Goal: Information Seeking & Learning: Learn about a topic

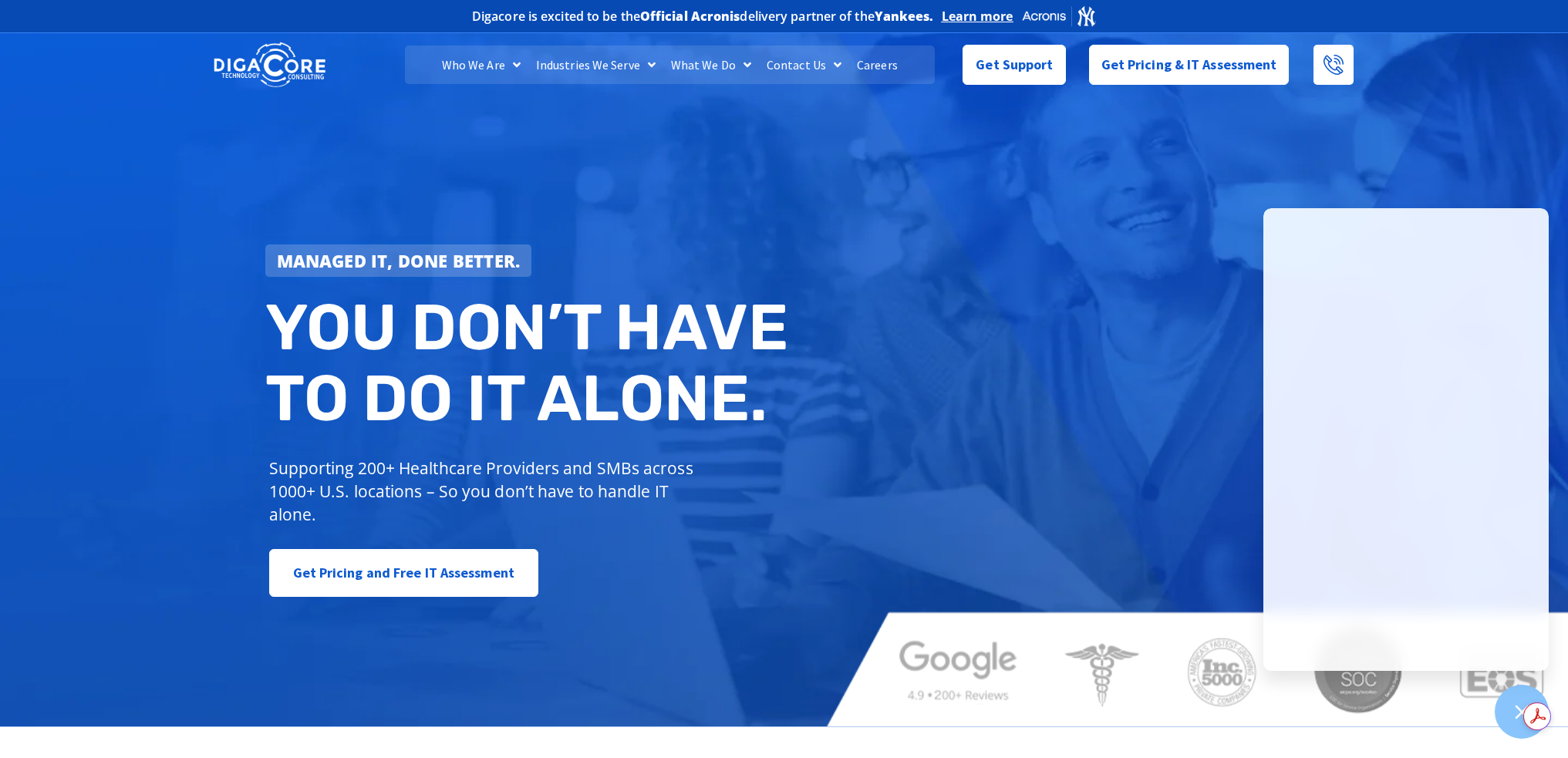
click at [886, 70] on link "Careers" at bounding box center [878, 65] width 57 height 38
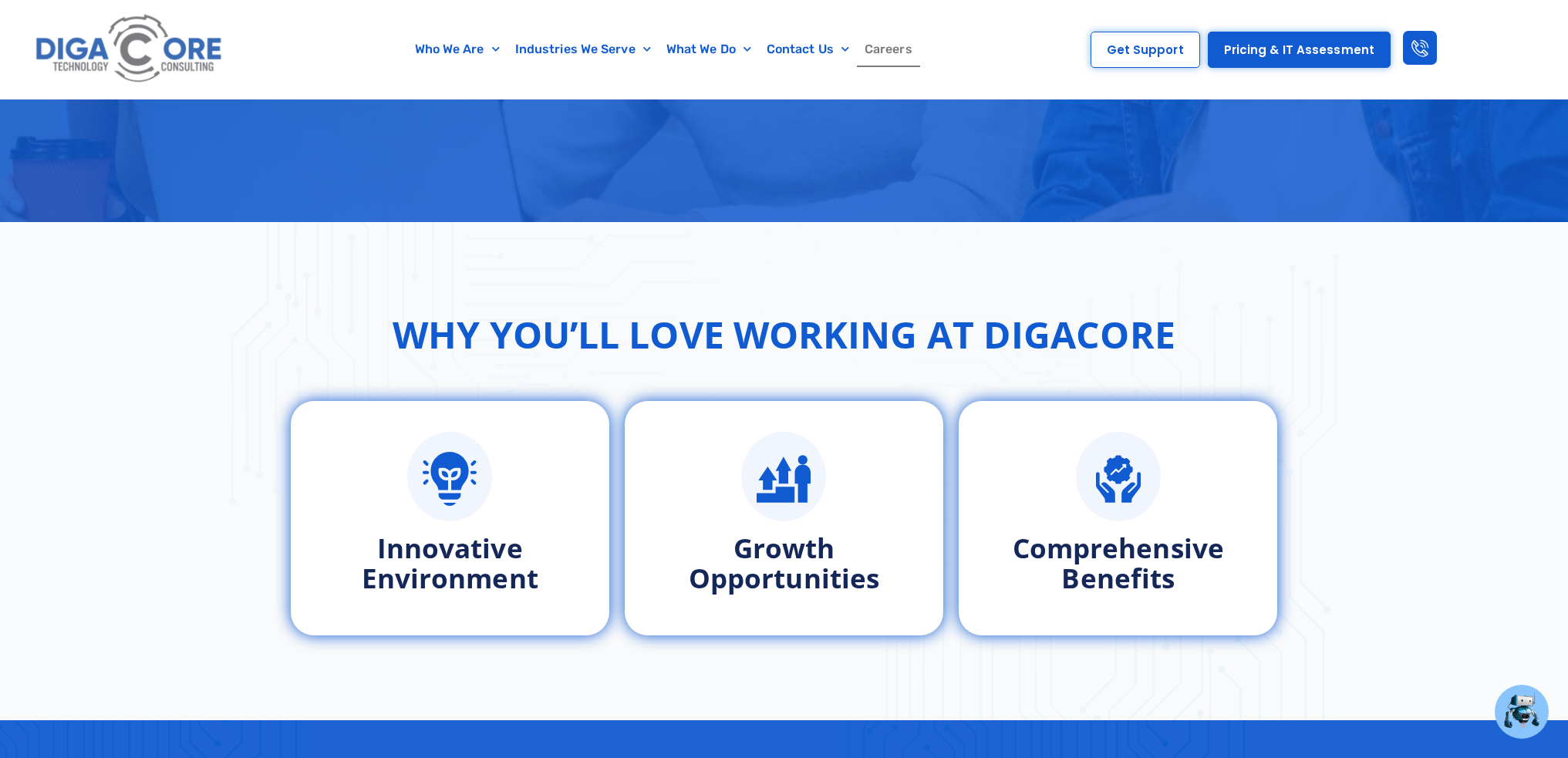
scroll to position [540, 0]
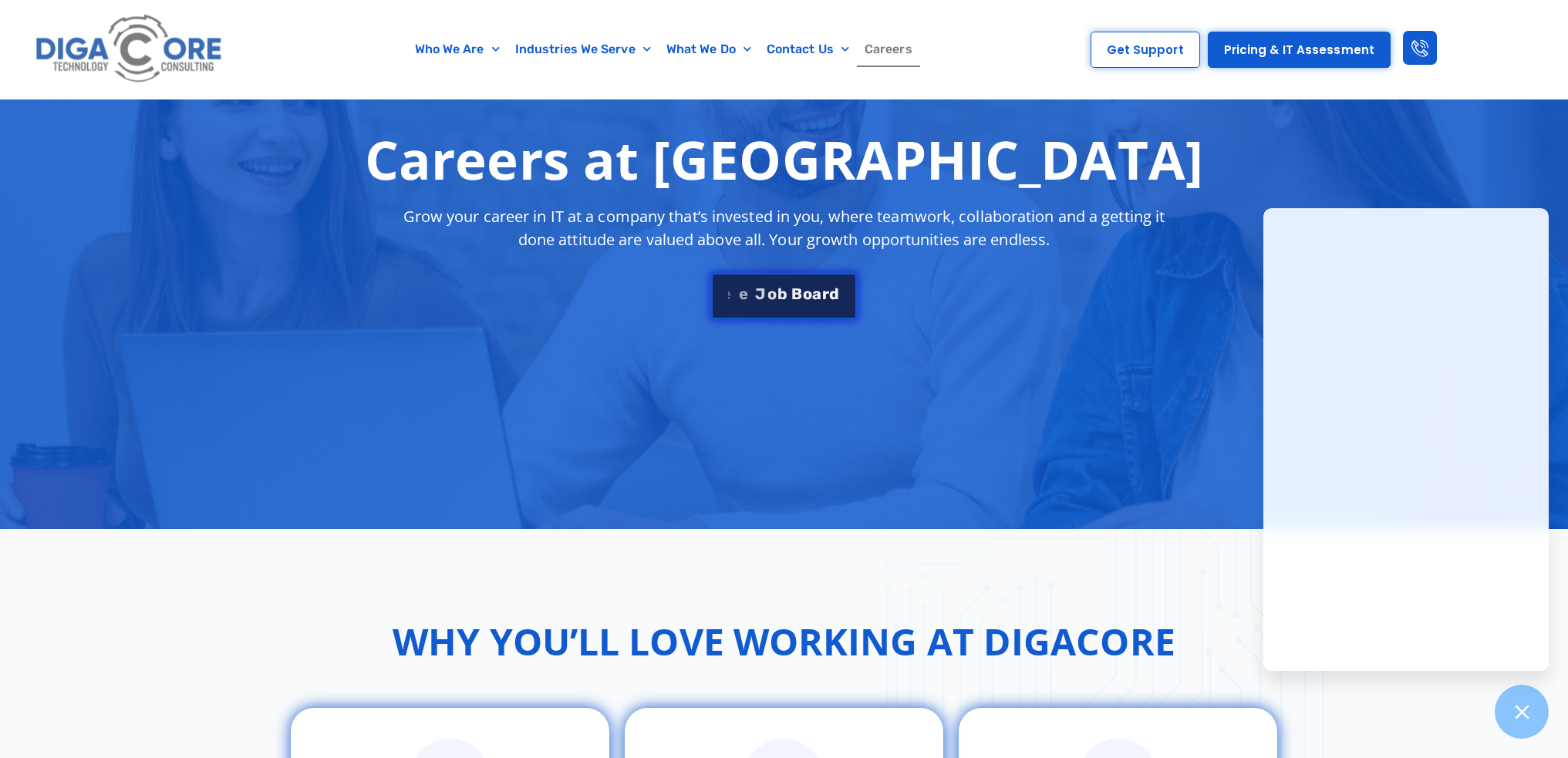
click at [806, 296] on span "o" at bounding box center [806, 294] width 9 height 16
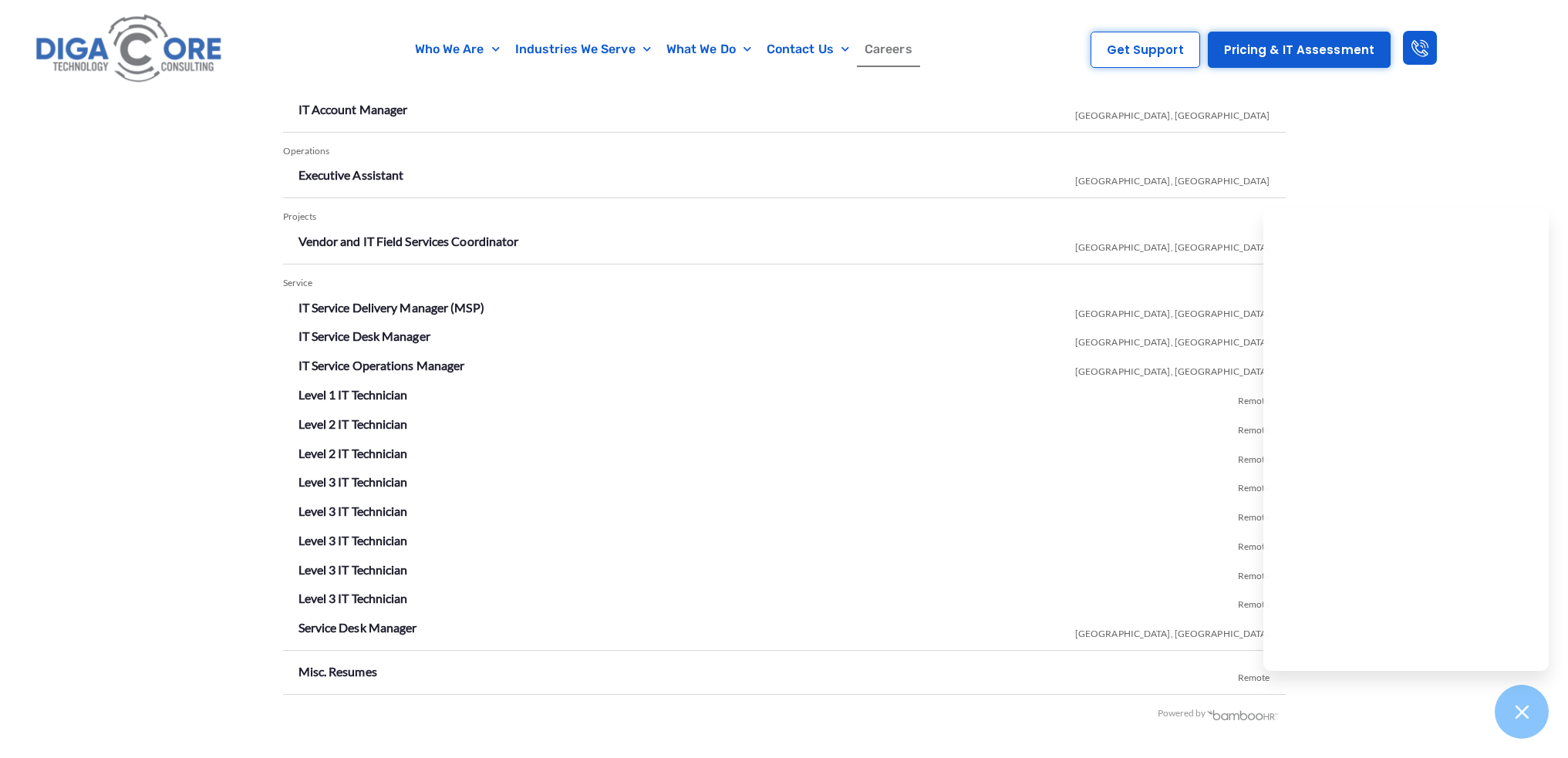
scroll to position [2722, 0]
click at [360, 104] on link "IT Account Manager" at bounding box center [353, 108] width 109 height 15
click at [968, 398] on li "Level 1 IT Technician Remote" at bounding box center [784, 394] width 972 height 24
click at [348, 332] on link "IT Service Desk Manager" at bounding box center [364, 334] width 132 height 15
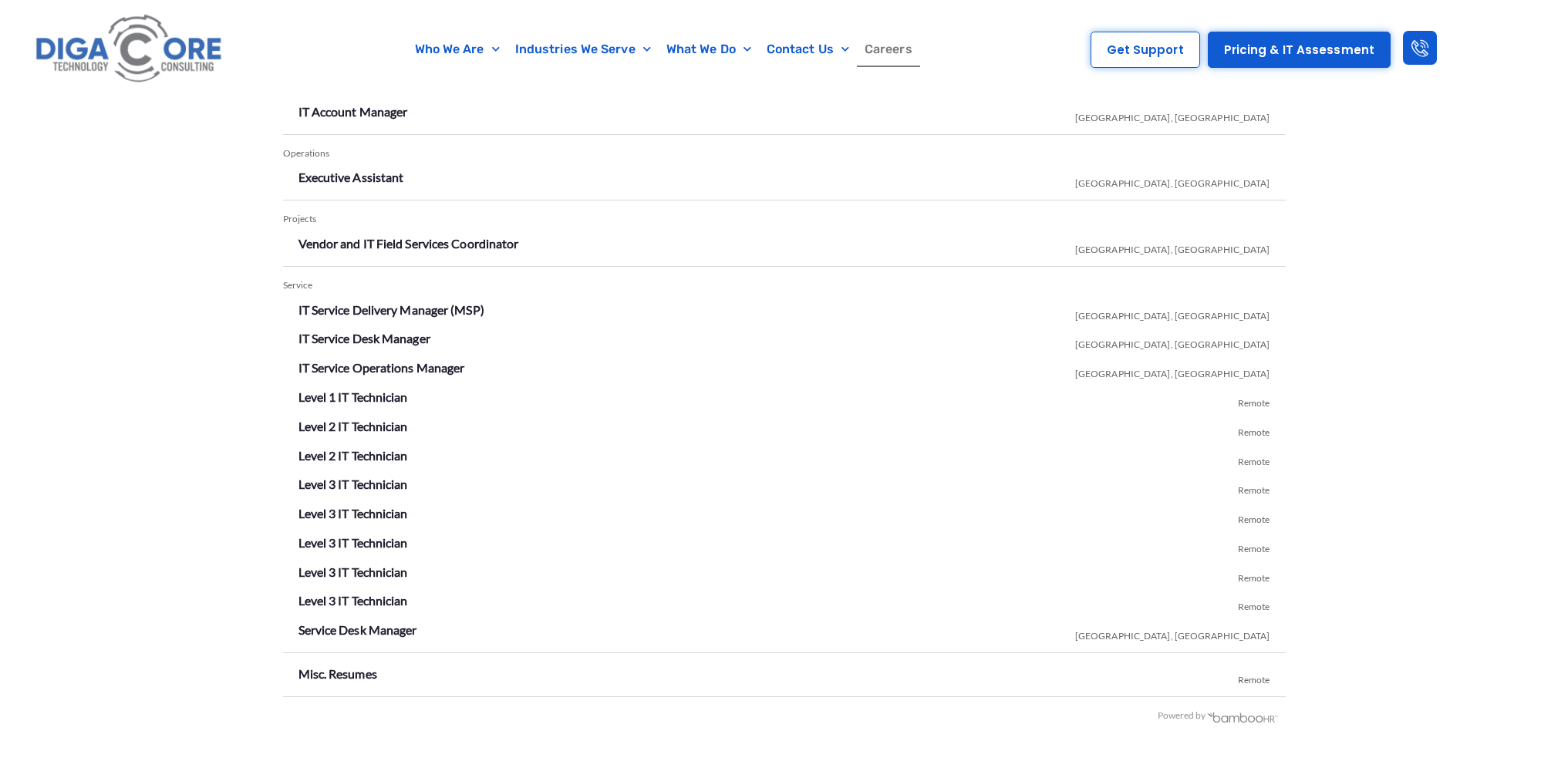
scroll to position [2722, 0]
click at [403, 306] on link "IT Service Delivery Manager (MSP)" at bounding box center [391, 306] width 186 height 15
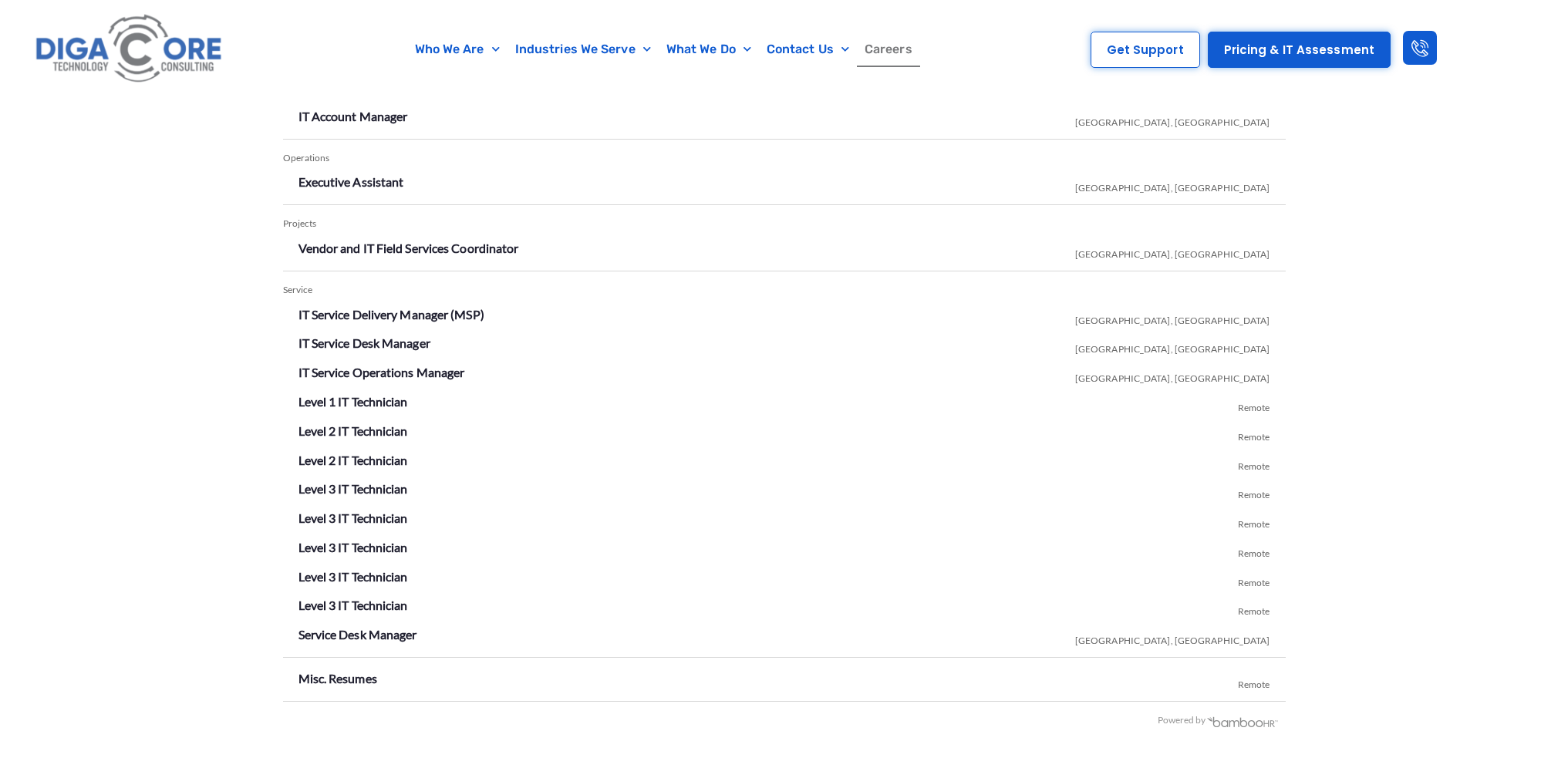
scroll to position [2722, 0]
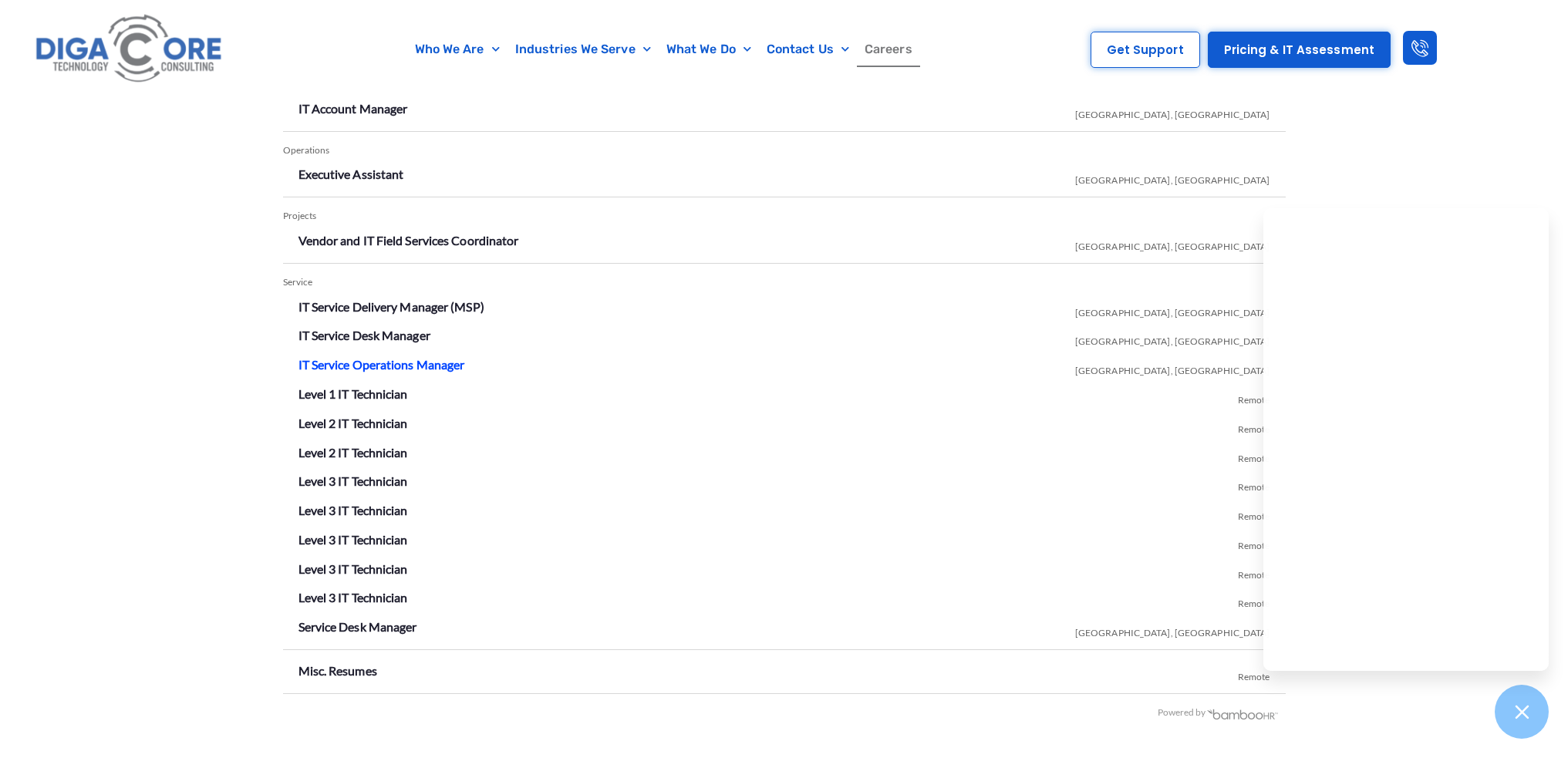
click at [370, 364] on link "IT Service Operations Manager" at bounding box center [381, 364] width 166 height 15
click at [362, 338] on link "IT Service Desk Manager" at bounding box center [364, 334] width 132 height 15
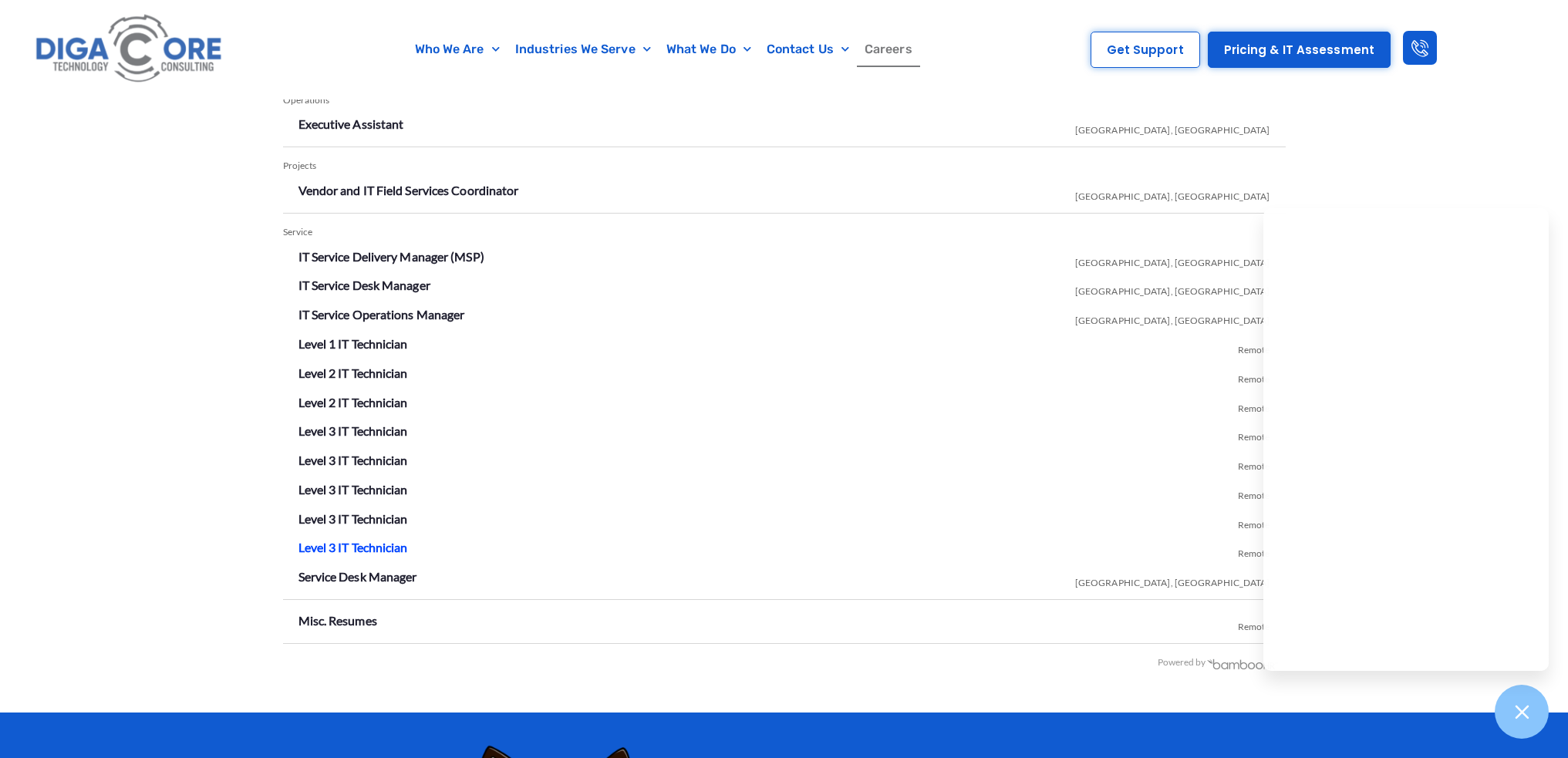
scroll to position [2799, 0]
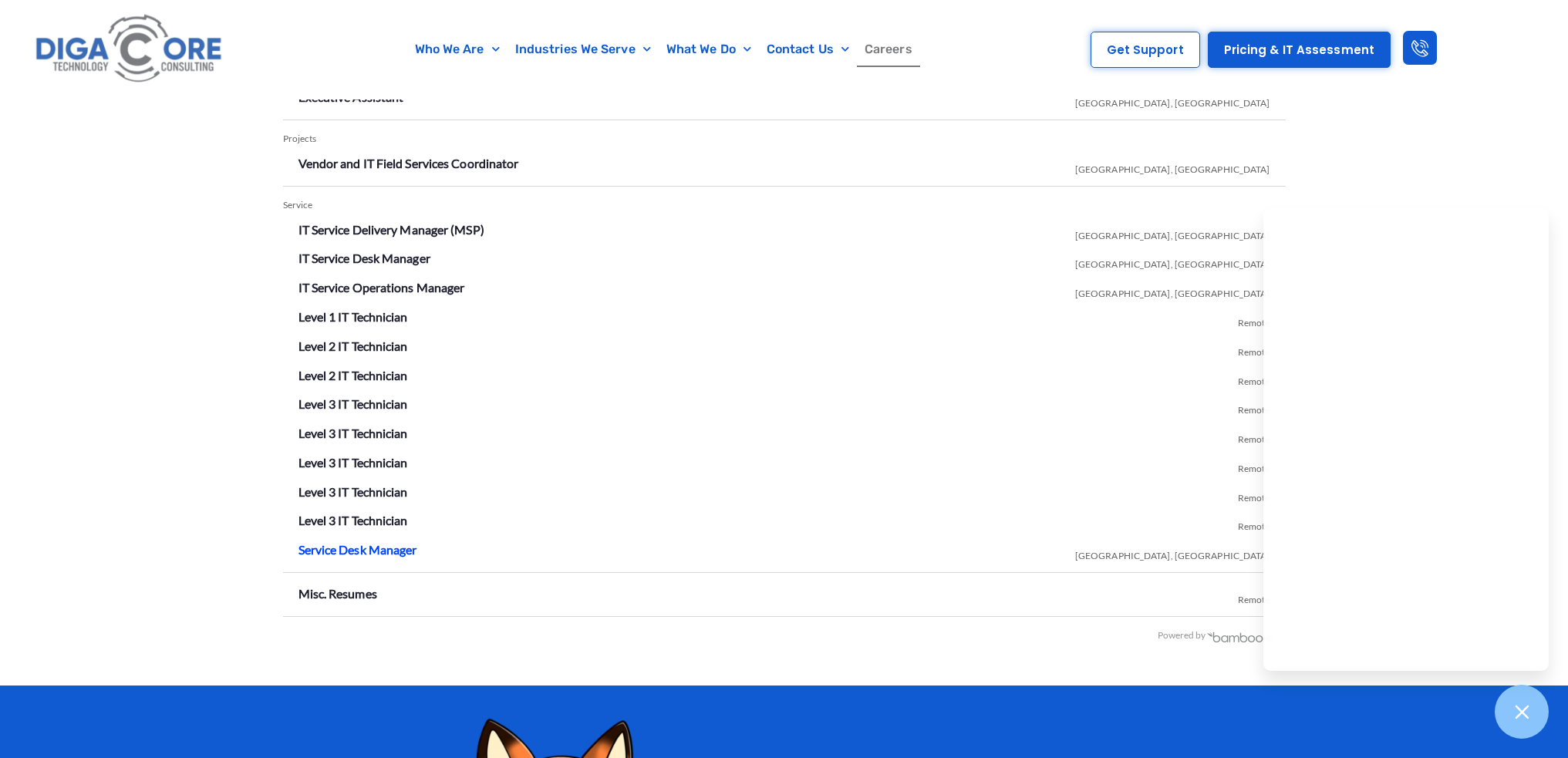
click at [365, 549] on link "Service Desk Manager" at bounding box center [357, 550] width 118 height 15
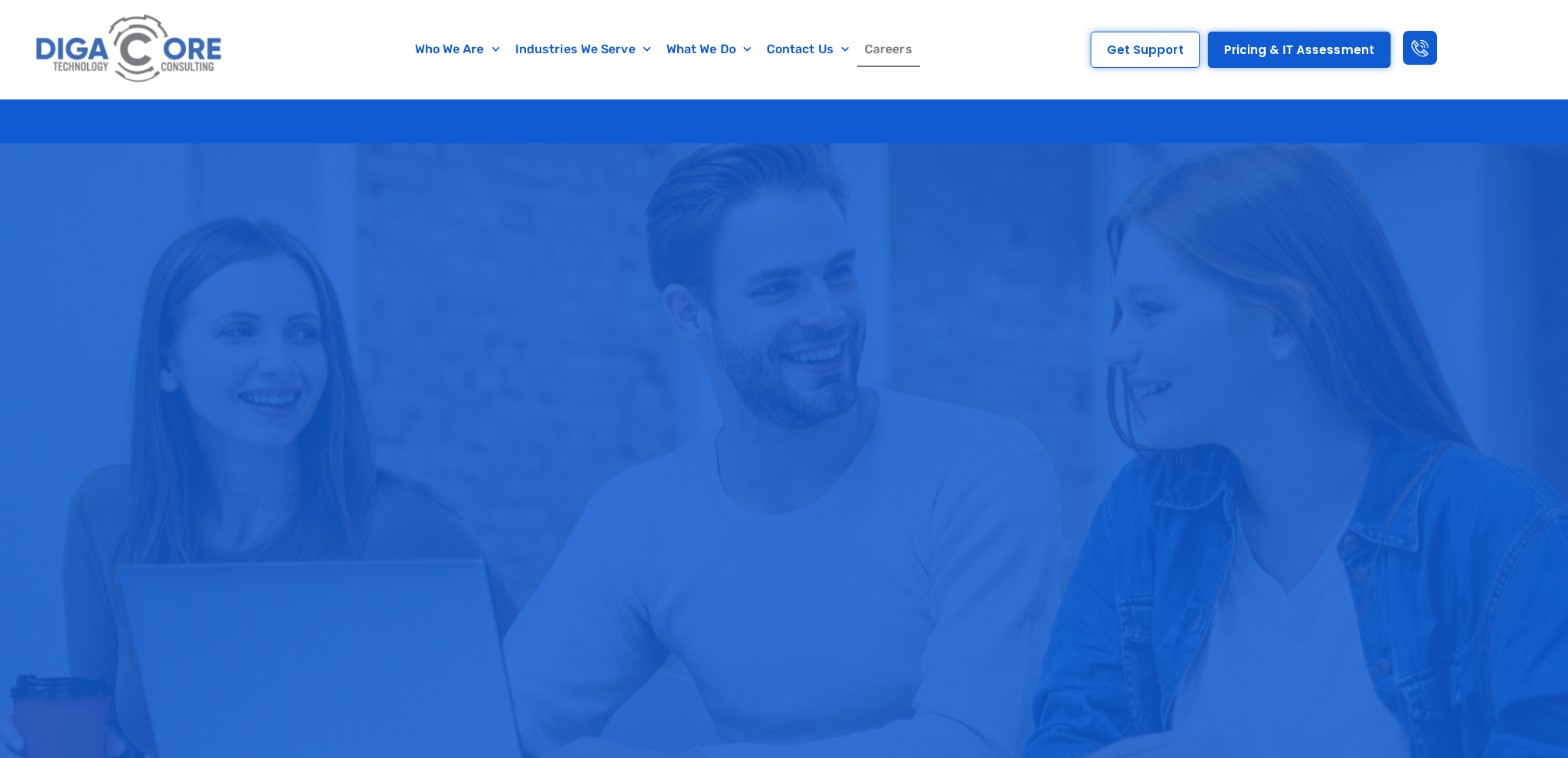
scroll to position [2799, 0]
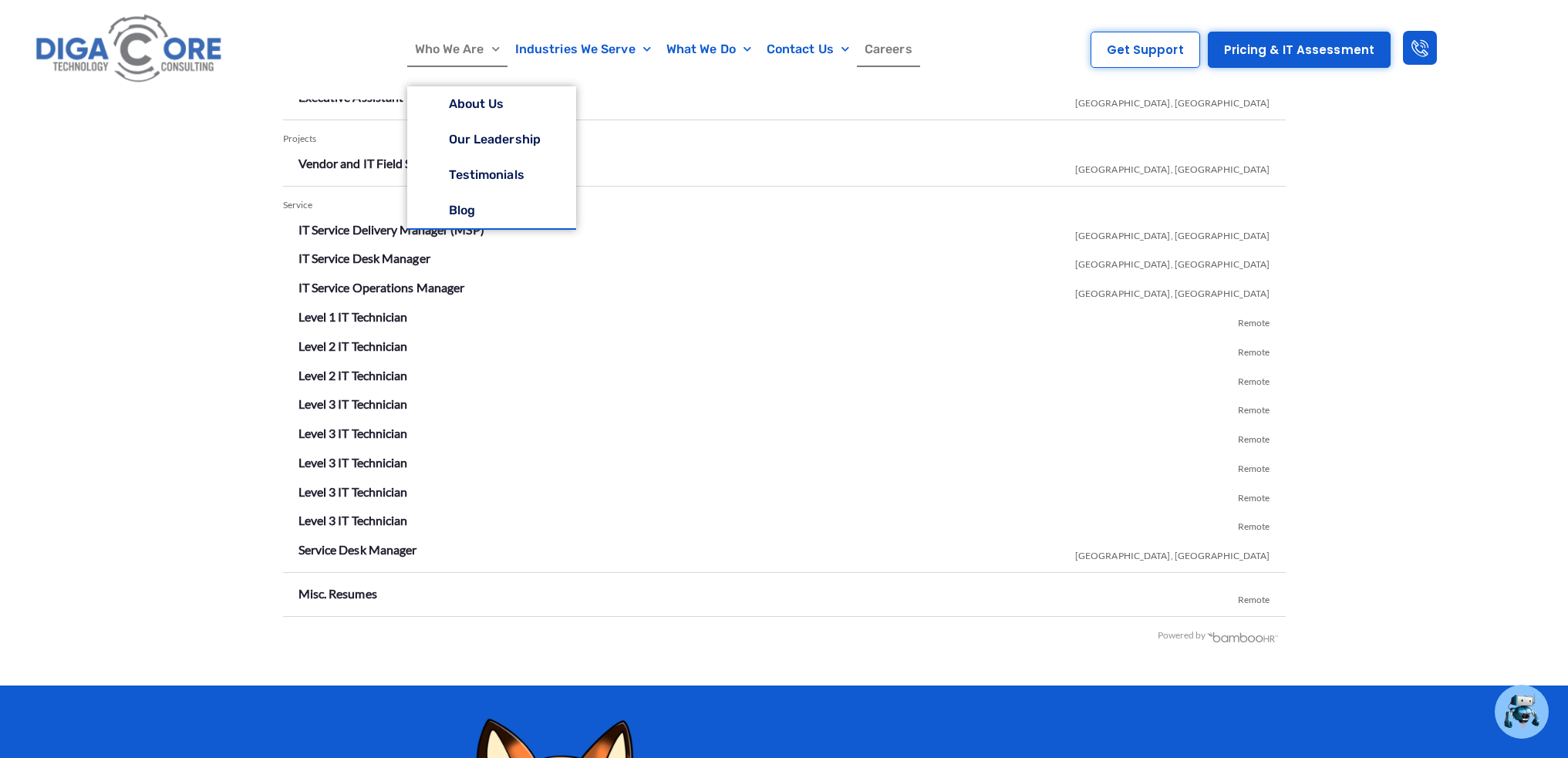
click at [444, 44] on link "Who We Are" at bounding box center [457, 49] width 101 height 35
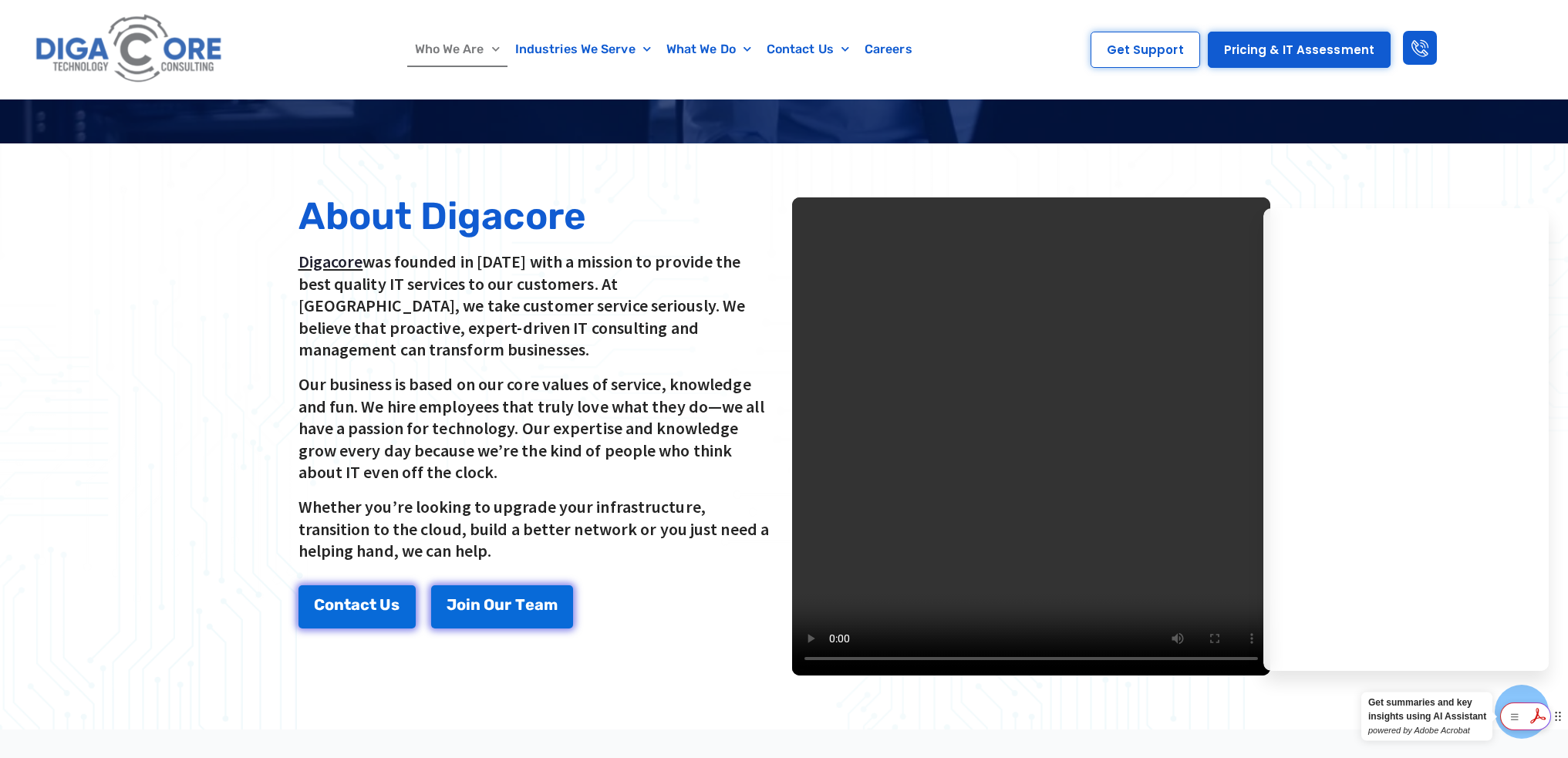
click at [1534, 717] on icon at bounding box center [1538, 715] width 25 height 24
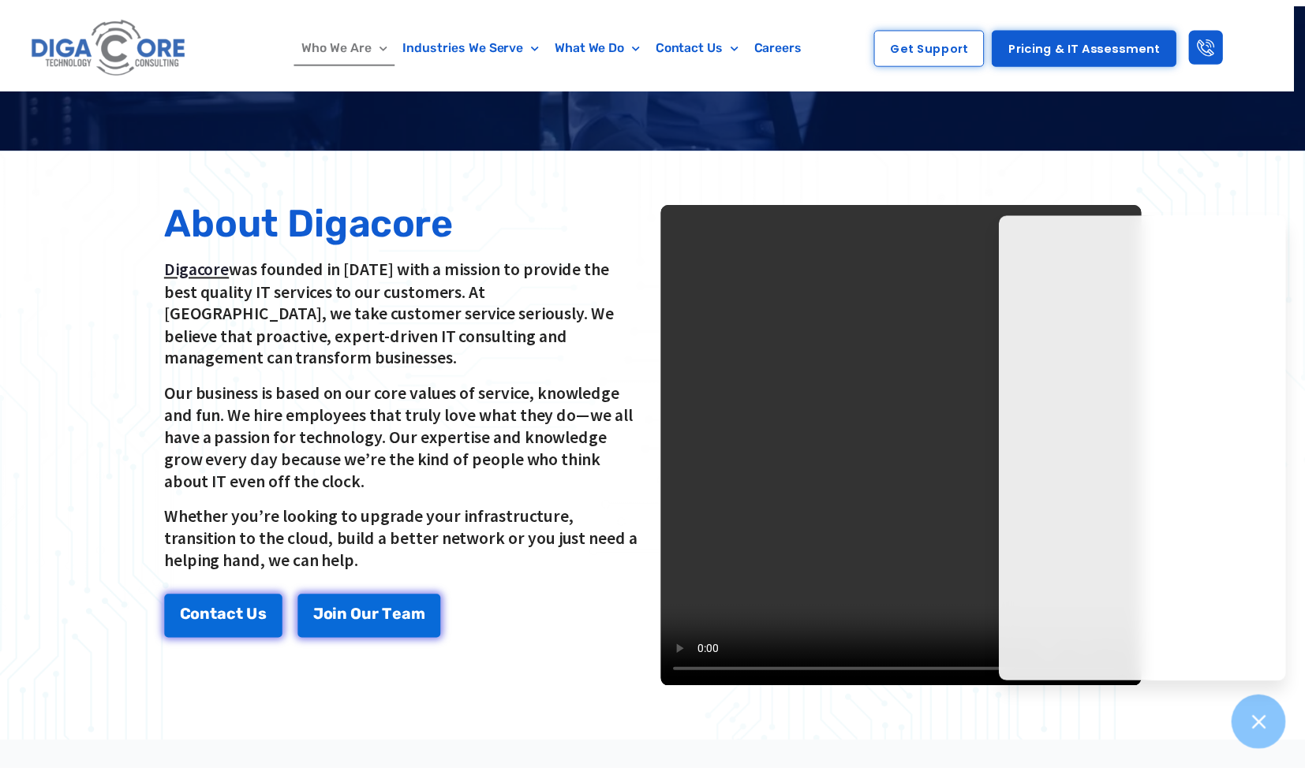
scroll to position [300, 0]
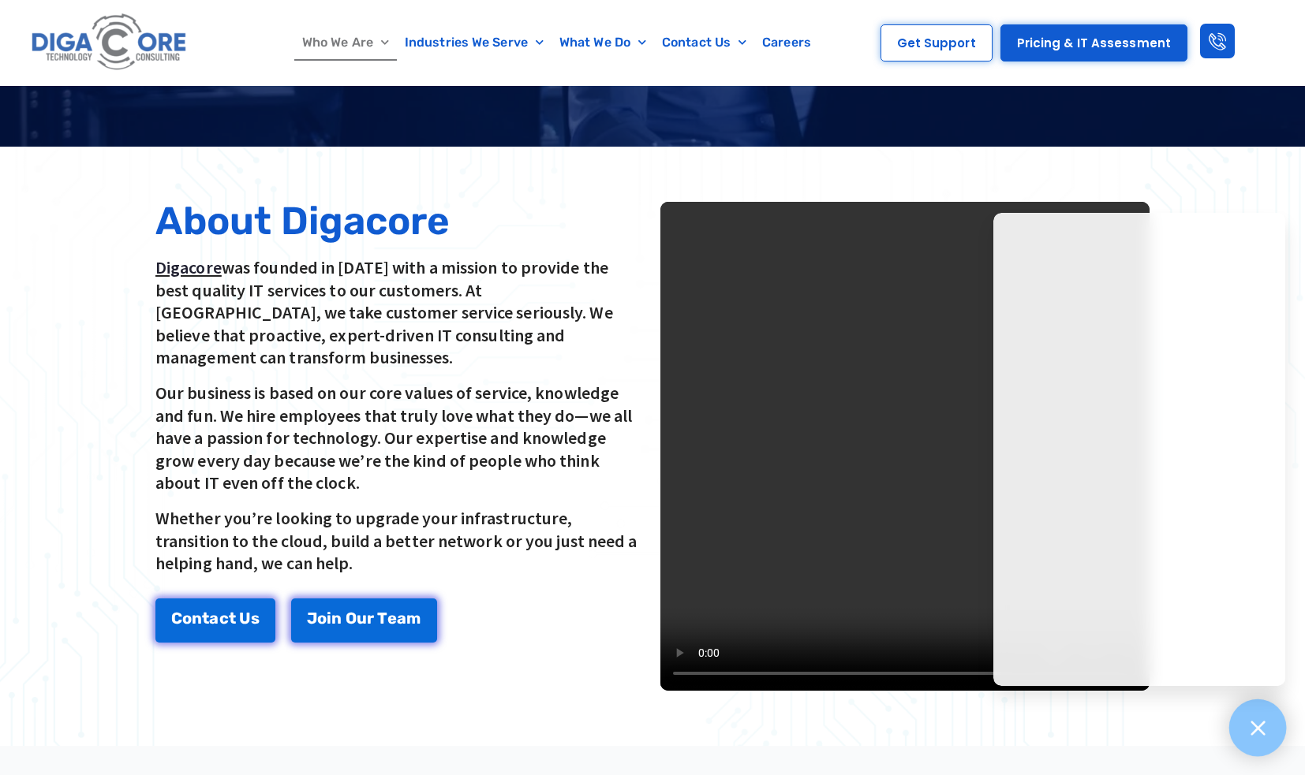
click at [1254, 736] on icon at bounding box center [1257, 728] width 21 height 21
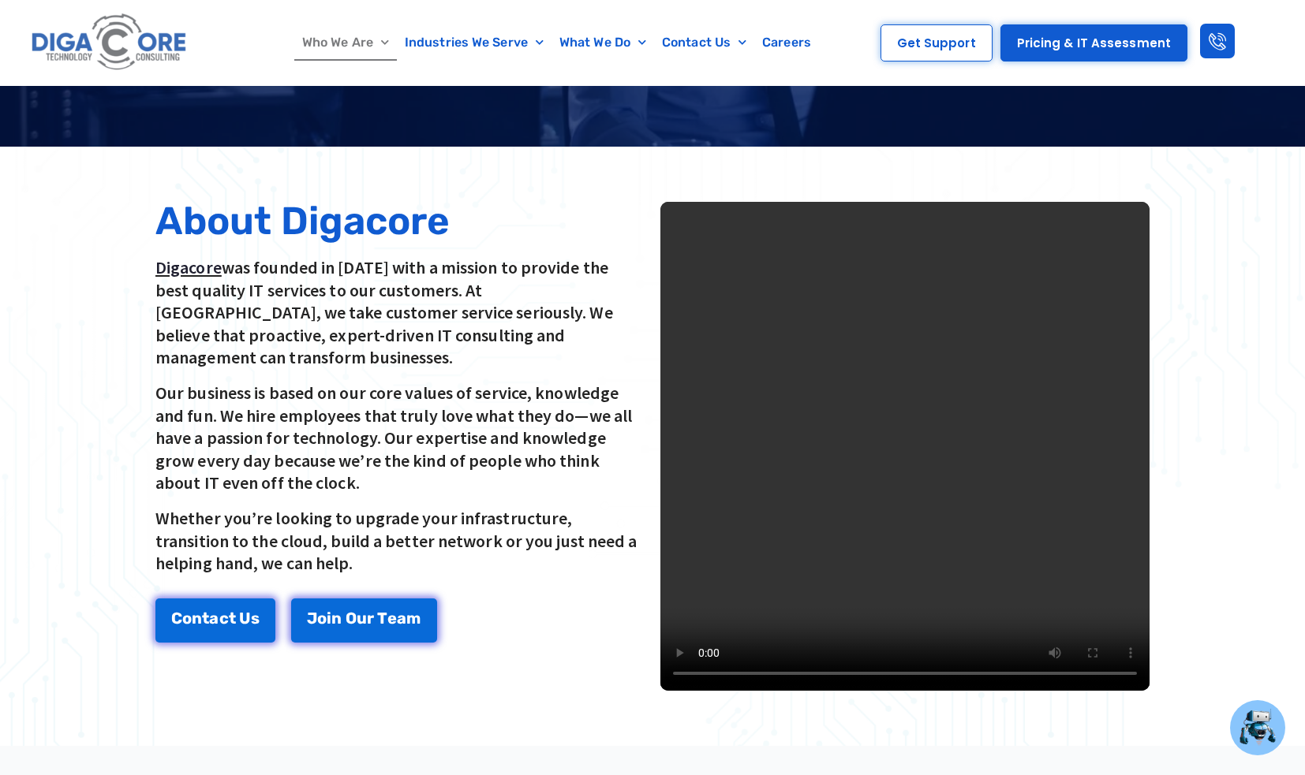
click at [557, 599] on div "C o n t a c t U s J o i n O u r T e a m" at bounding box center [399, 621] width 489 height 44
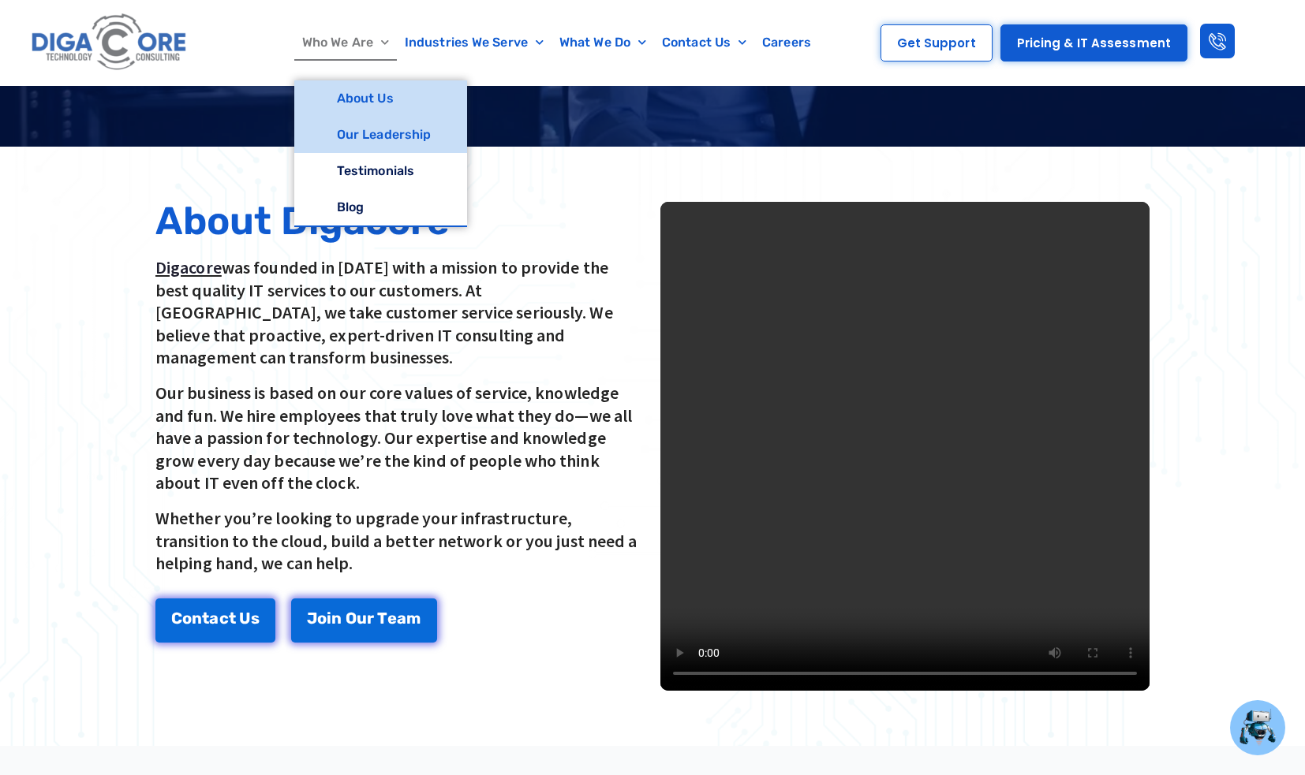
click at [376, 136] on link "Our Leadership" at bounding box center [380, 135] width 173 height 36
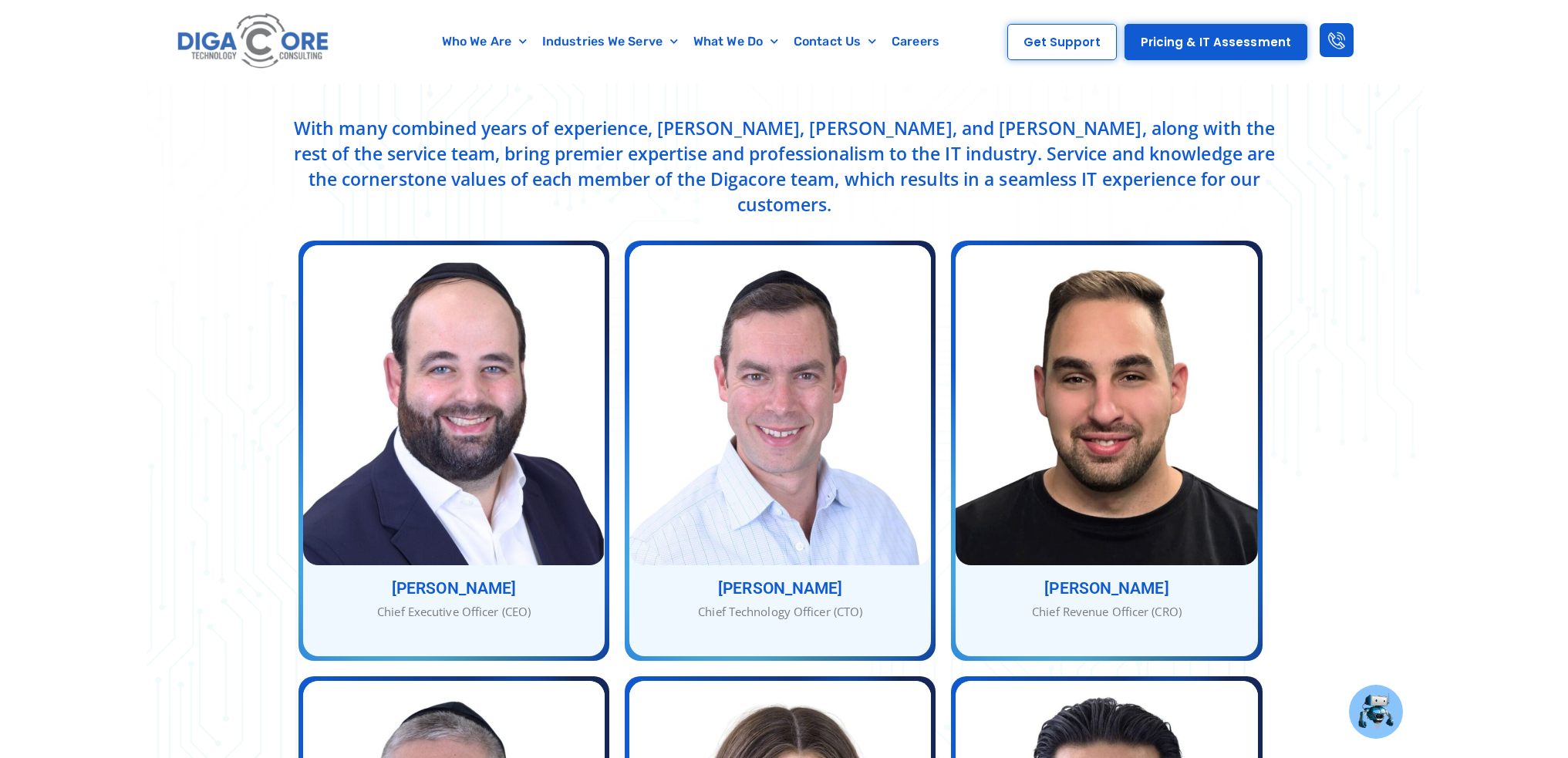
scroll to position [540, 0]
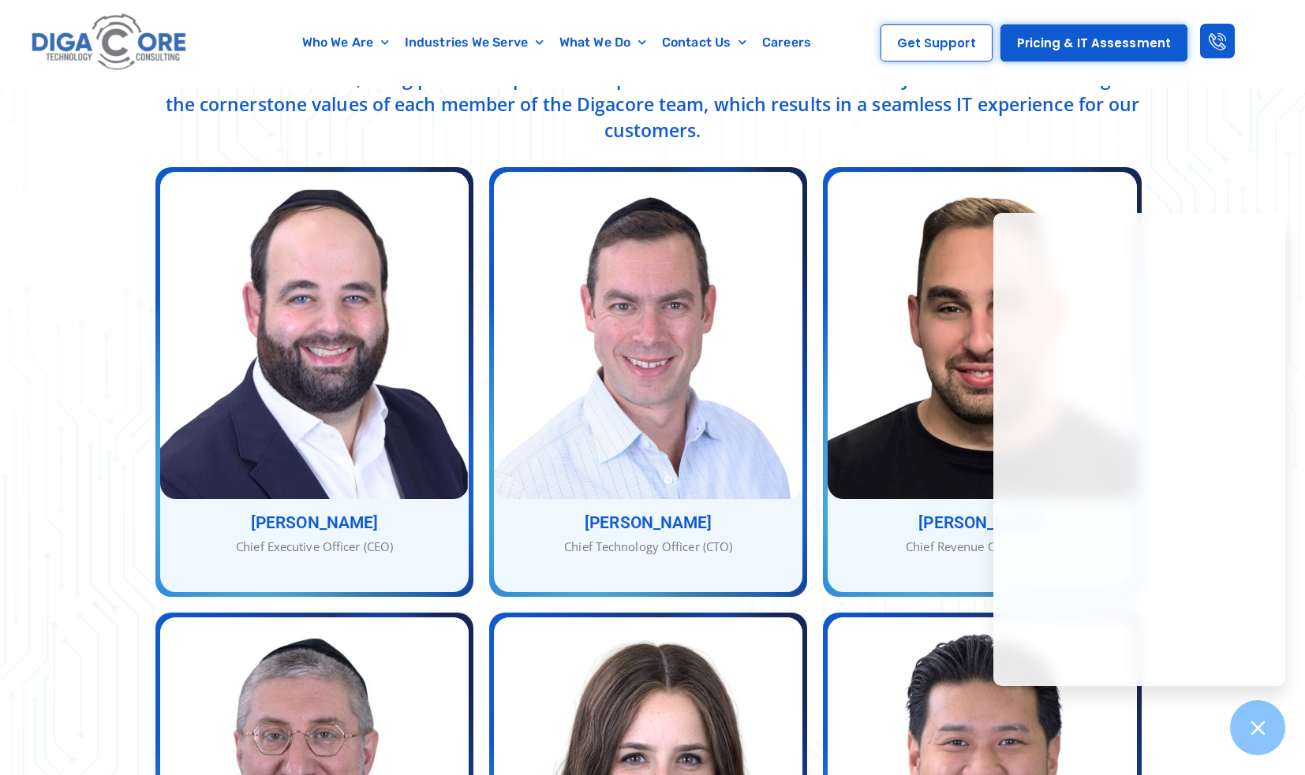
click at [1259, 160] on div "Our Service Team With many combined years of experience, Nathan, Abe, and Jacob…" at bounding box center [652, 730] width 1305 height 1673
click at [1263, 745] on div at bounding box center [1258, 729] width 58 height 58
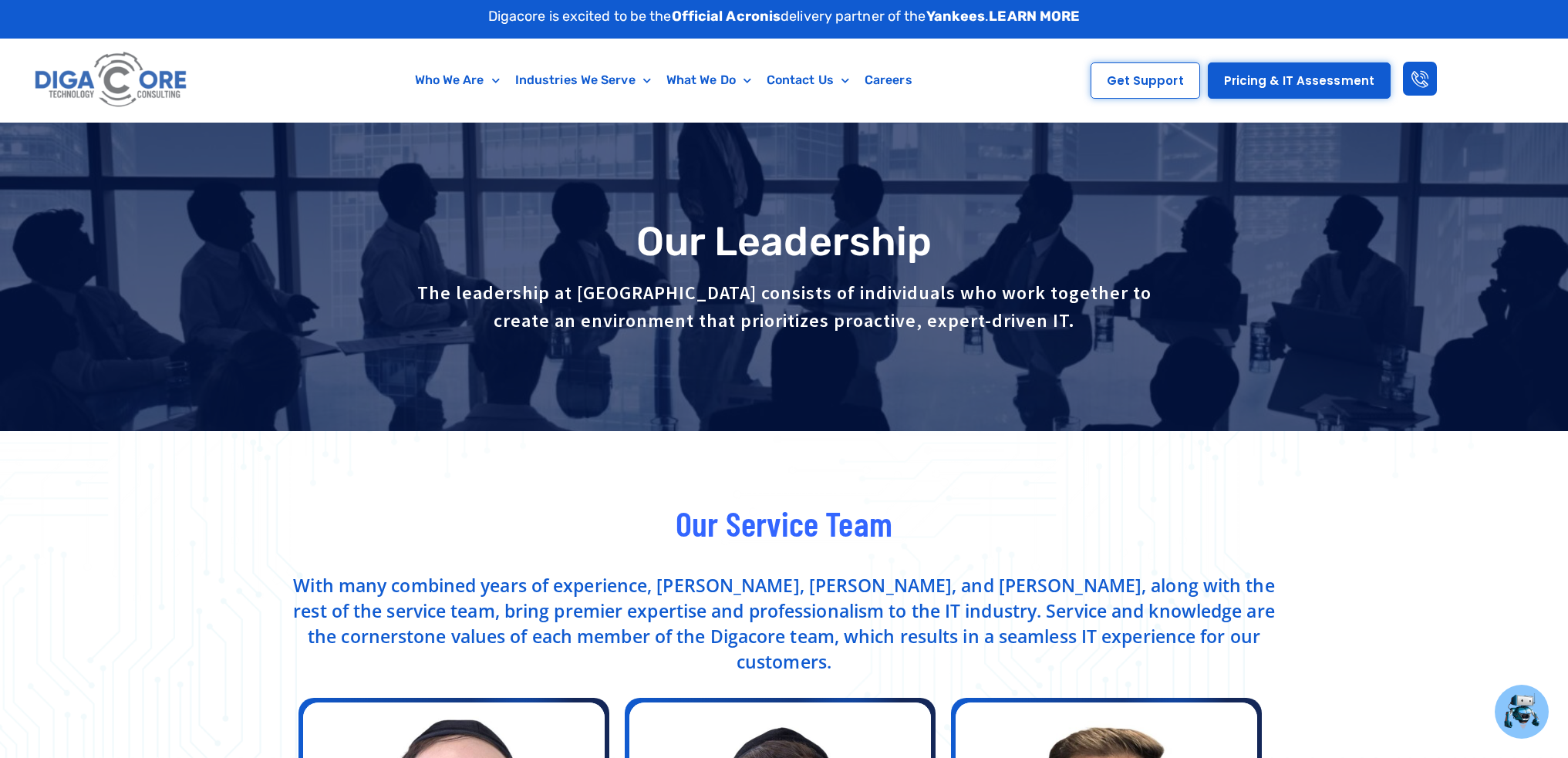
scroll to position [0, 0]
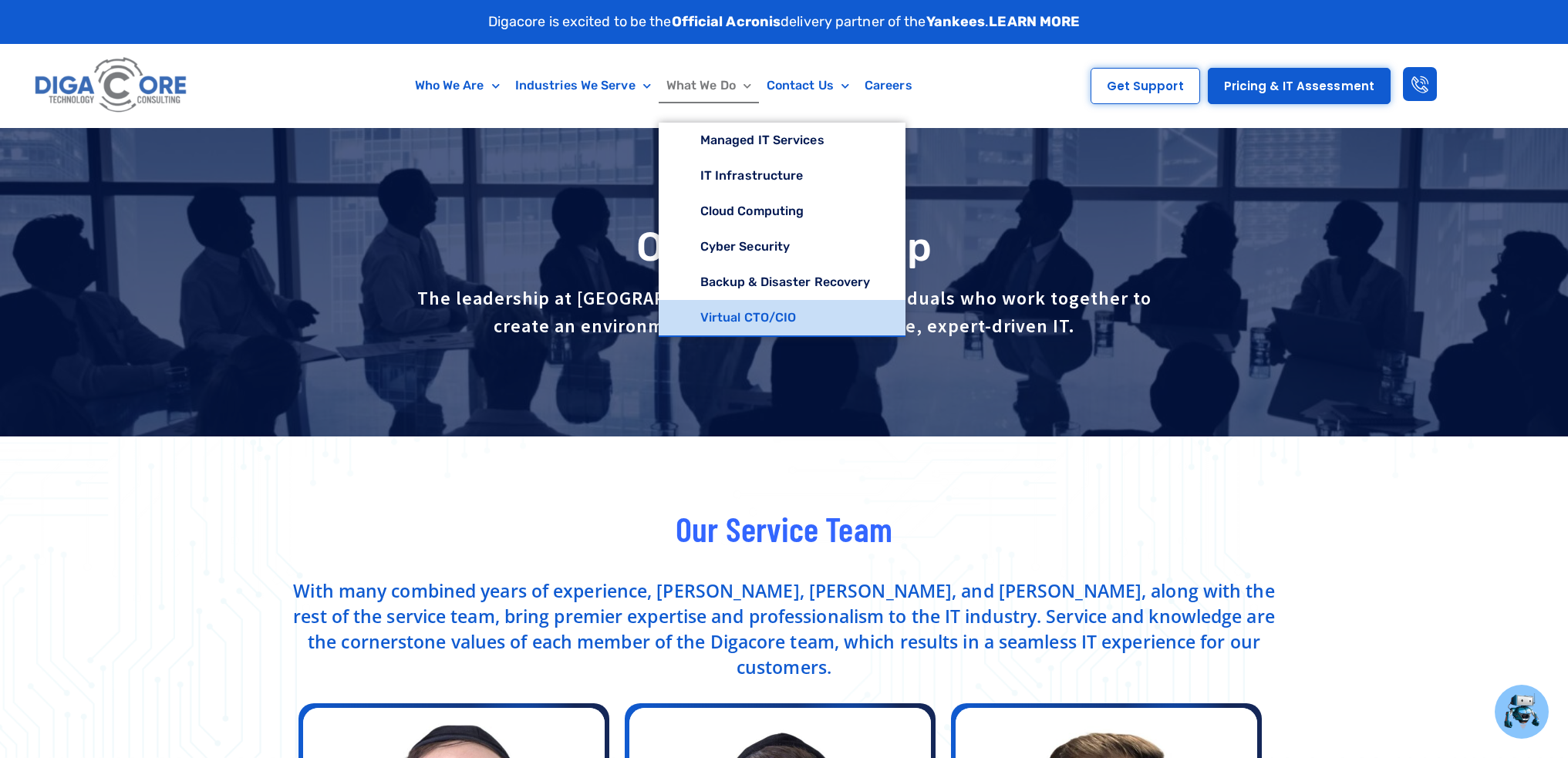
click at [728, 316] on link "Virtual CTO/CIO" at bounding box center [782, 318] width 247 height 35
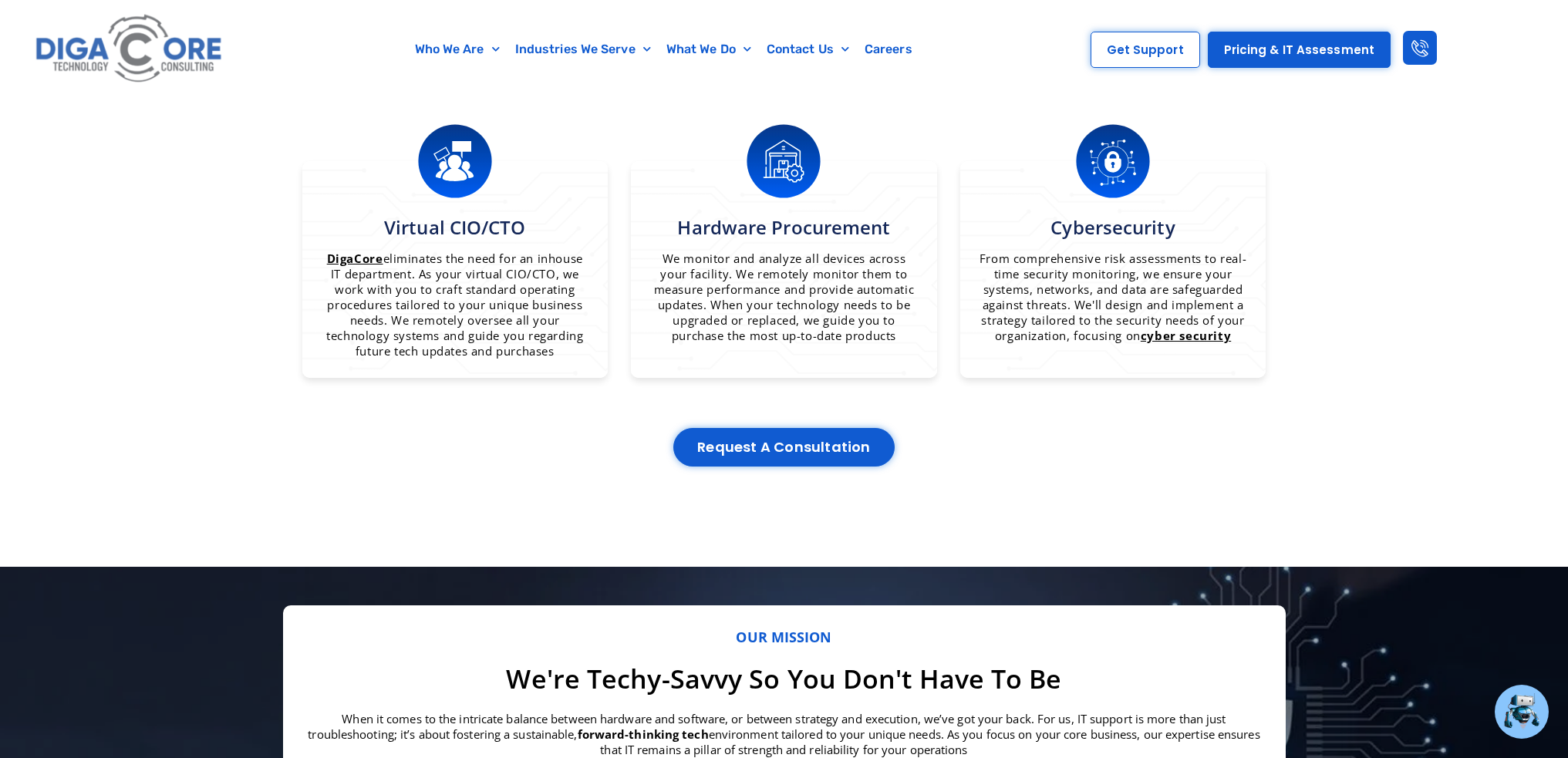
scroll to position [1389, 0]
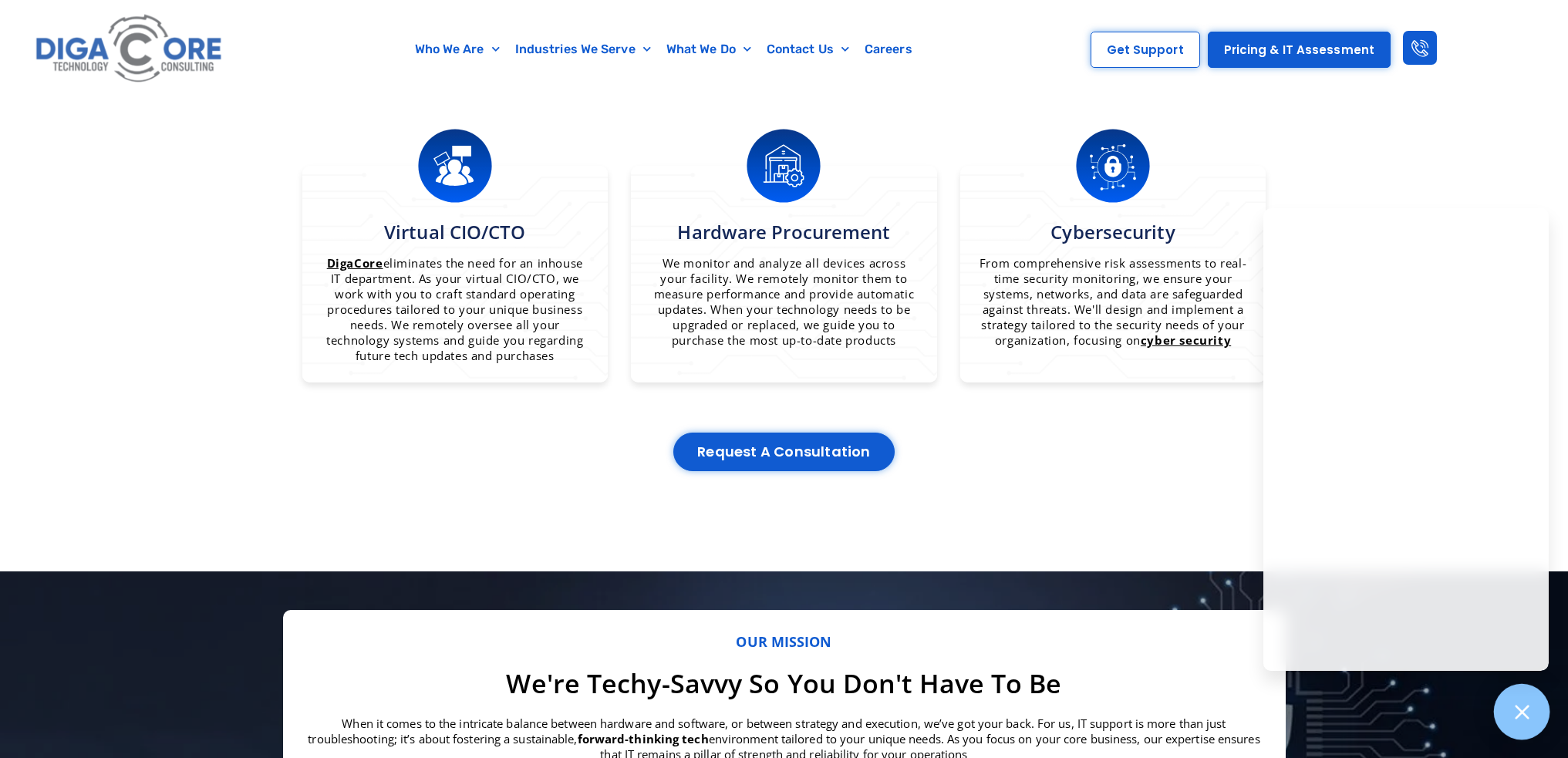
click at [1526, 718] on icon at bounding box center [1521, 712] width 14 height 14
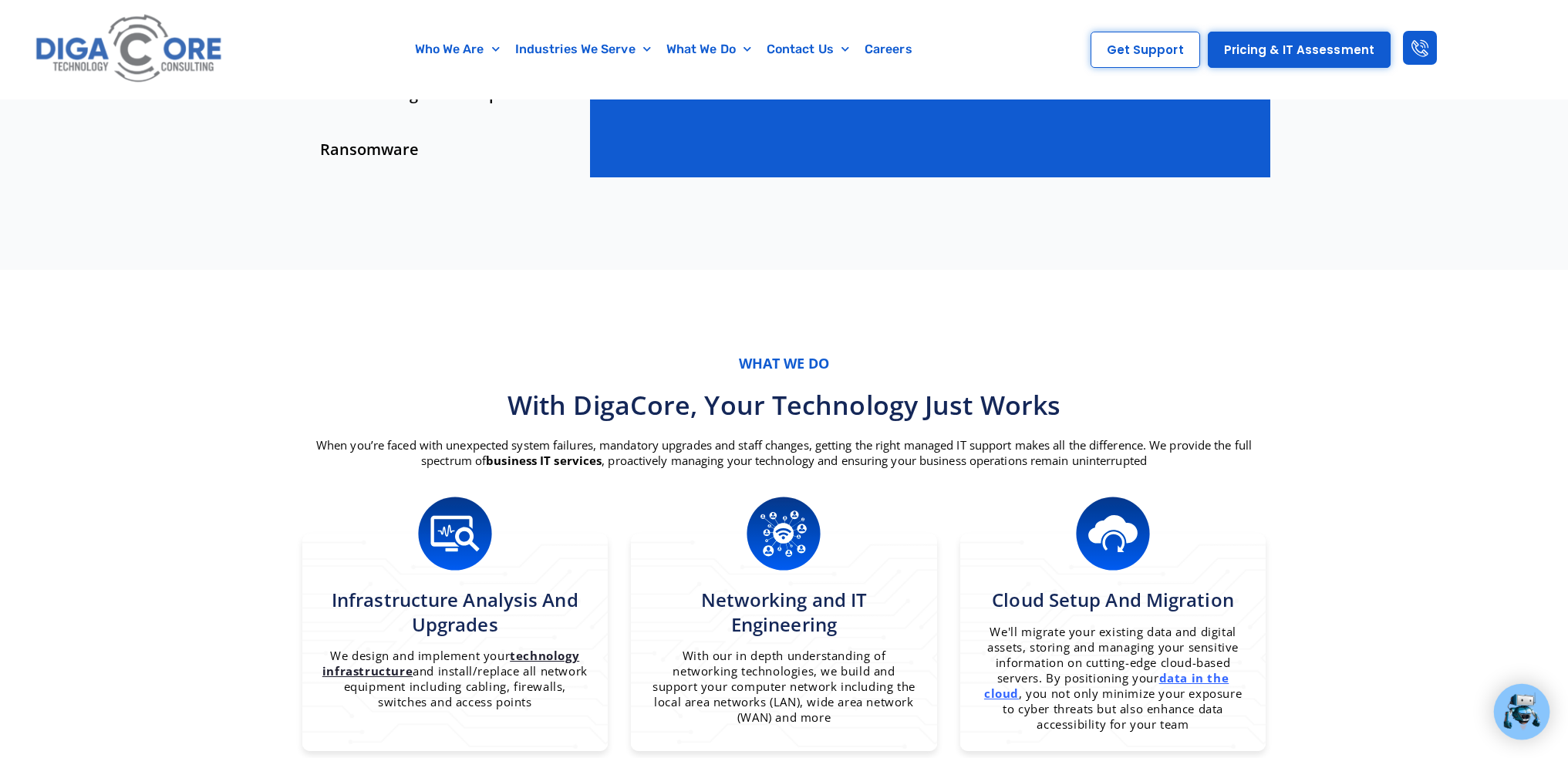
scroll to position [540, 0]
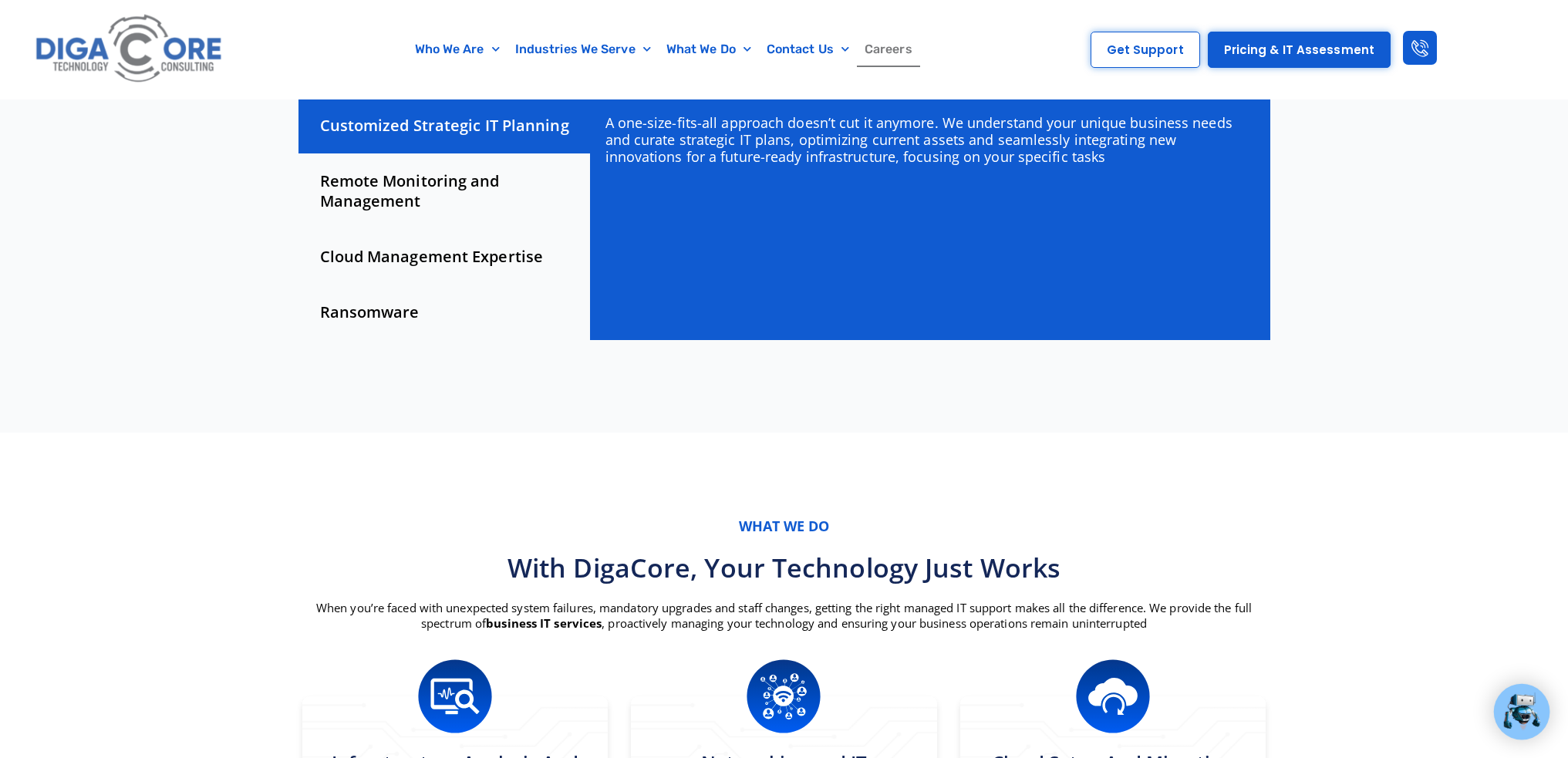
click at [893, 49] on link "Careers" at bounding box center [888, 49] width 64 height 35
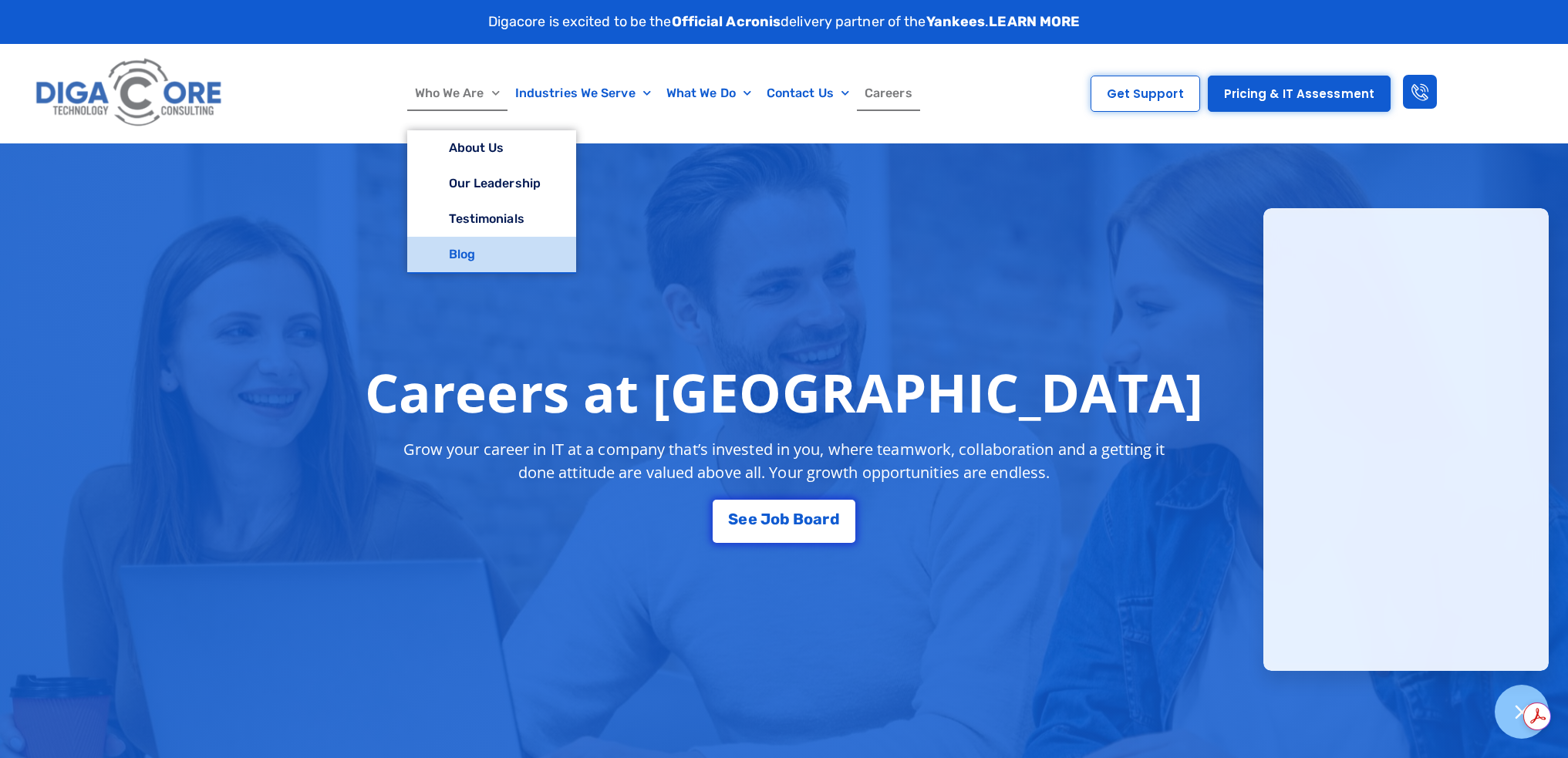
click at [467, 256] on link "Blog" at bounding box center [492, 254] width 169 height 35
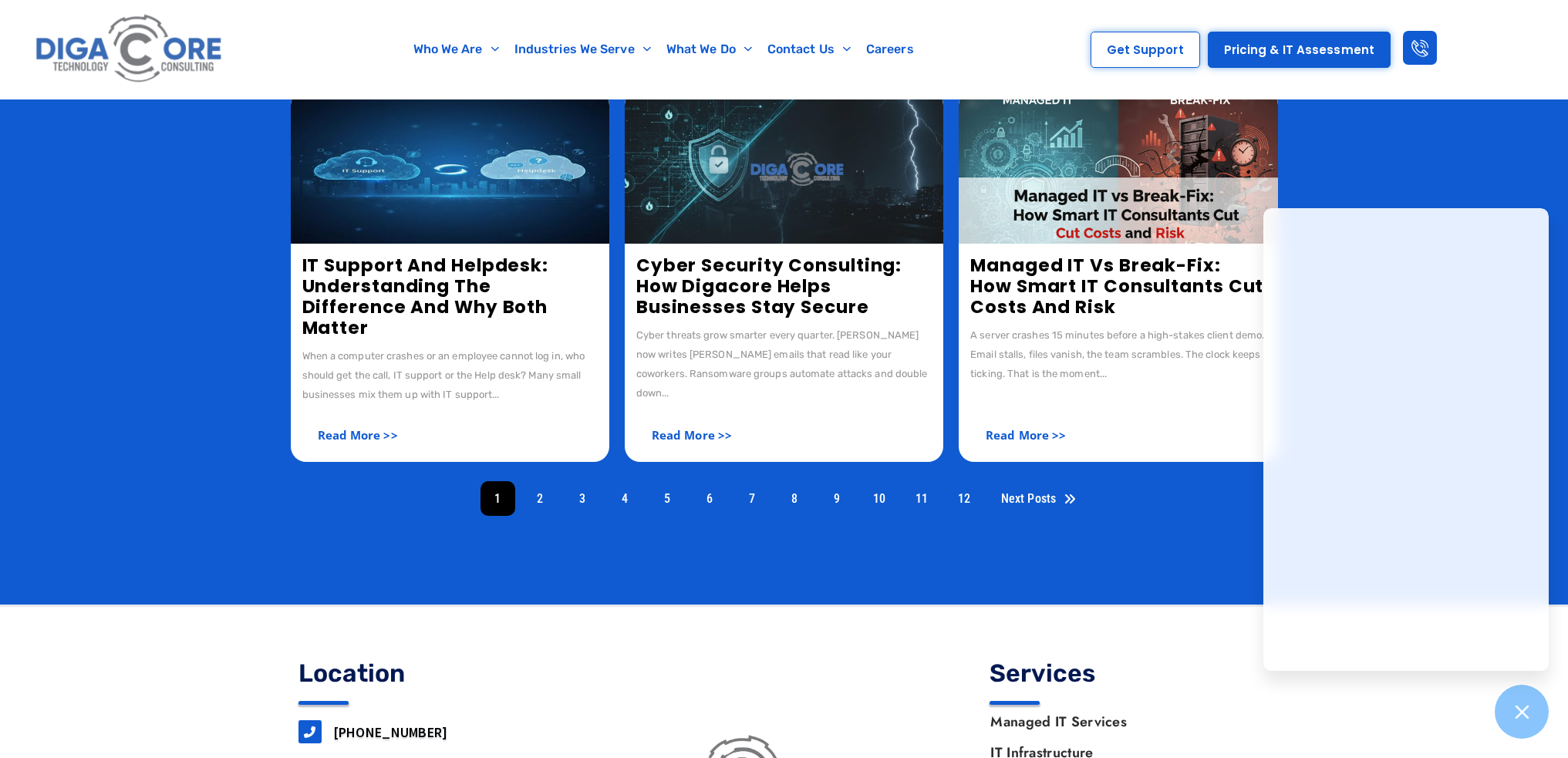
scroll to position [873, 0]
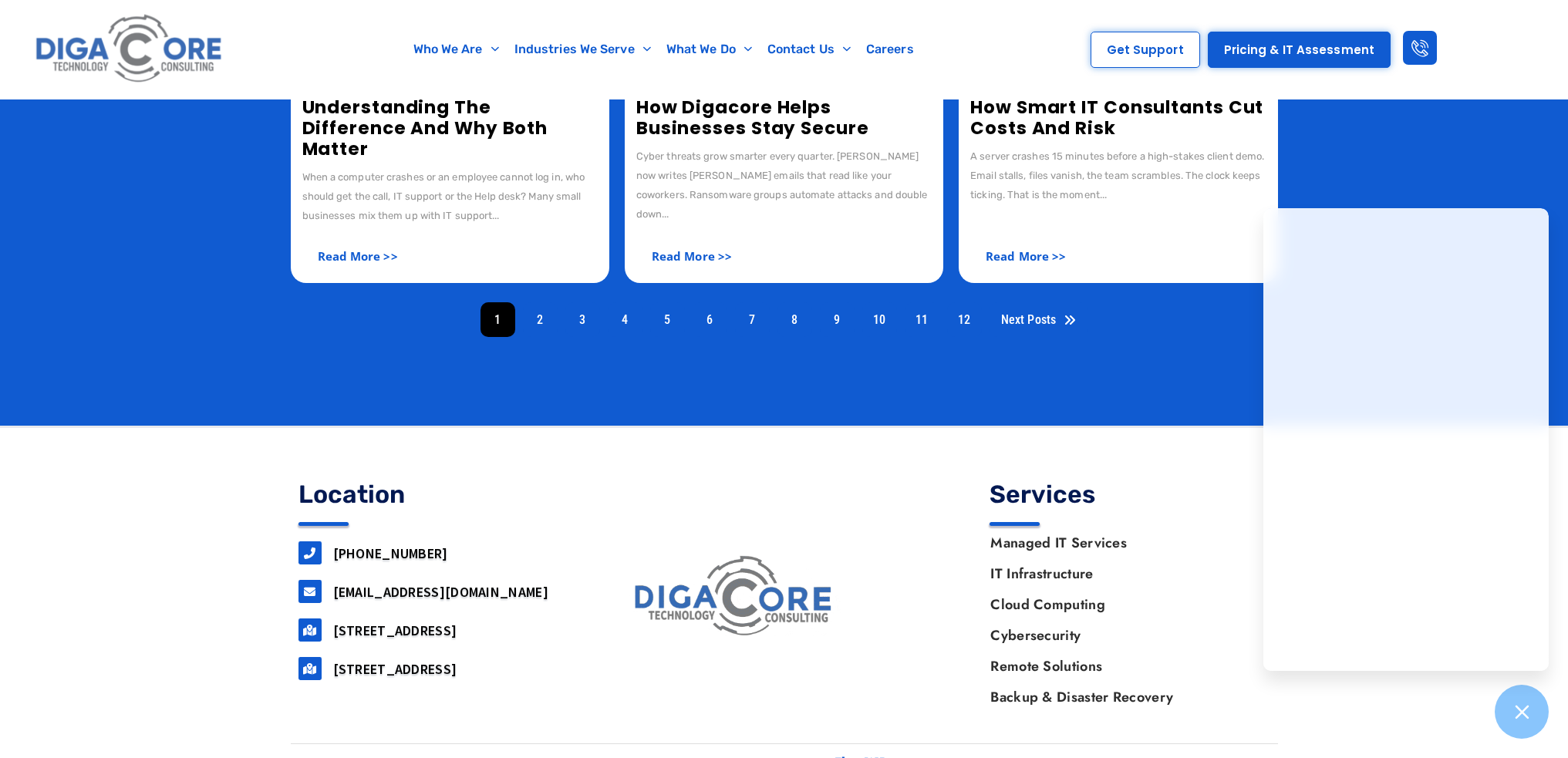
click at [357, 660] on link "[STREET_ADDRESS]" at bounding box center [395, 669] width 124 height 18
click at [1518, 720] on icon at bounding box center [1521, 712] width 21 height 21
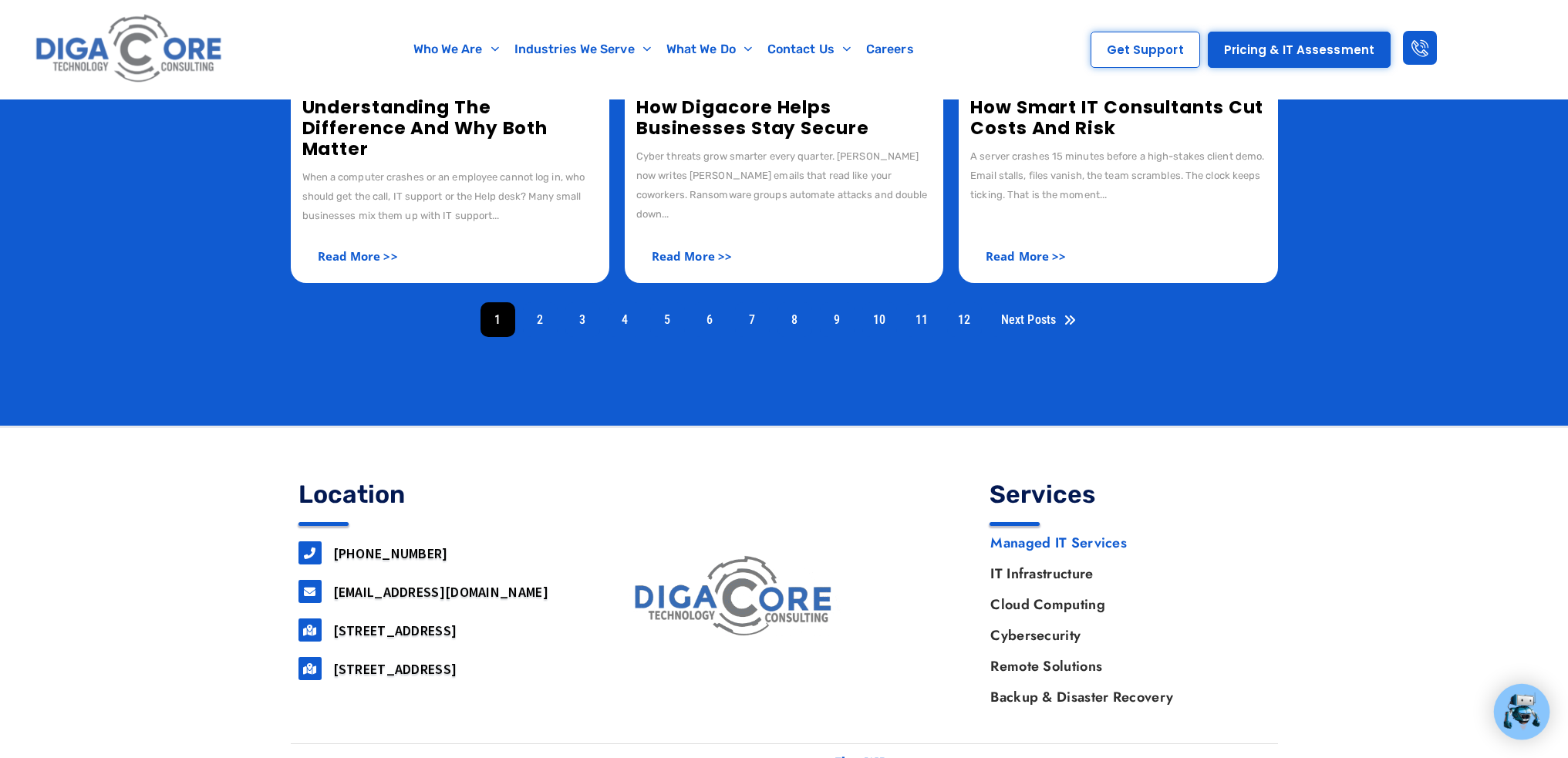
click at [1036, 528] on link "Managed IT Services" at bounding box center [1121, 544] width 294 height 31
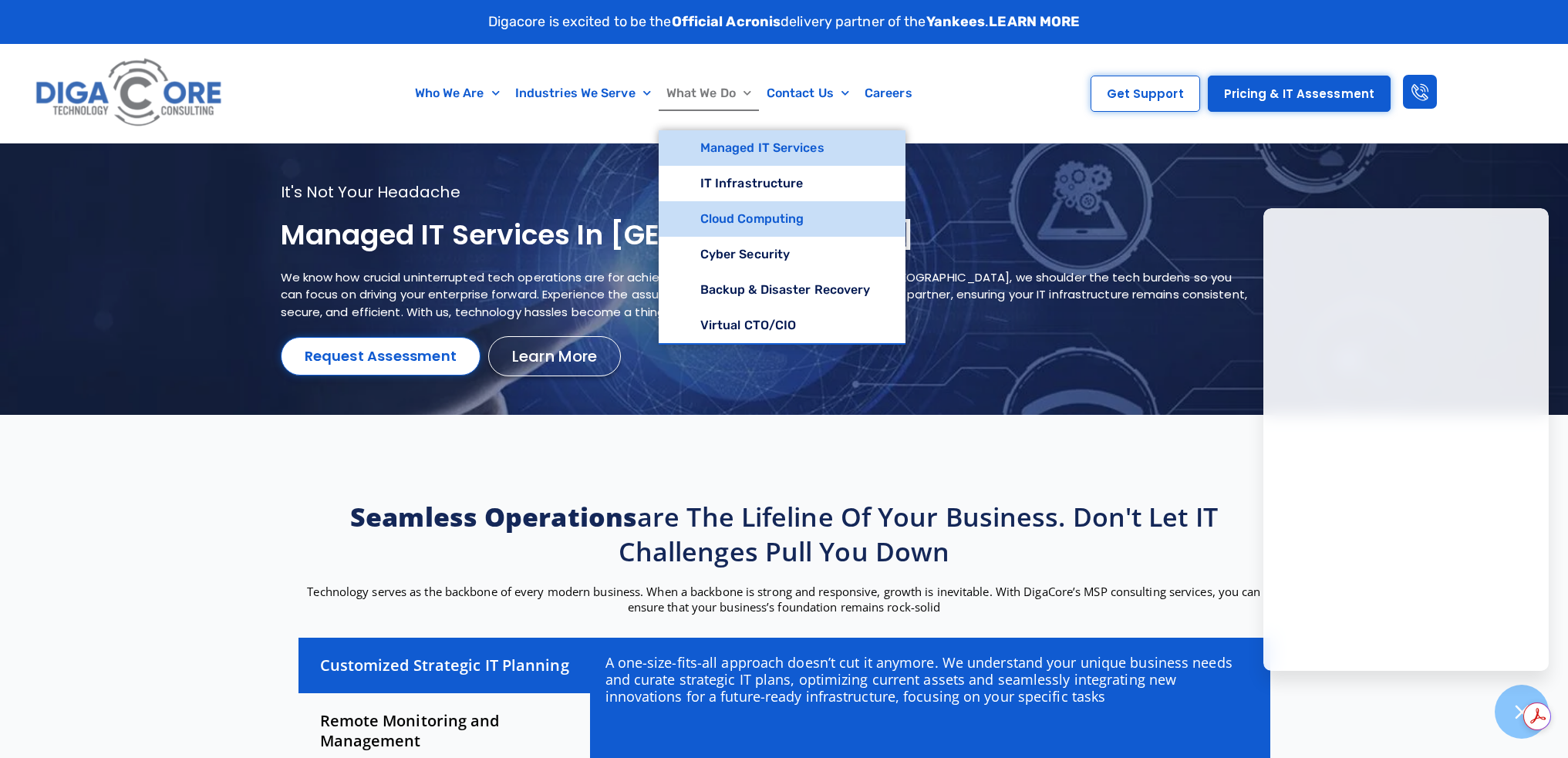
click at [722, 232] on link "Cloud Computing" at bounding box center [782, 219] width 247 height 35
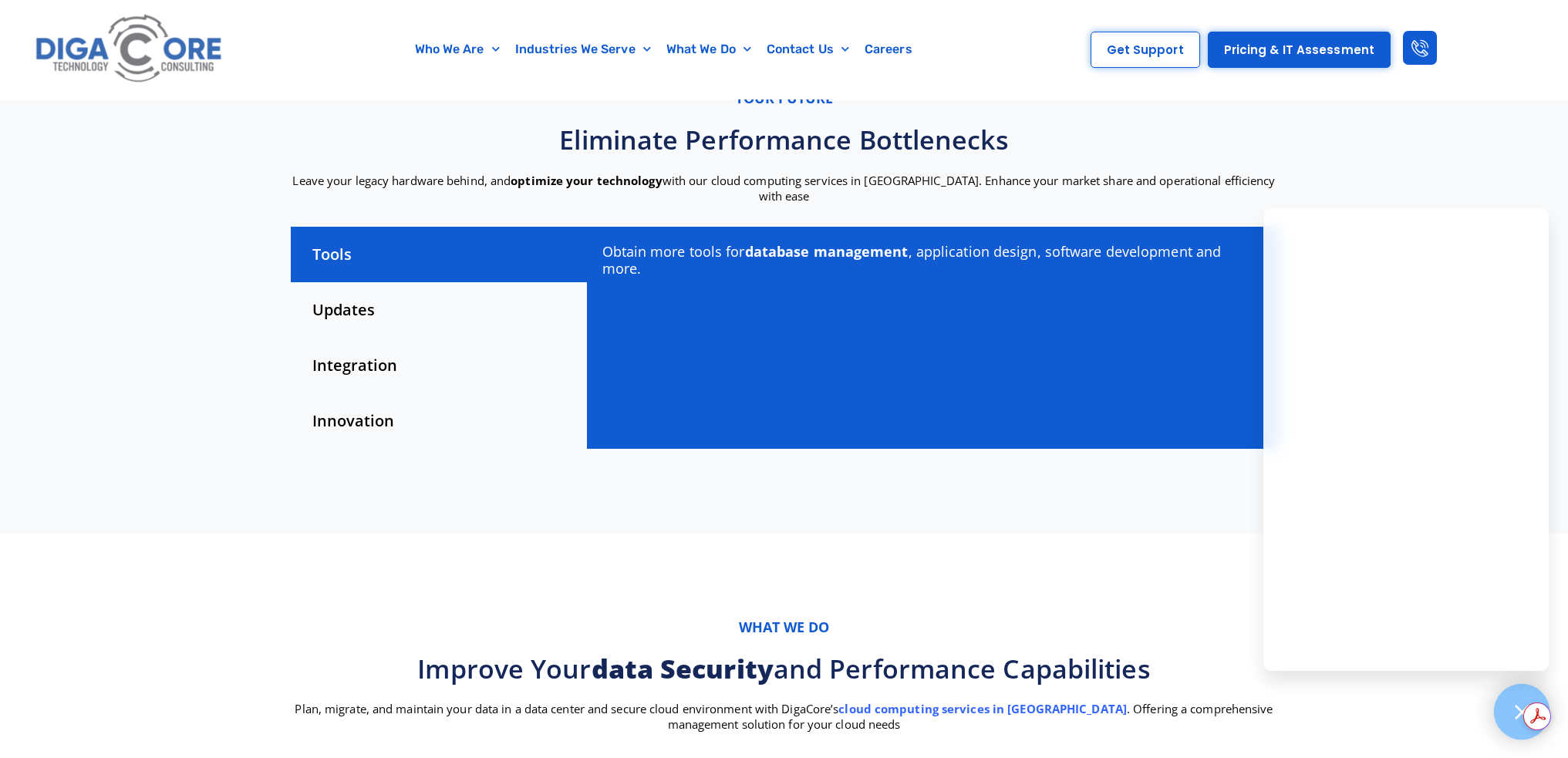
click at [1515, 718] on icon at bounding box center [1521, 712] width 14 height 14
click at [339, 297] on div "Updates" at bounding box center [438, 310] width 296 height 56
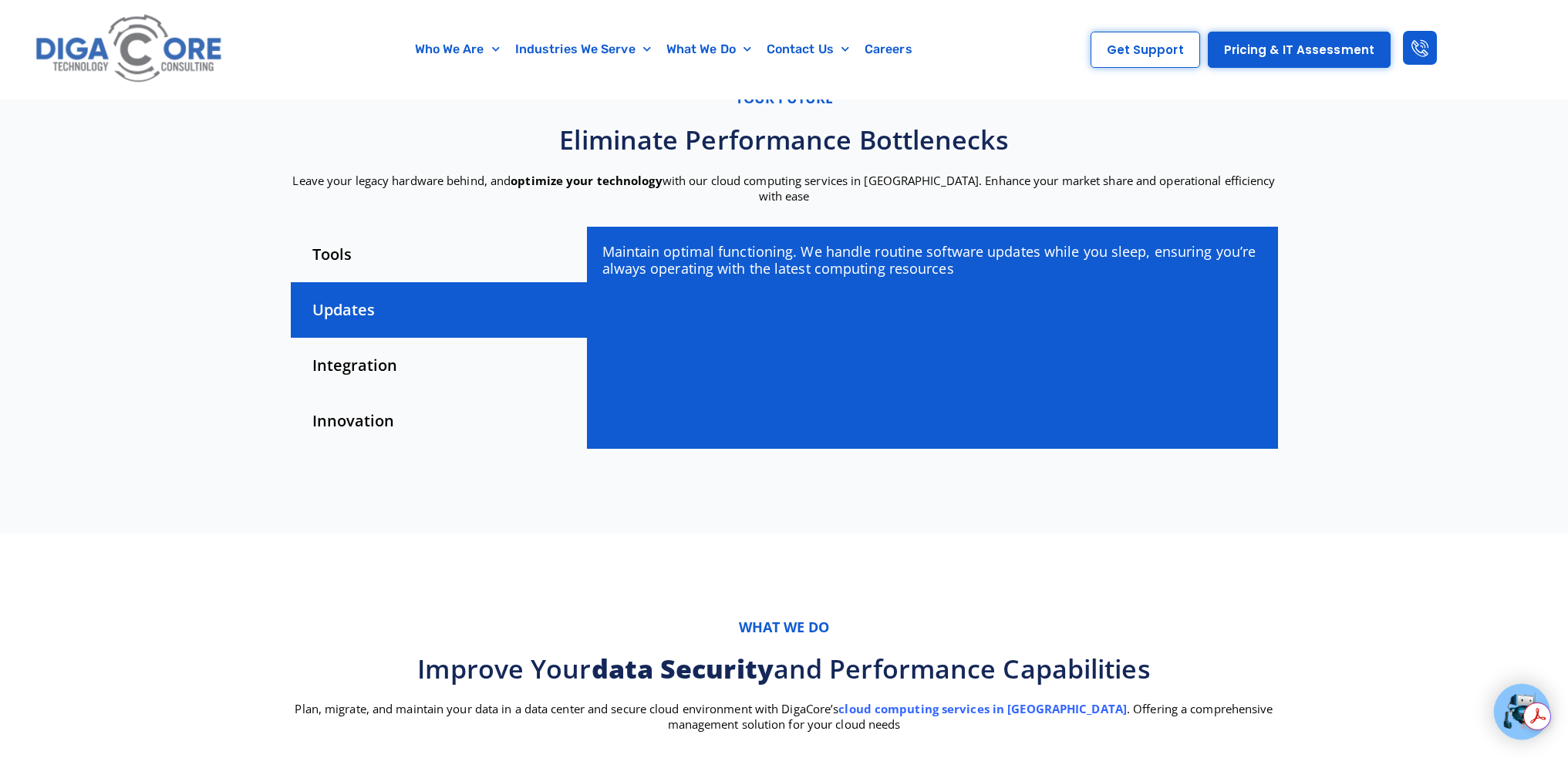
click at [353, 356] on div "Integration" at bounding box center [438, 366] width 296 height 56
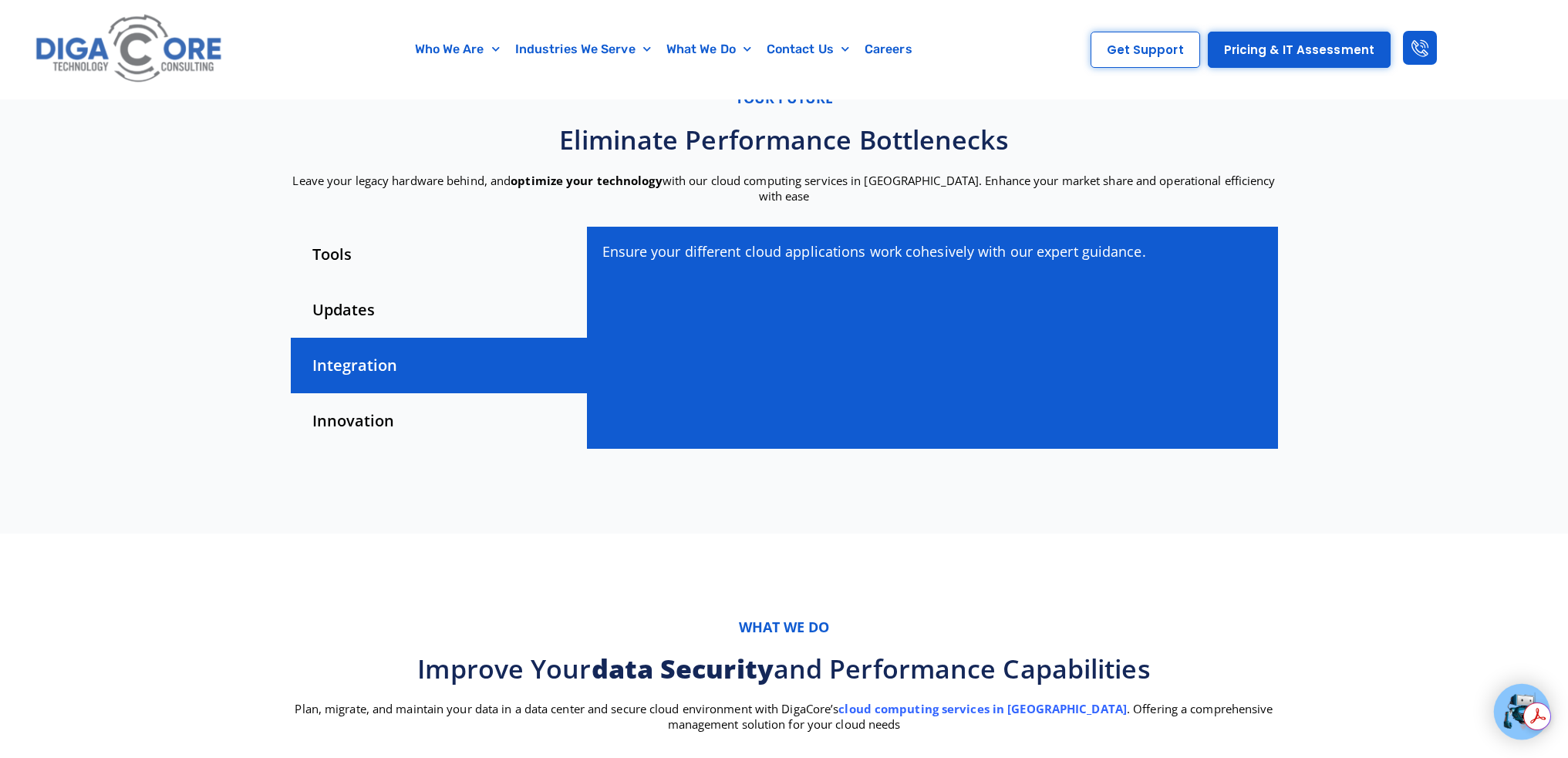
click at [356, 403] on div "Innovation" at bounding box center [438, 421] width 296 height 56
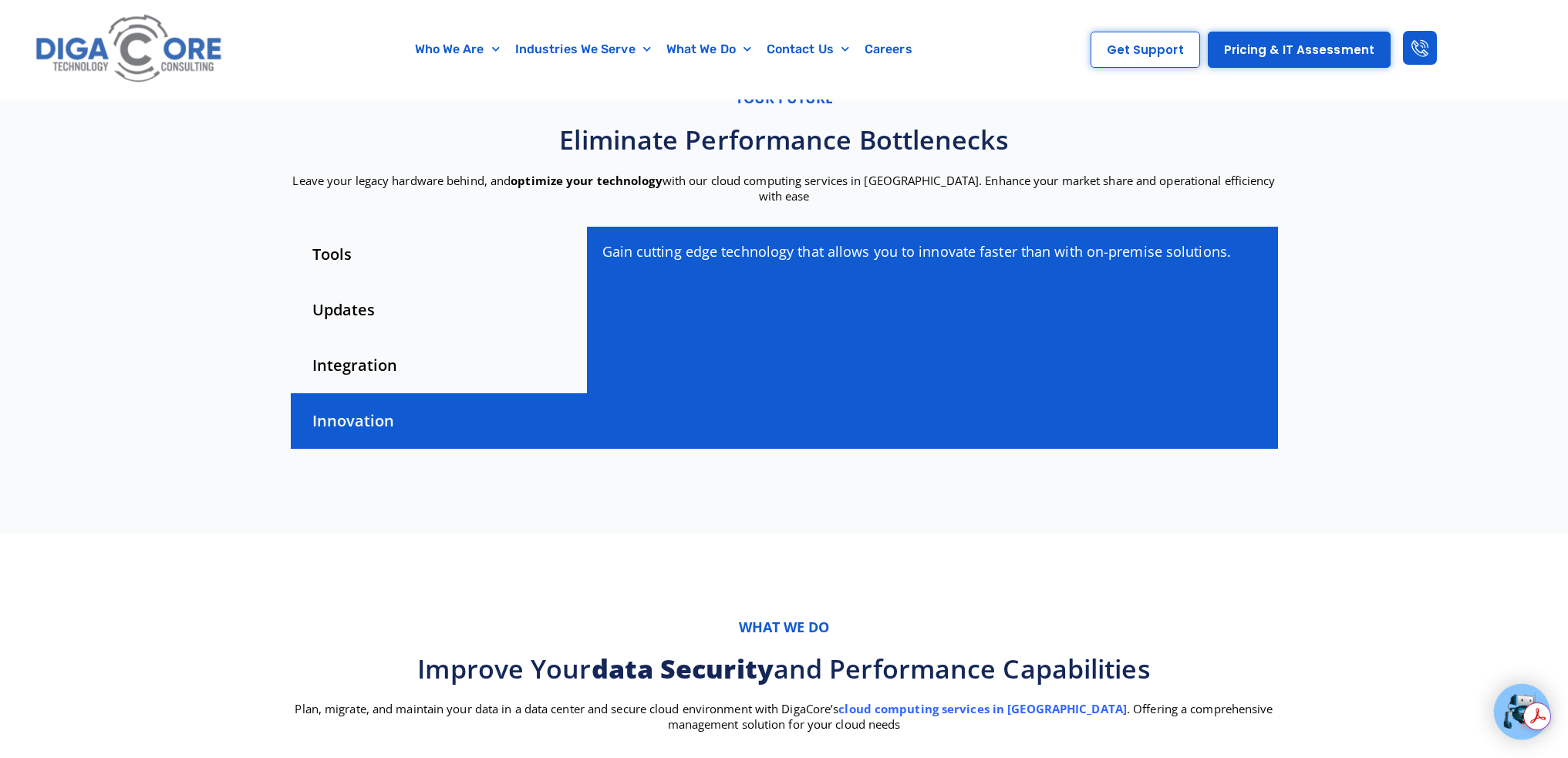
click at [346, 240] on div "Tools" at bounding box center [438, 254] width 296 height 56
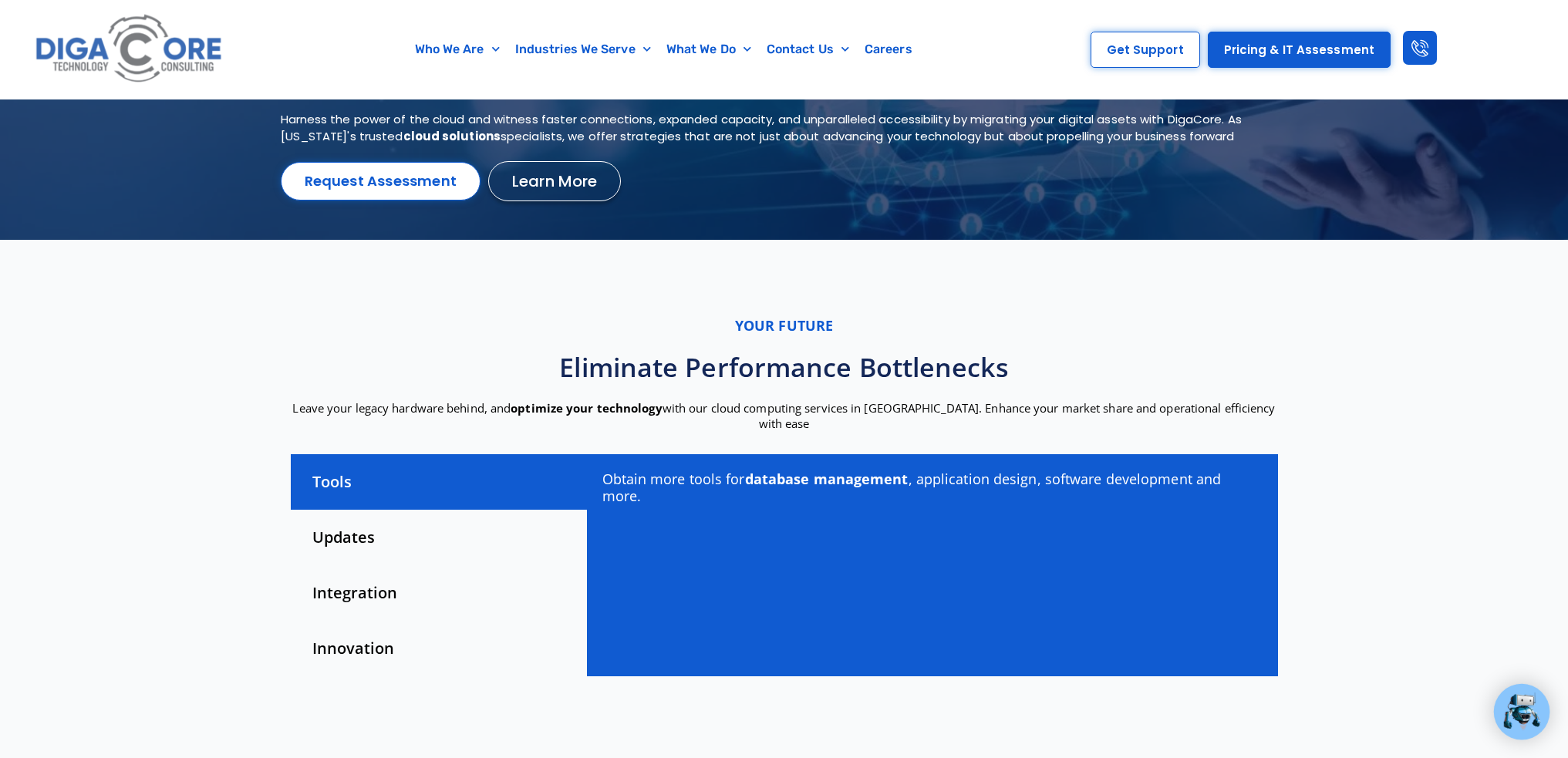
scroll to position [155, 0]
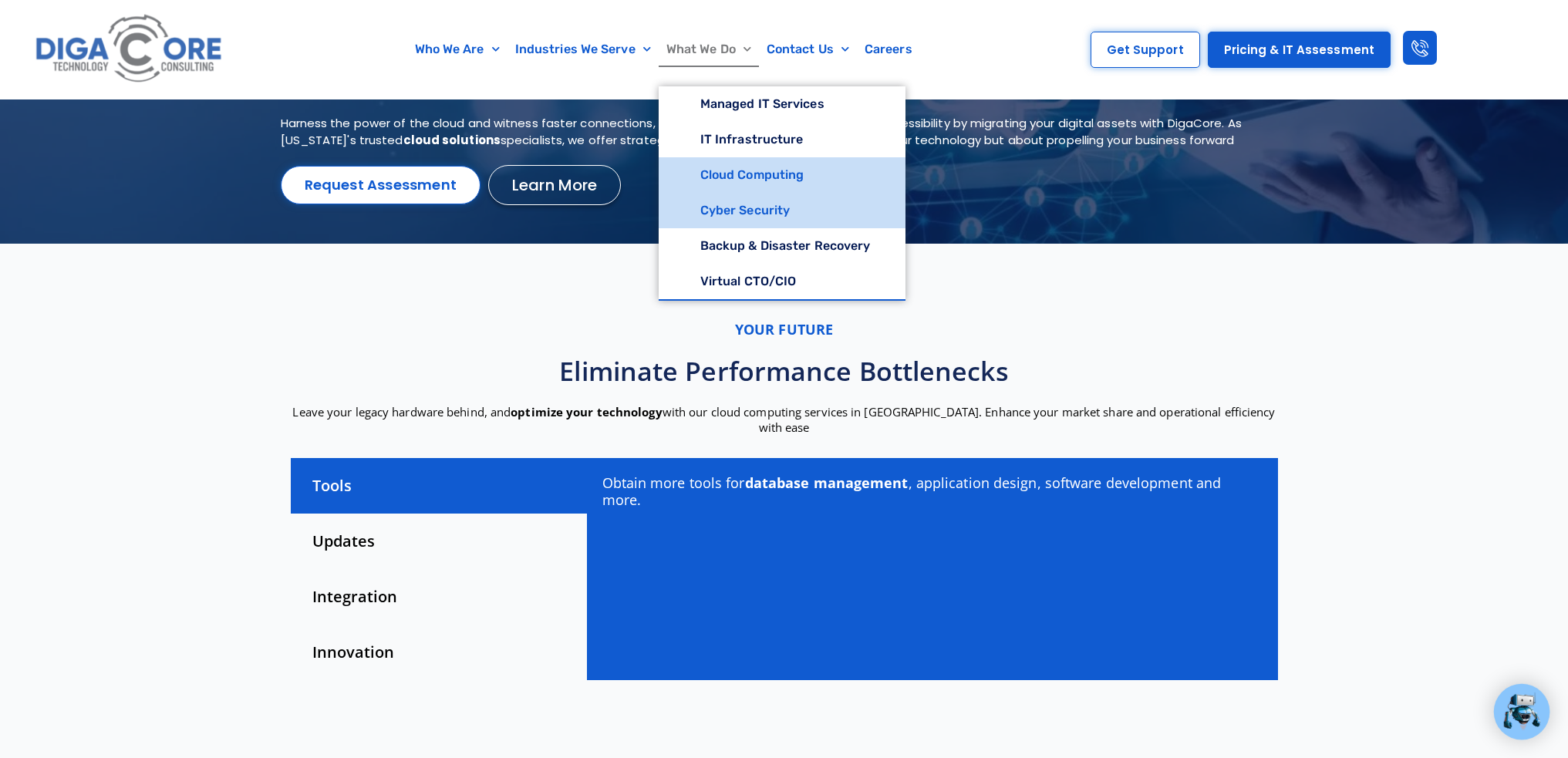
click at [725, 211] on link "Cyber Security" at bounding box center [782, 210] width 247 height 35
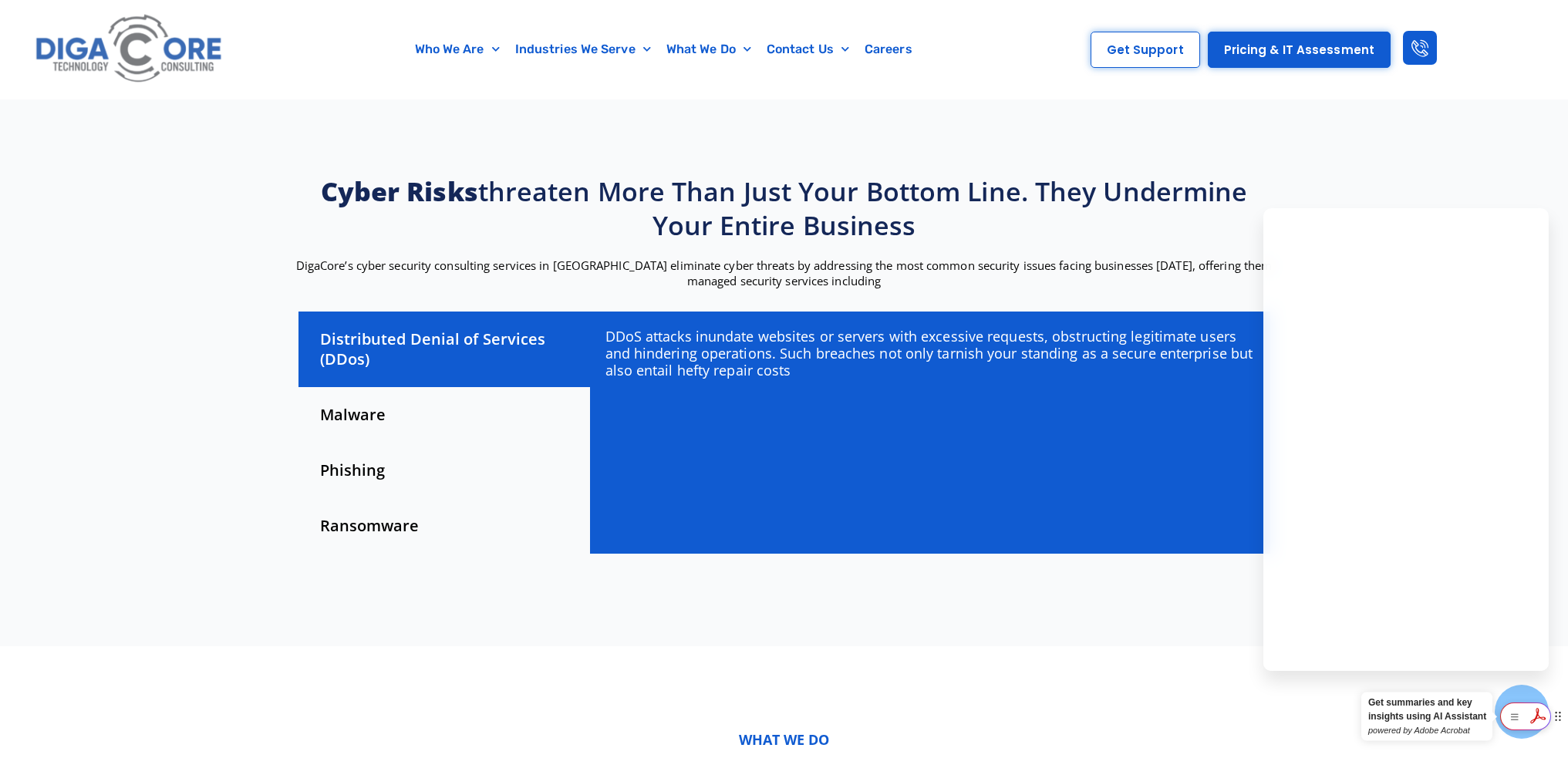
click at [1532, 724] on icon at bounding box center [1538, 716] width 16 height 16
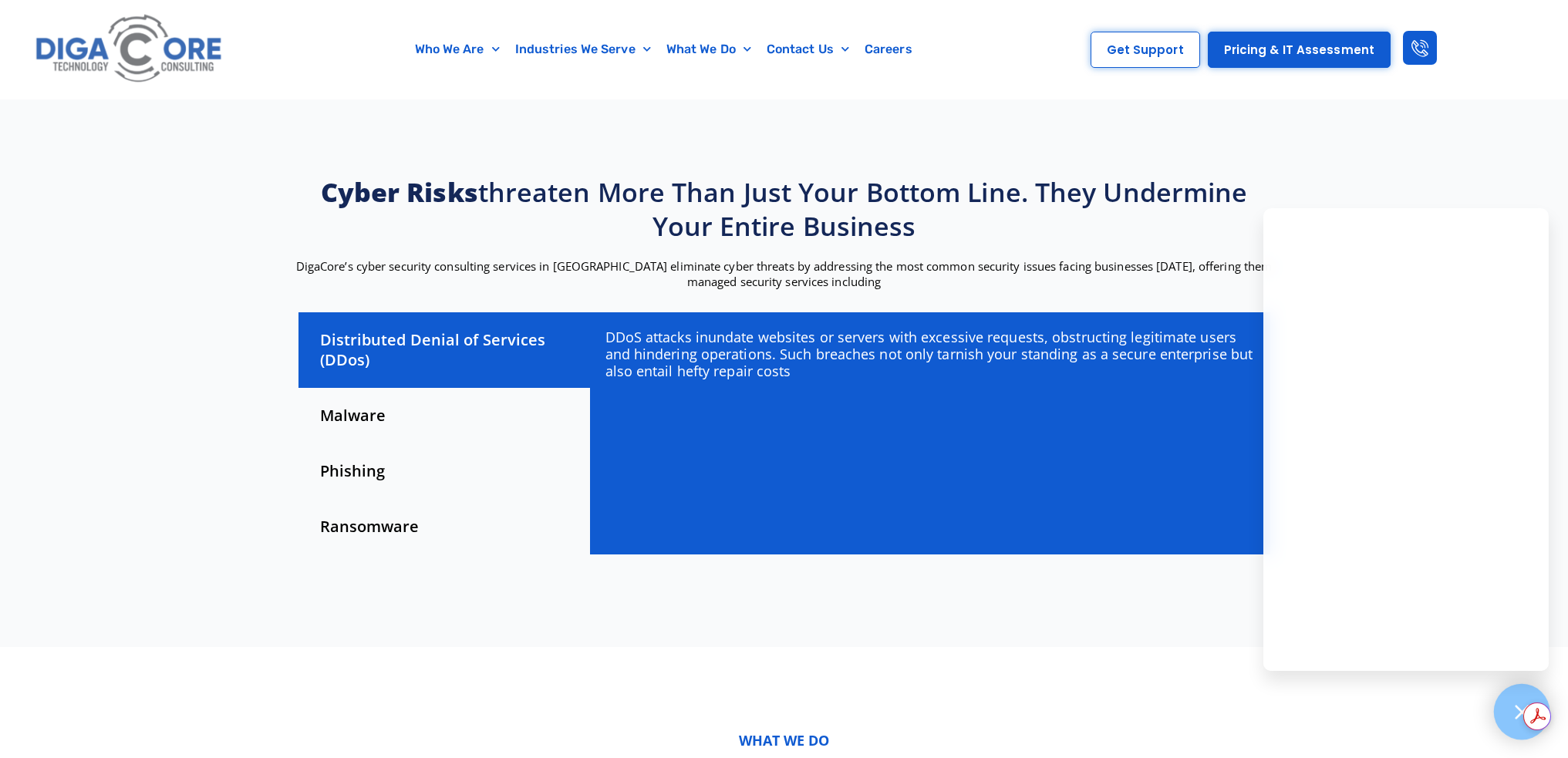
click at [1508, 700] on div at bounding box center [1522, 713] width 57 height 57
click at [360, 413] on div "Malware" at bounding box center [444, 416] width 291 height 56
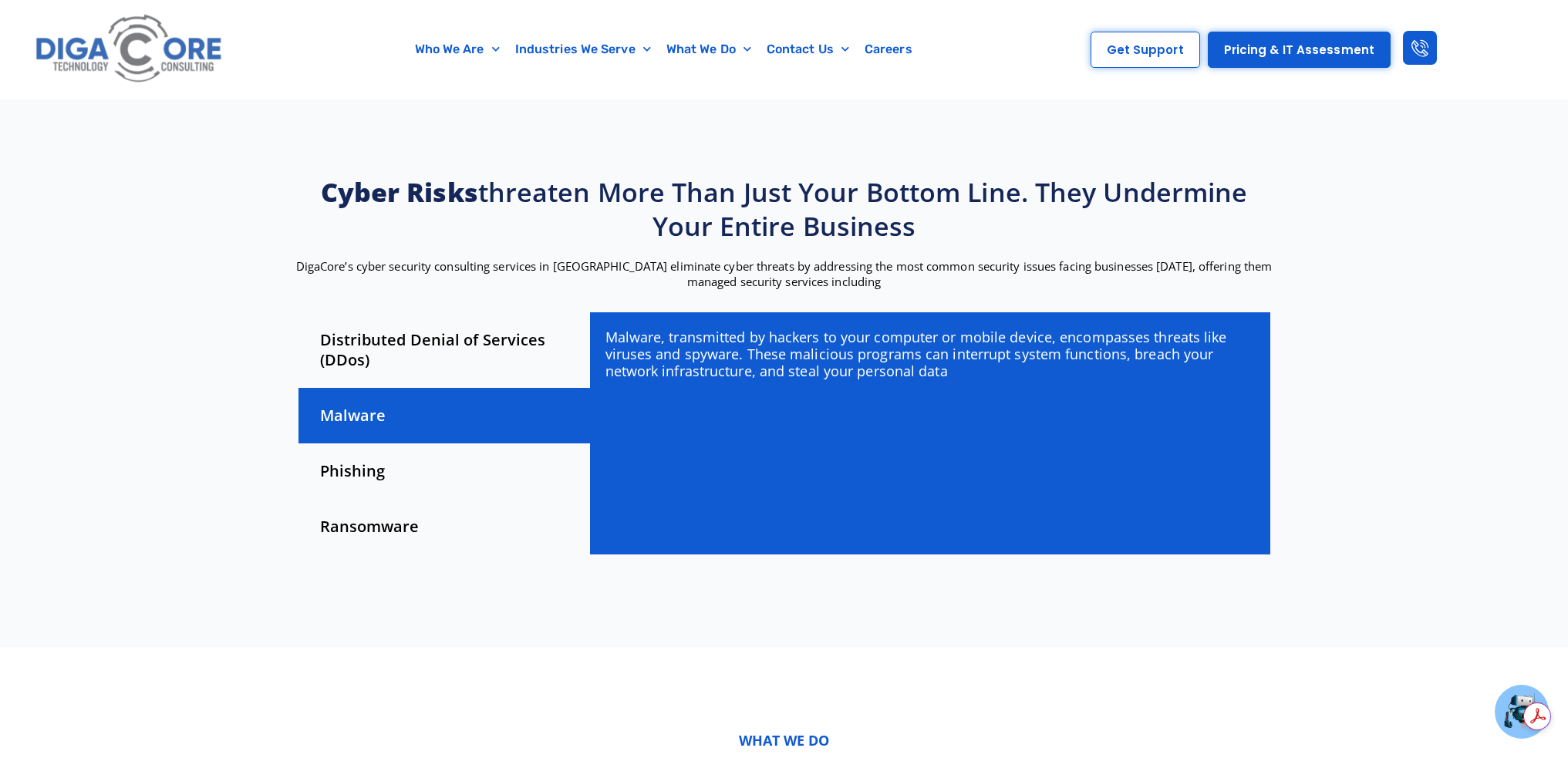
click at [344, 480] on div "Phishing" at bounding box center [444, 471] width 291 height 56
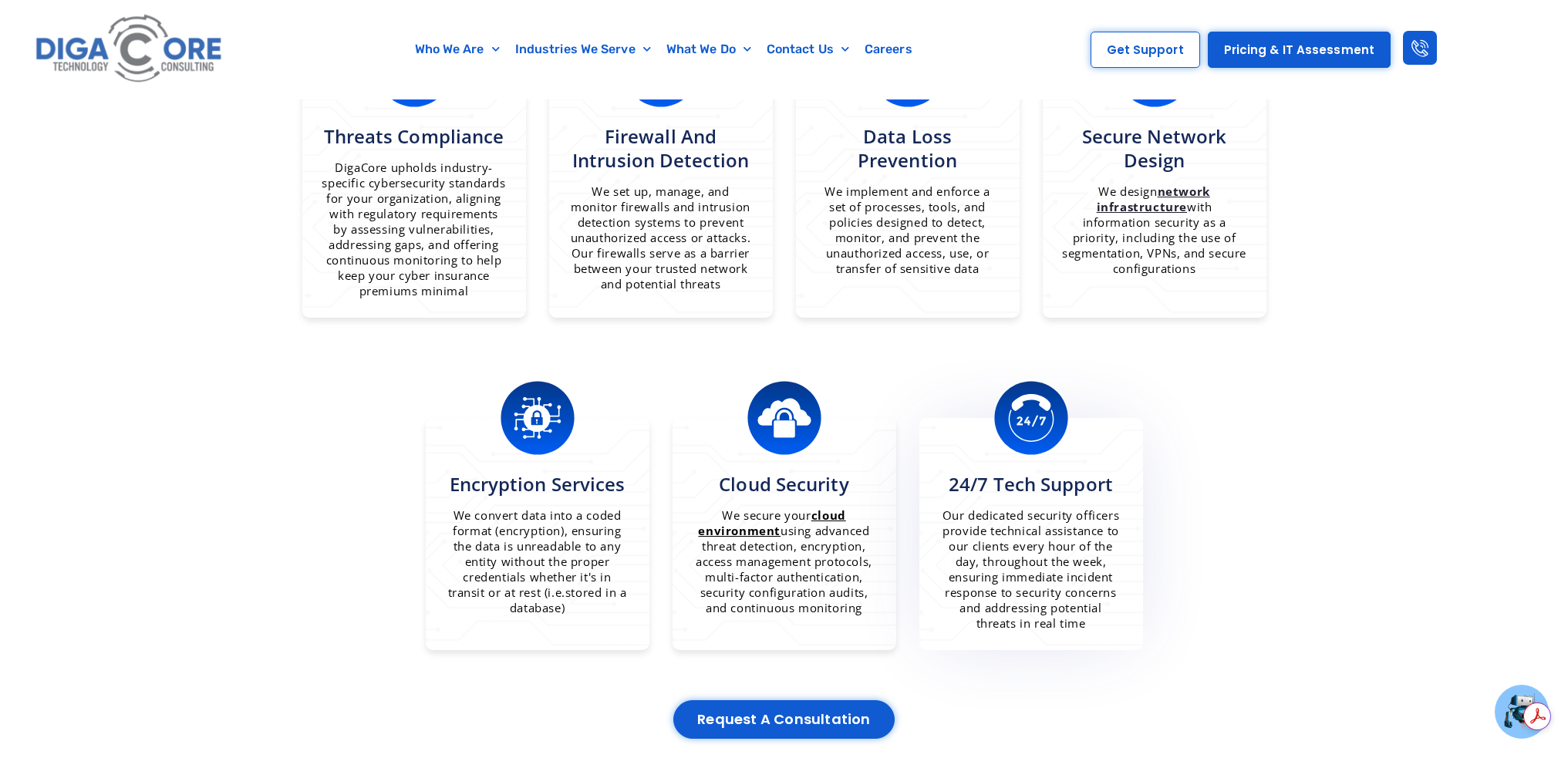
scroll to position [1157, 0]
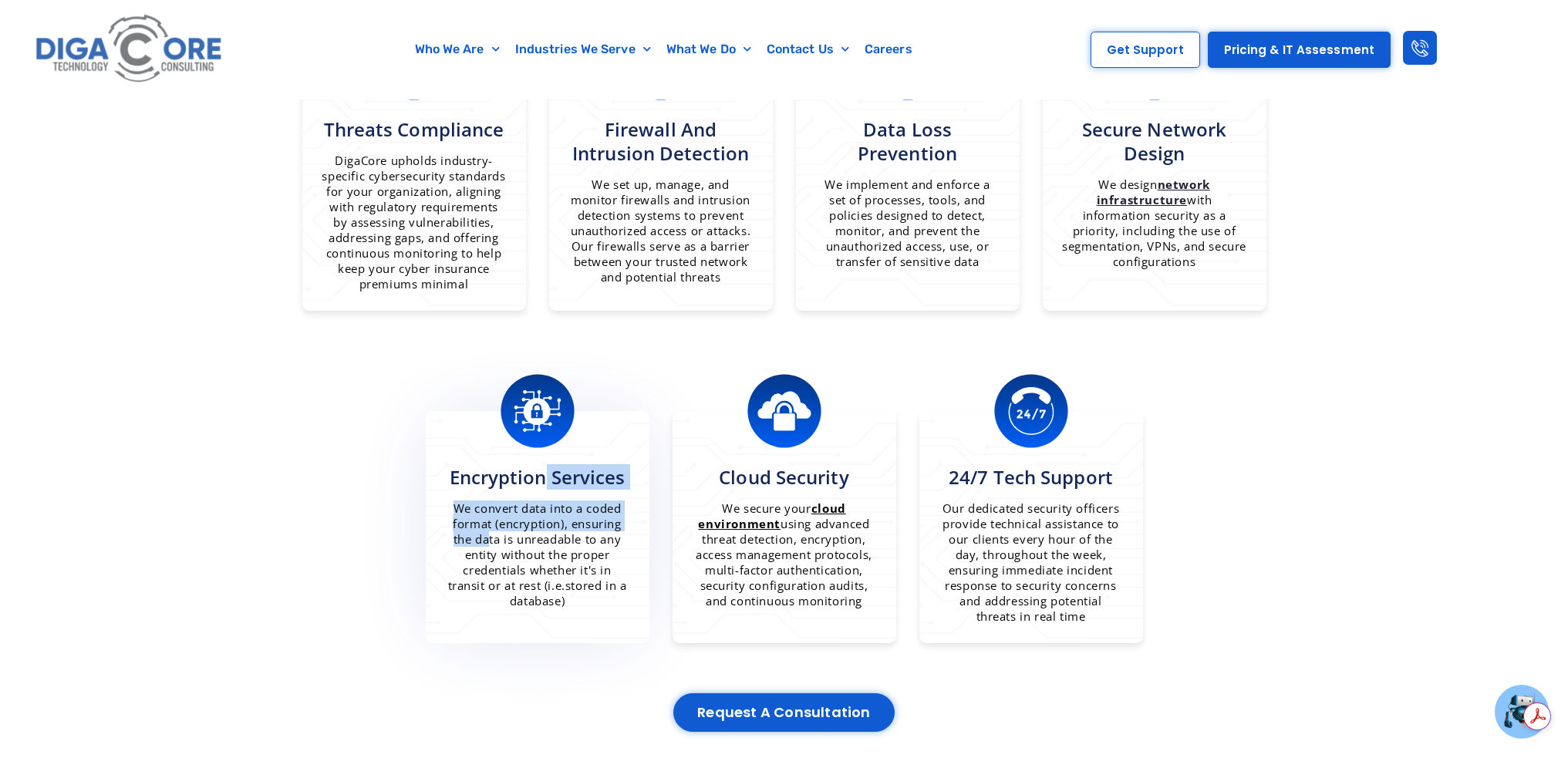
drag, startPoint x: 457, startPoint y: 495, endPoint x: 605, endPoint y: 544, distance: 155.9
click at [617, 543] on div "Encryption Services We convert data into a coded format (encryption), ensuring …" at bounding box center [537, 537] width 185 height 144
drag, startPoint x: 753, startPoint y: 498, endPoint x: 893, endPoint y: 622, distance: 187.0
click at [876, 608] on div "Cloud Security We secure your cloud environment using advanced threat detection…" at bounding box center [784, 537] width 185 height 144
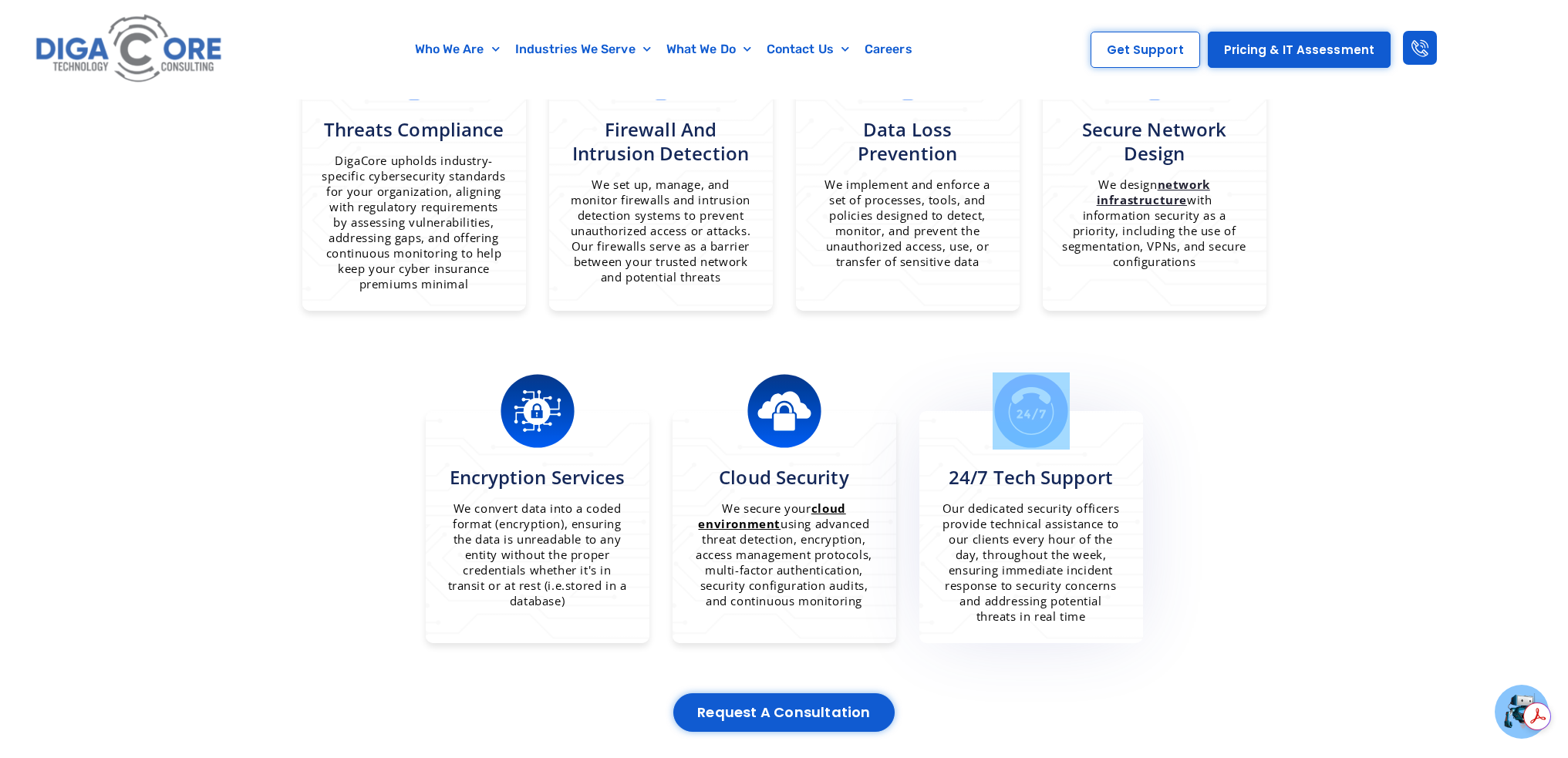
drag, startPoint x: 950, startPoint y: 495, endPoint x: 1088, endPoint y: 644, distance: 203.1
click at [1088, 644] on div "24/7 Tech Support Our dedicated security officers provide technical assistance …" at bounding box center [1030, 526] width 224 height 232
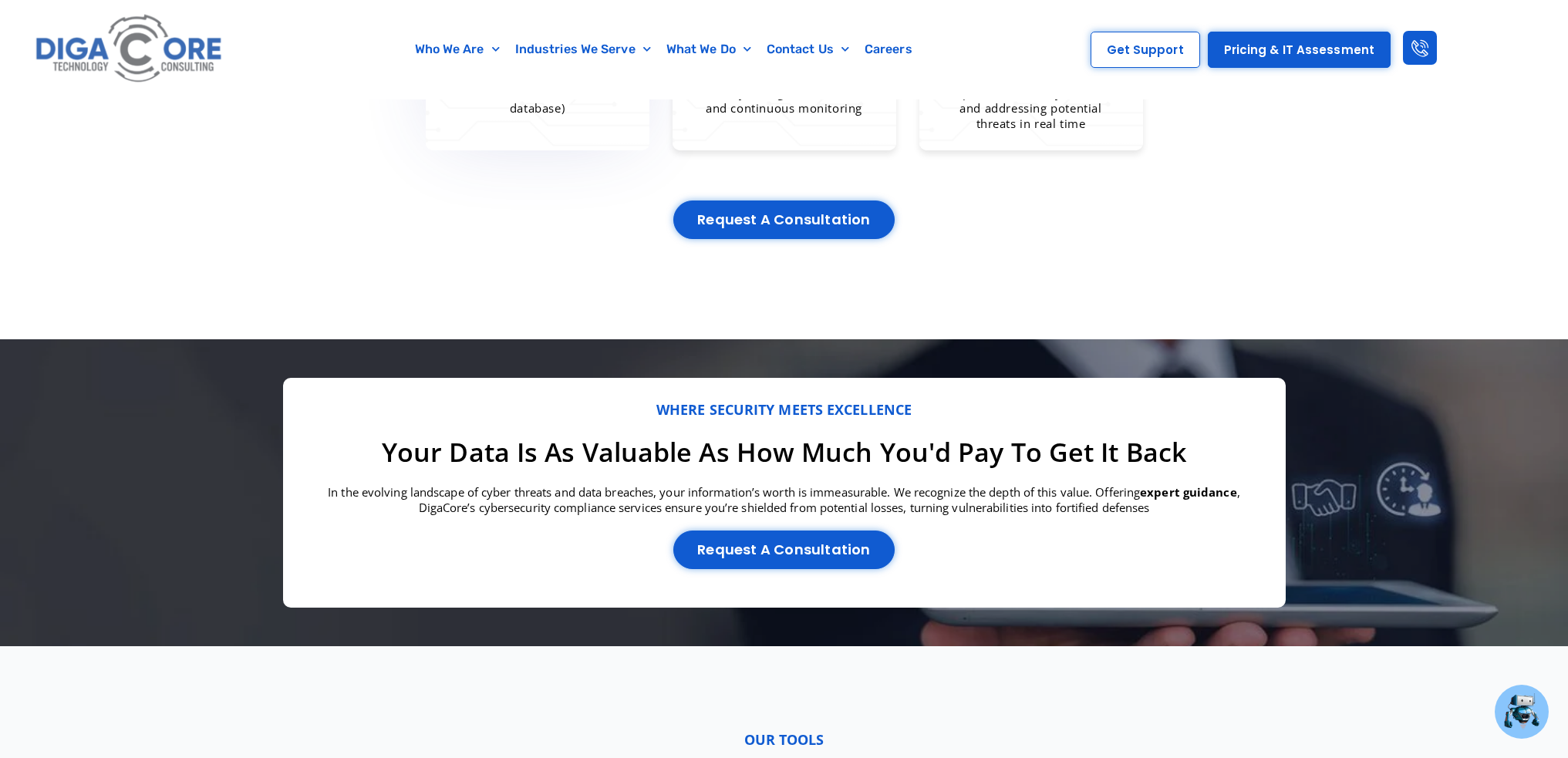
scroll to position [1542, 0]
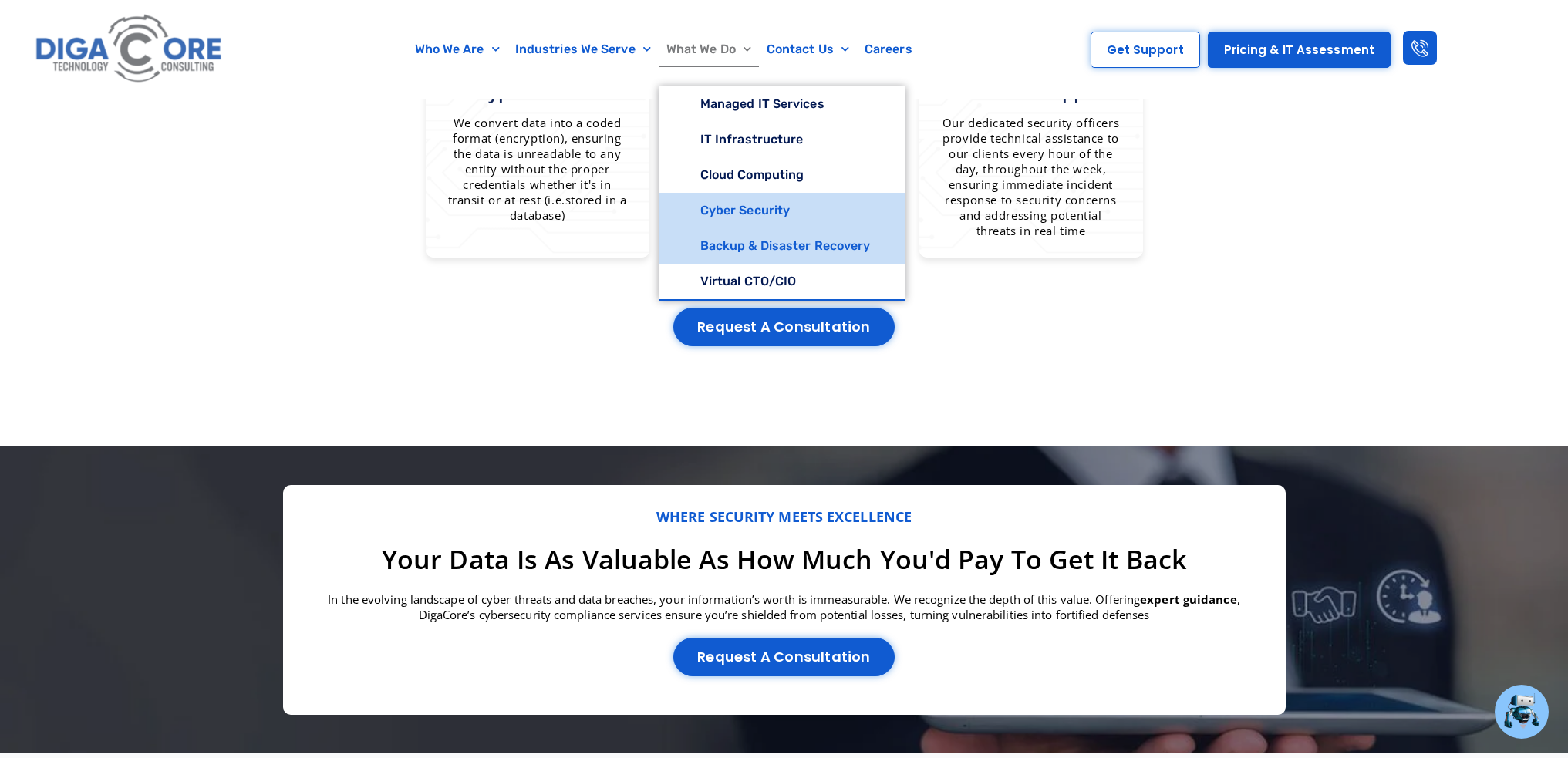
click at [746, 246] on link "Backup & Disaster Recovery" at bounding box center [782, 246] width 247 height 35
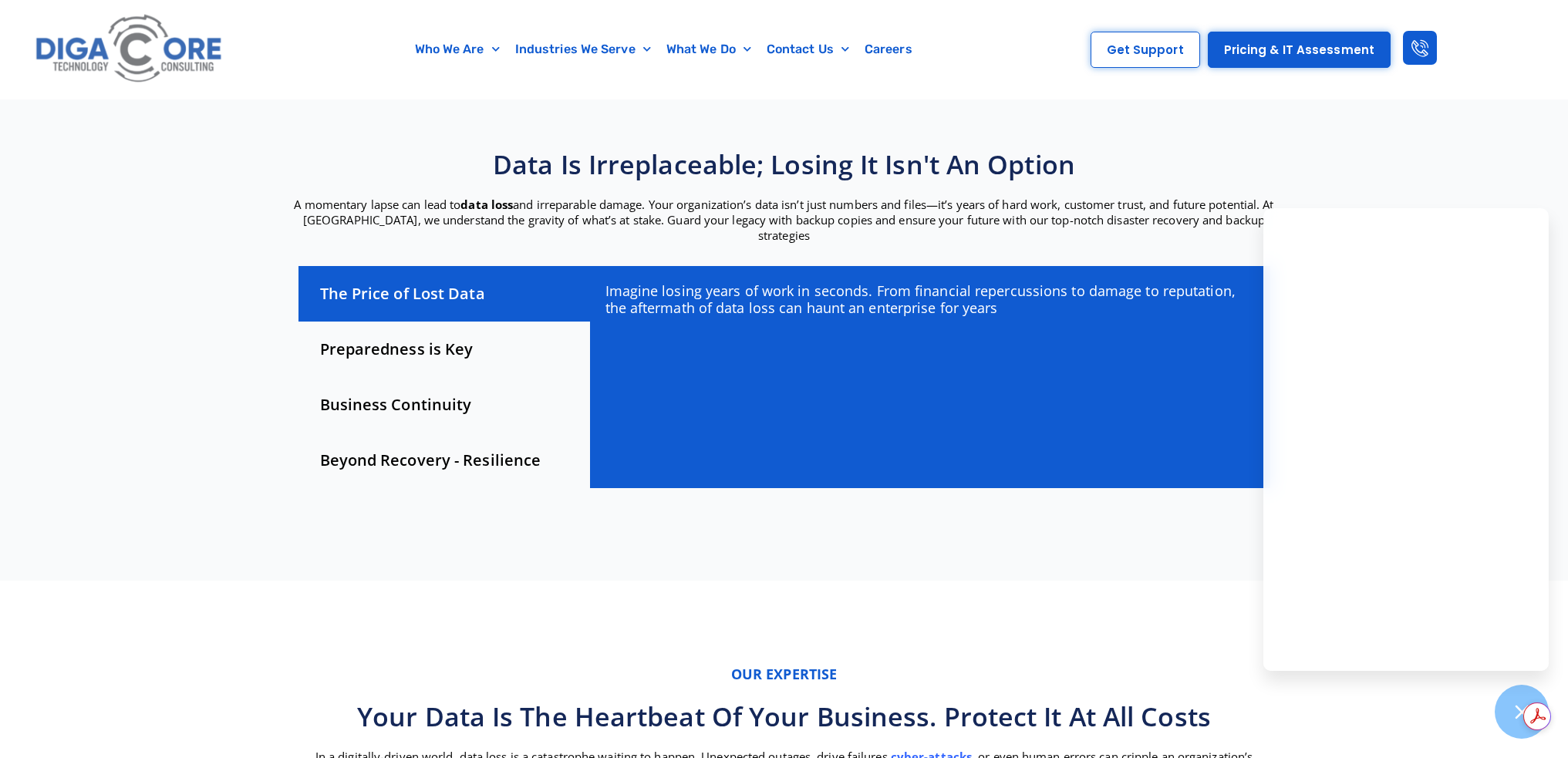
click at [410, 334] on div "Preparedness is Key" at bounding box center [444, 349] width 291 height 56
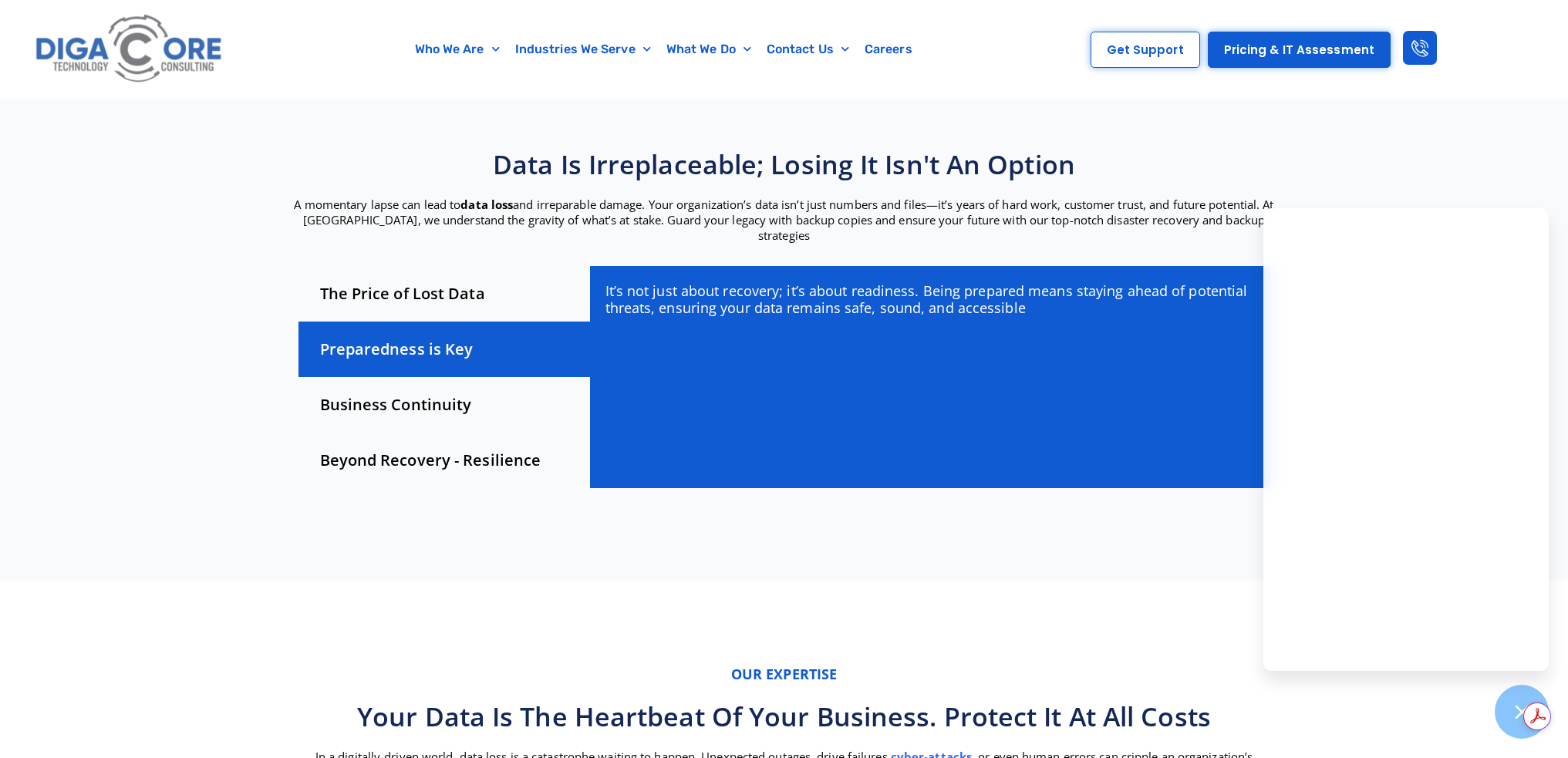
click at [406, 393] on div "Business Continuity" at bounding box center [444, 405] width 291 height 56
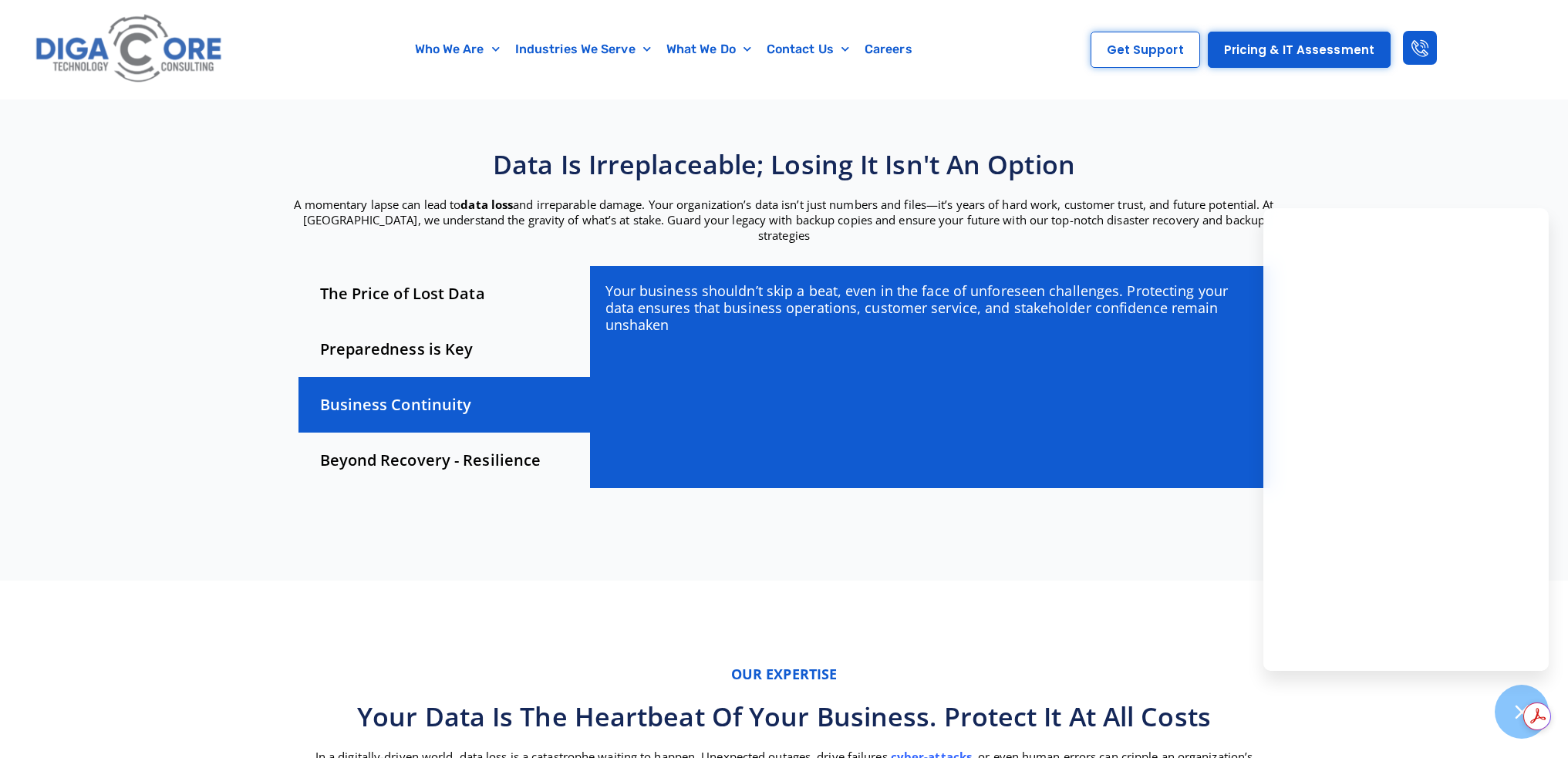
click at [370, 449] on div "Beyond Recovery - Resilience" at bounding box center [444, 461] width 291 height 56
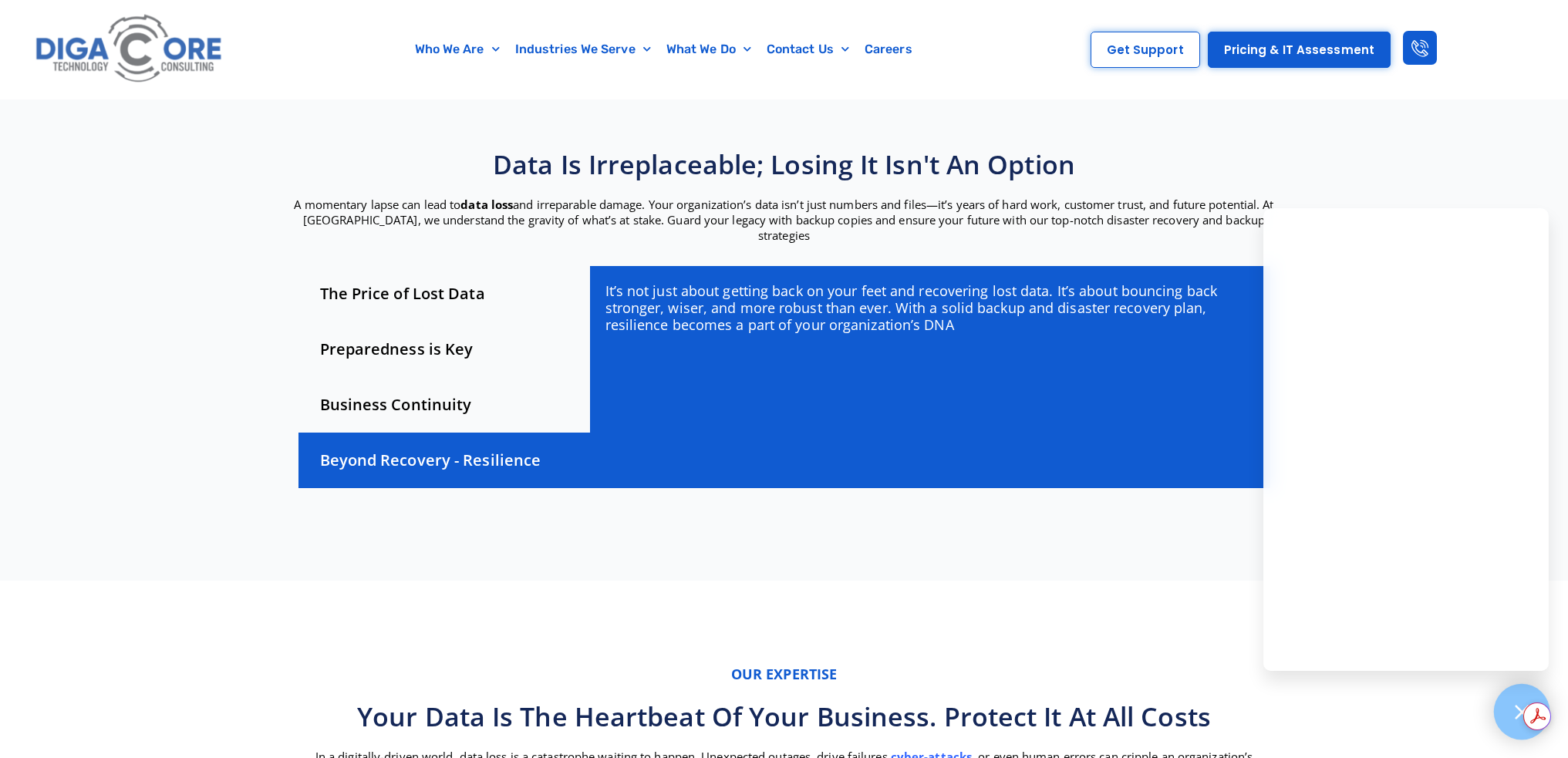
click at [1513, 704] on icon at bounding box center [1521, 712] width 21 height 21
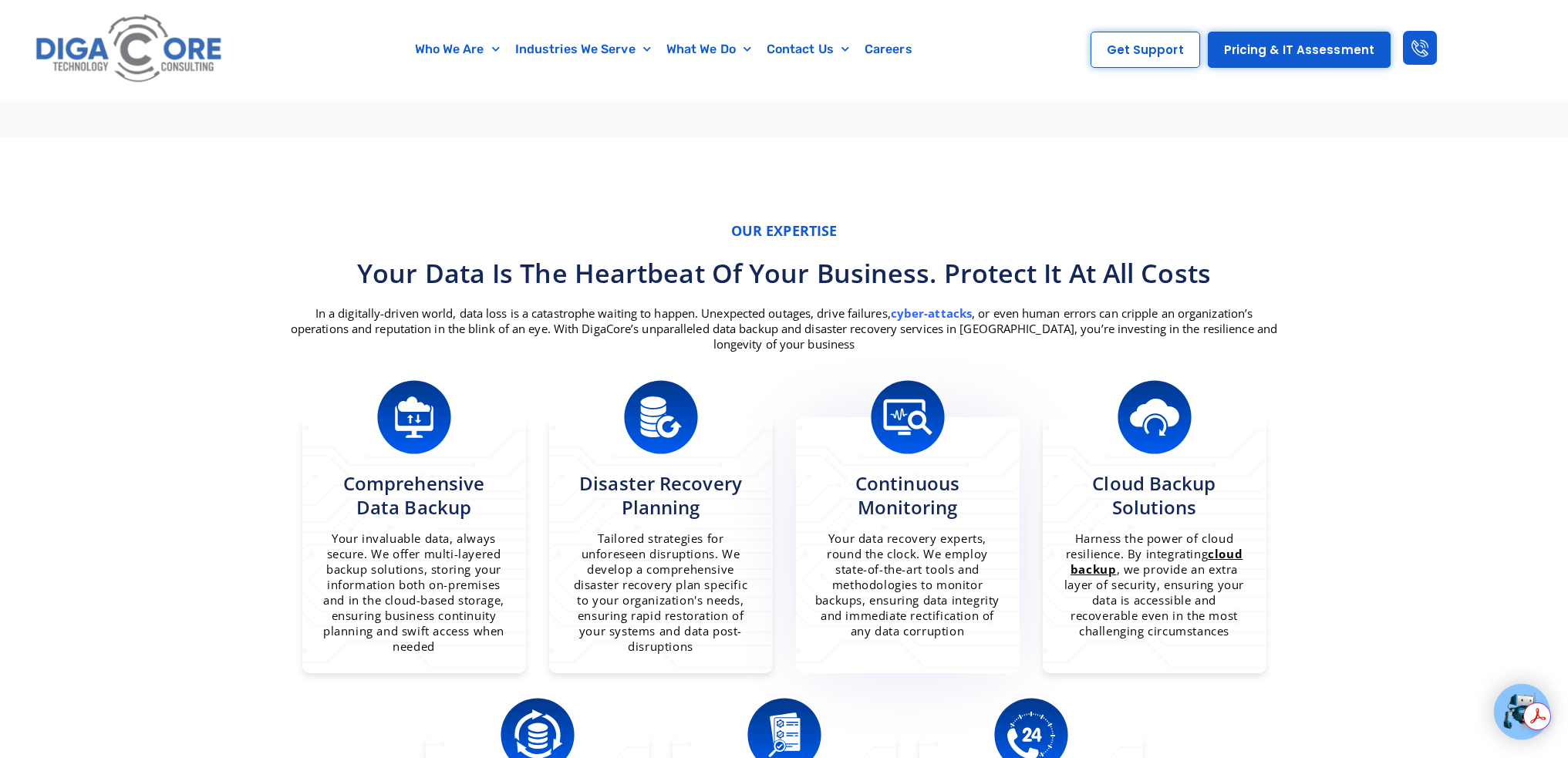
scroll to position [849, 0]
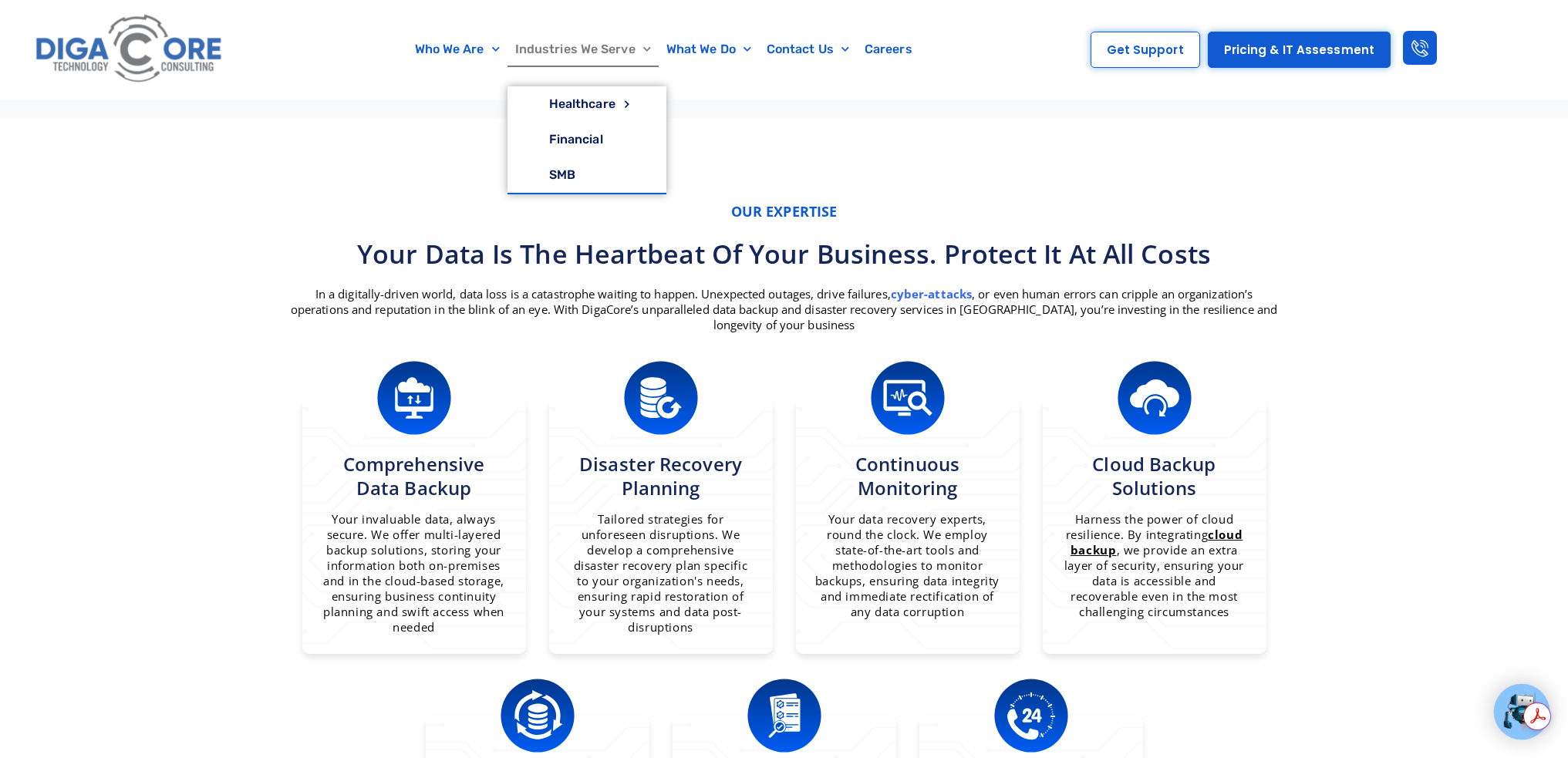
click at [608, 49] on link "Industries We Serve" at bounding box center [583, 49] width 152 height 35
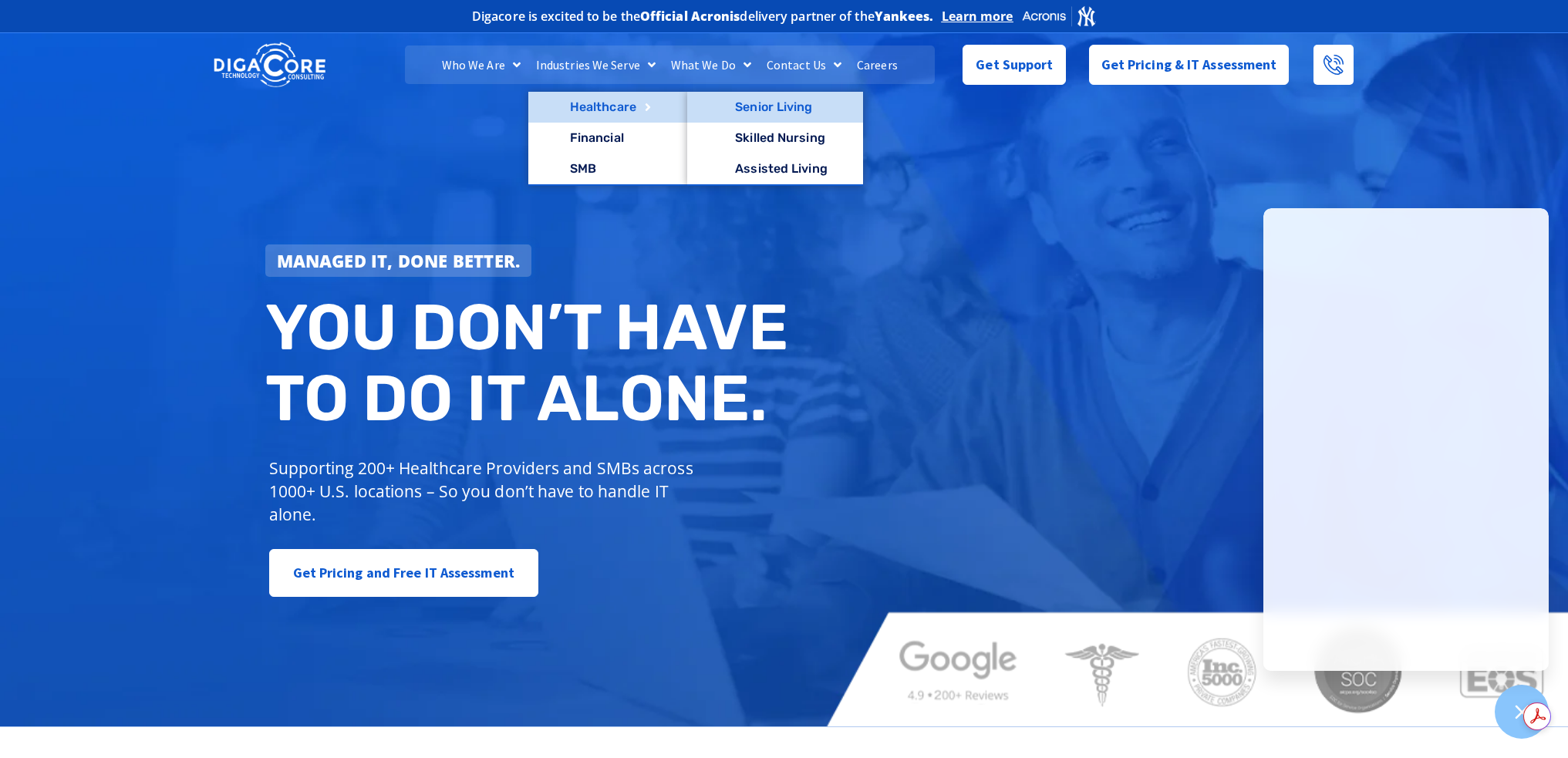
click at [751, 107] on link "Senior Living" at bounding box center [775, 108] width 176 height 31
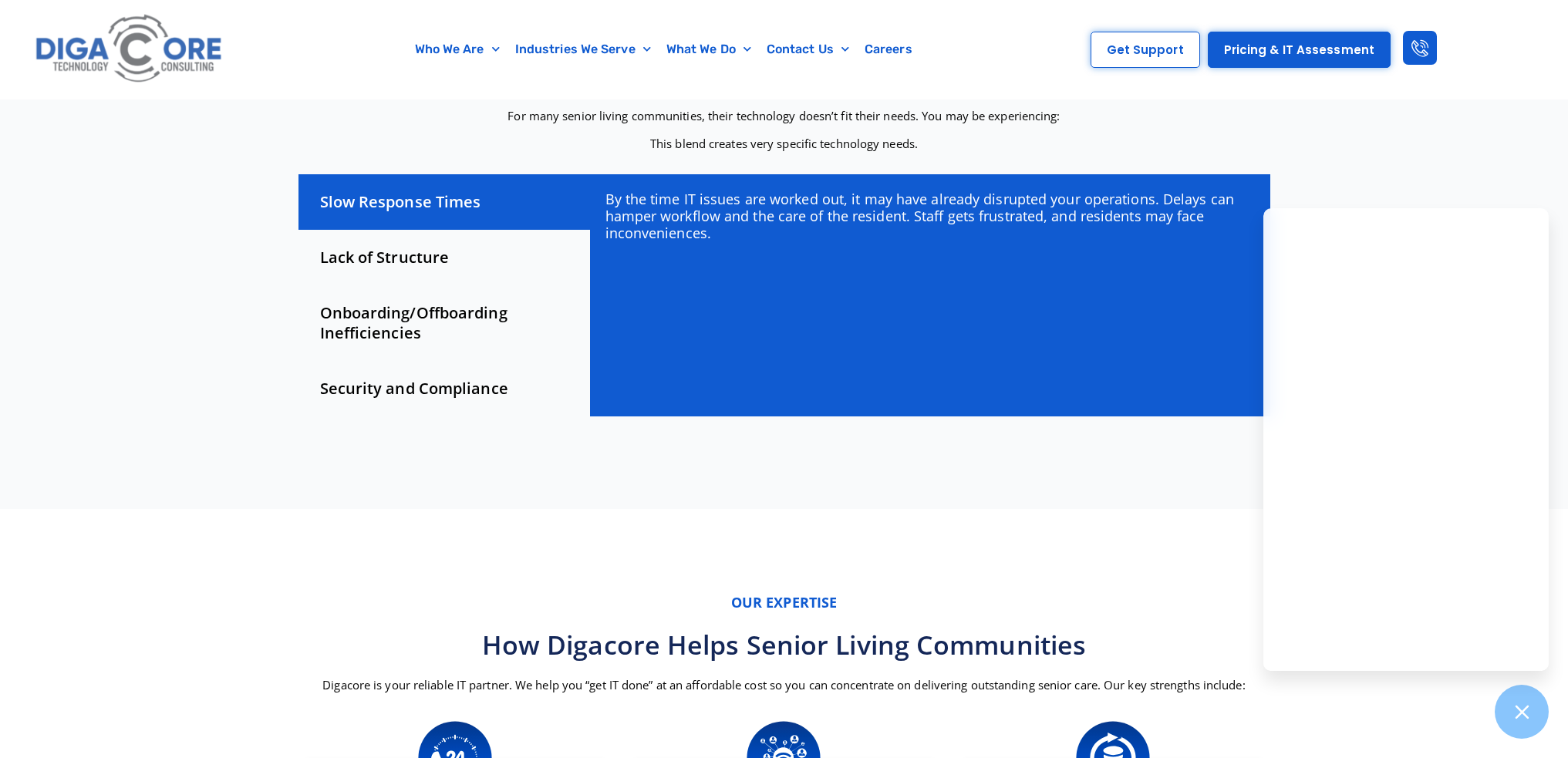
scroll to position [385, 0]
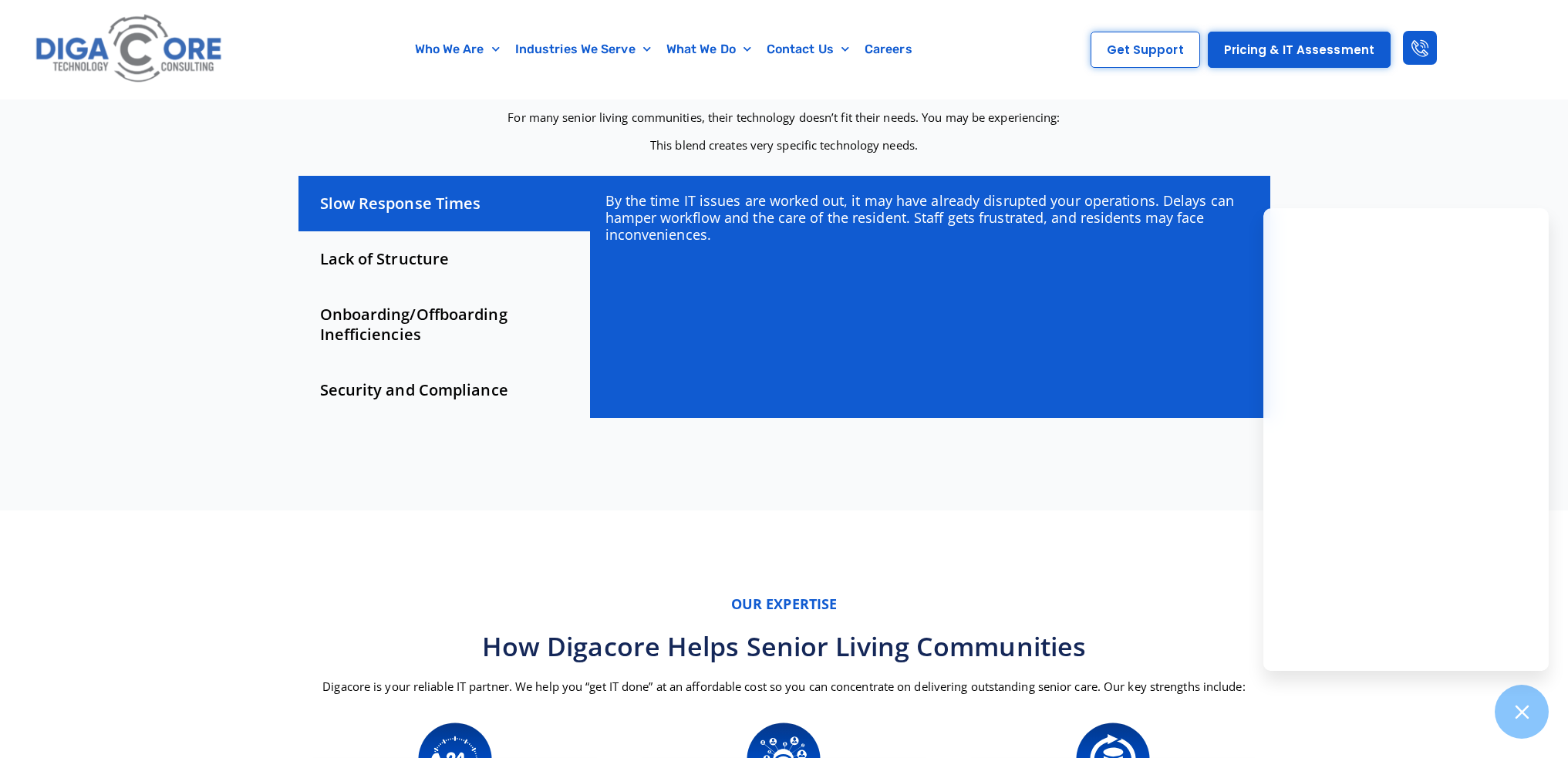
click at [408, 257] on div "Lack of Structure" at bounding box center [444, 259] width 291 height 56
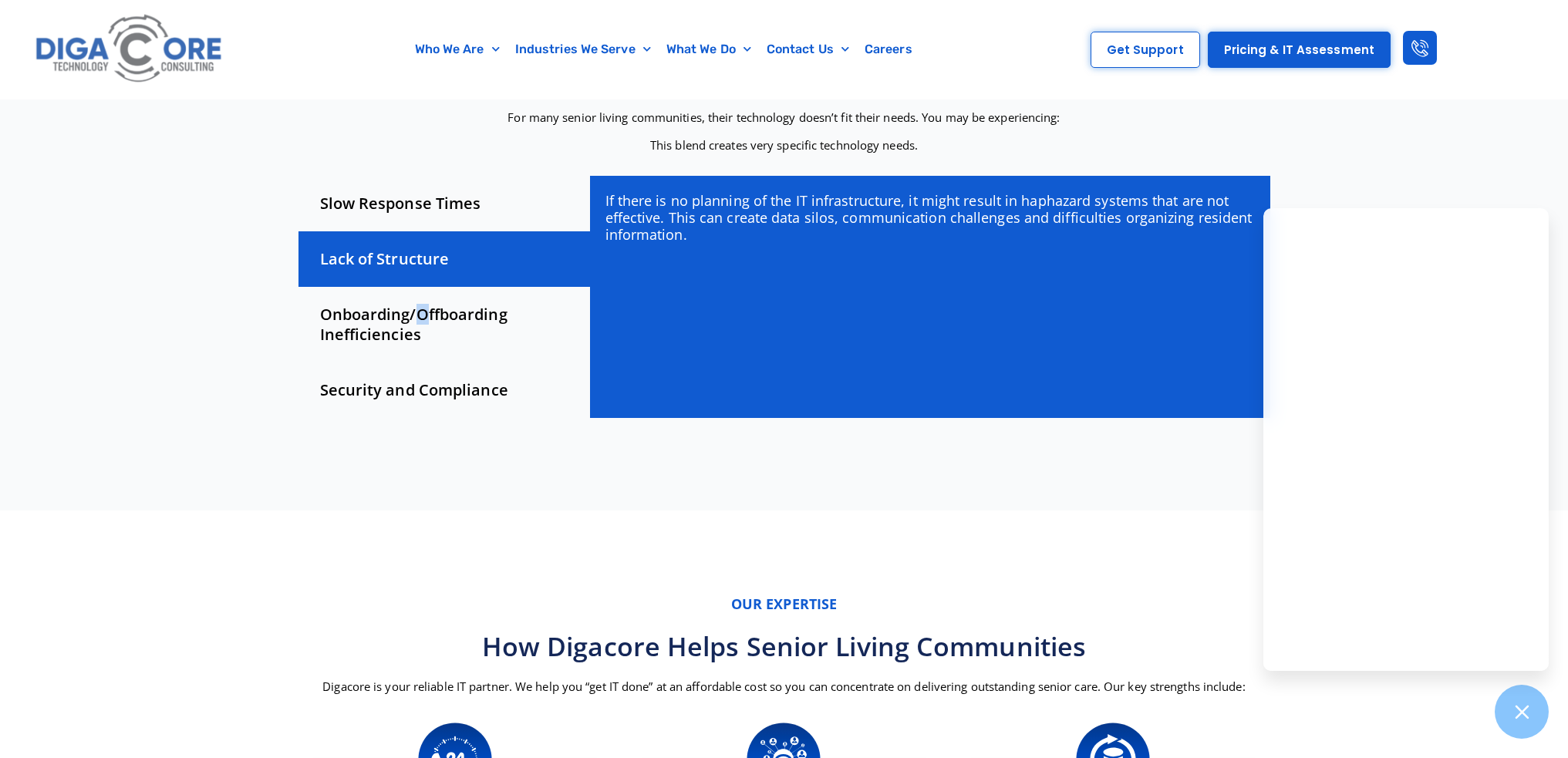
click at [422, 320] on div "Onboarding/Offboarding Inefficiencies" at bounding box center [444, 324] width 291 height 75
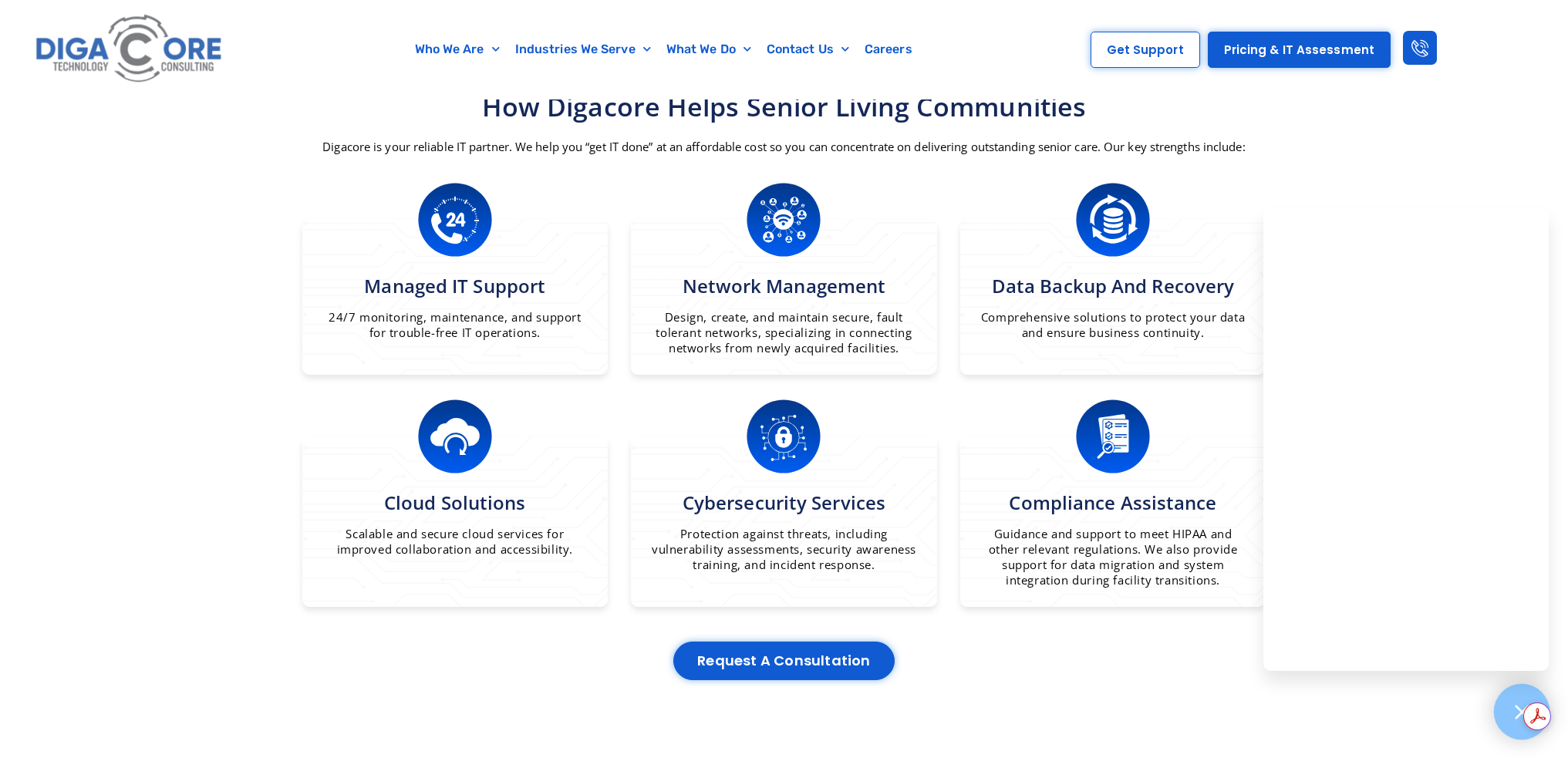
scroll to position [0, 0]
click at [1504, 726] on div "Get summaries and key insights using AI Assistant powered by Adobe Acrobat" at bounding box center [1450, 717] width 131 height 42
click at [1507, 706] on div at bounding box center [1522, 713] width 57 height 57
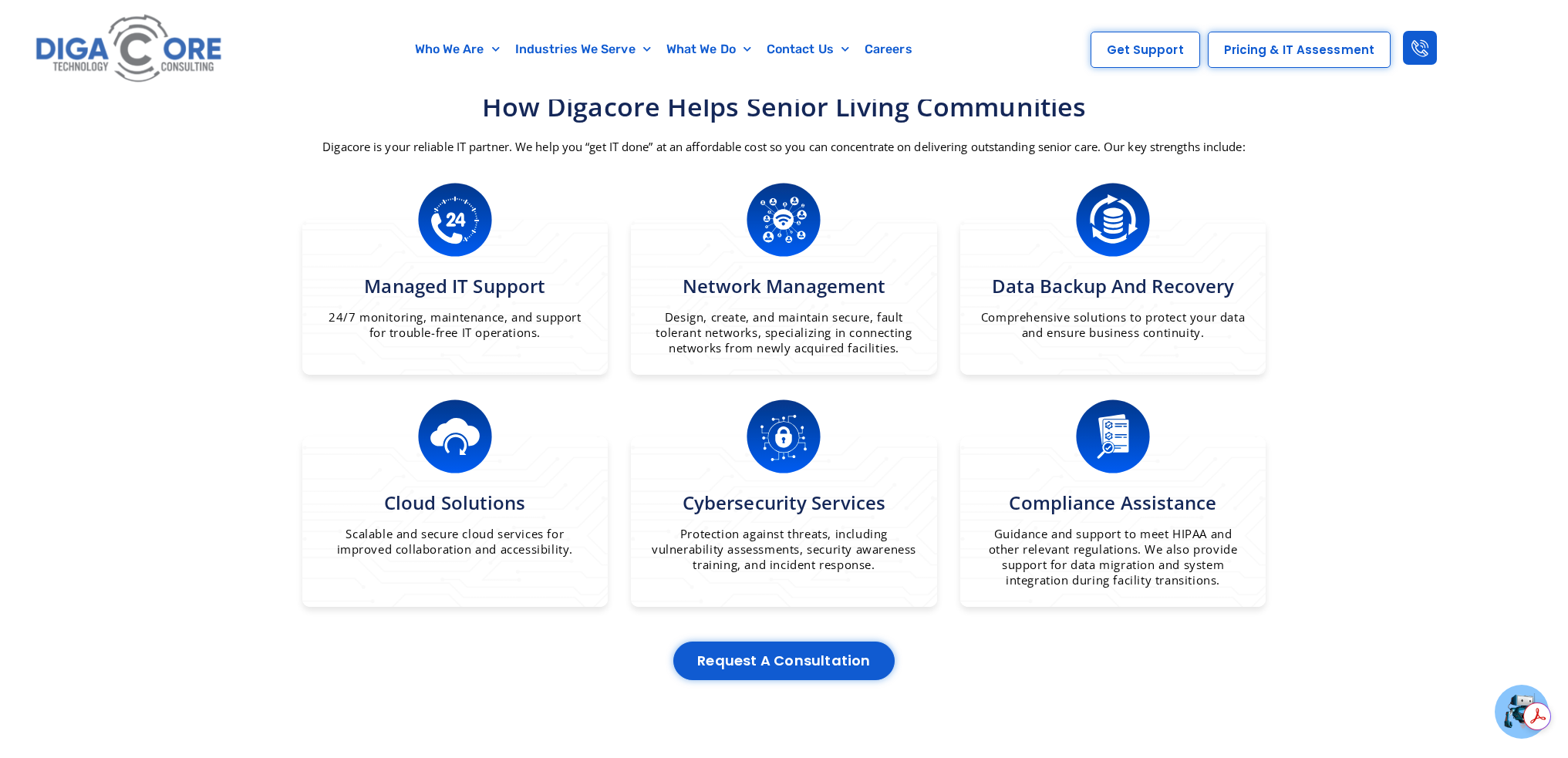
click at [1316, 61] on link "Pricing & IT Assessment" at bounding box center [1298, 49] width 183 height 36
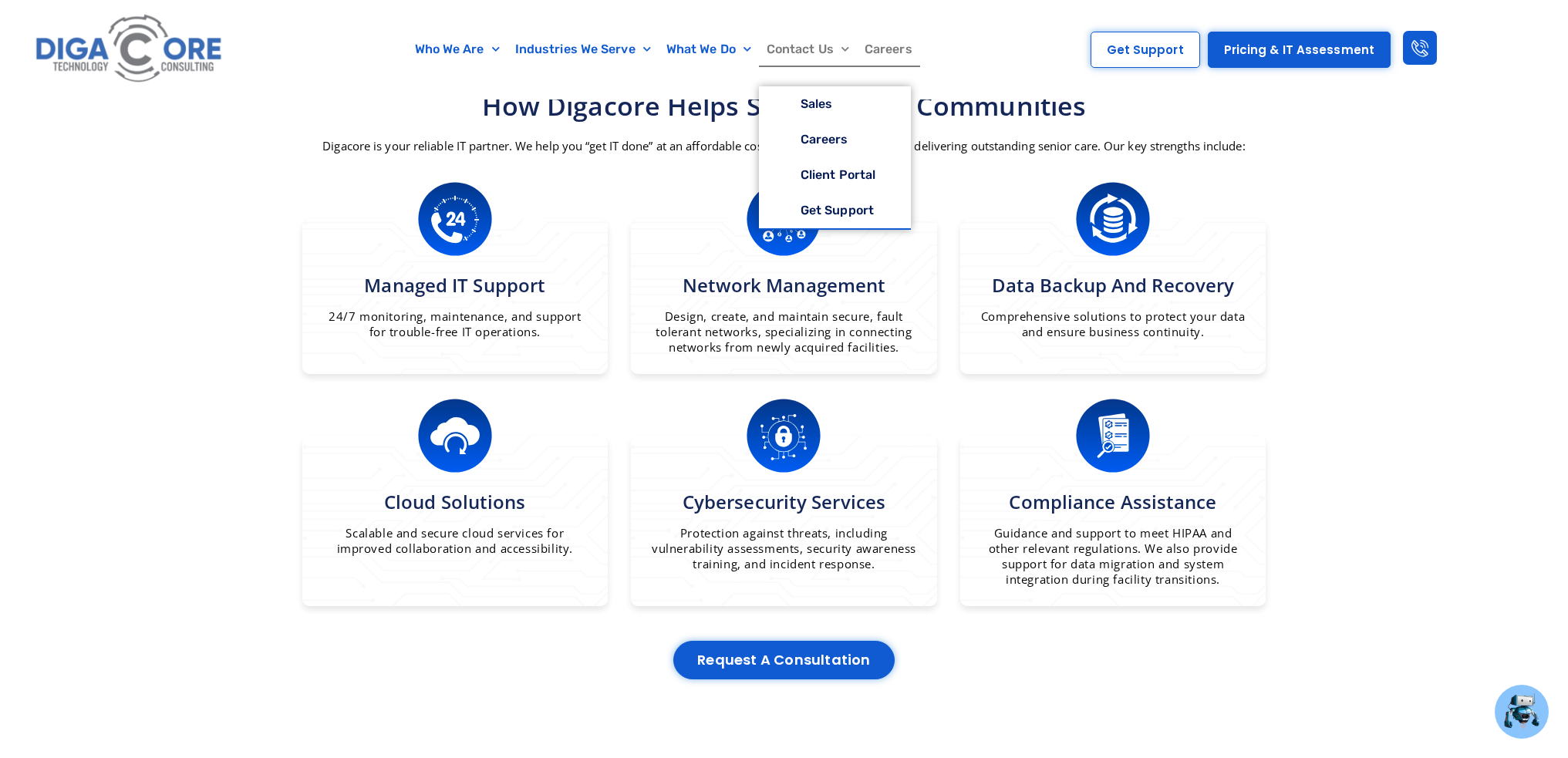
scroll to position [926, 0]
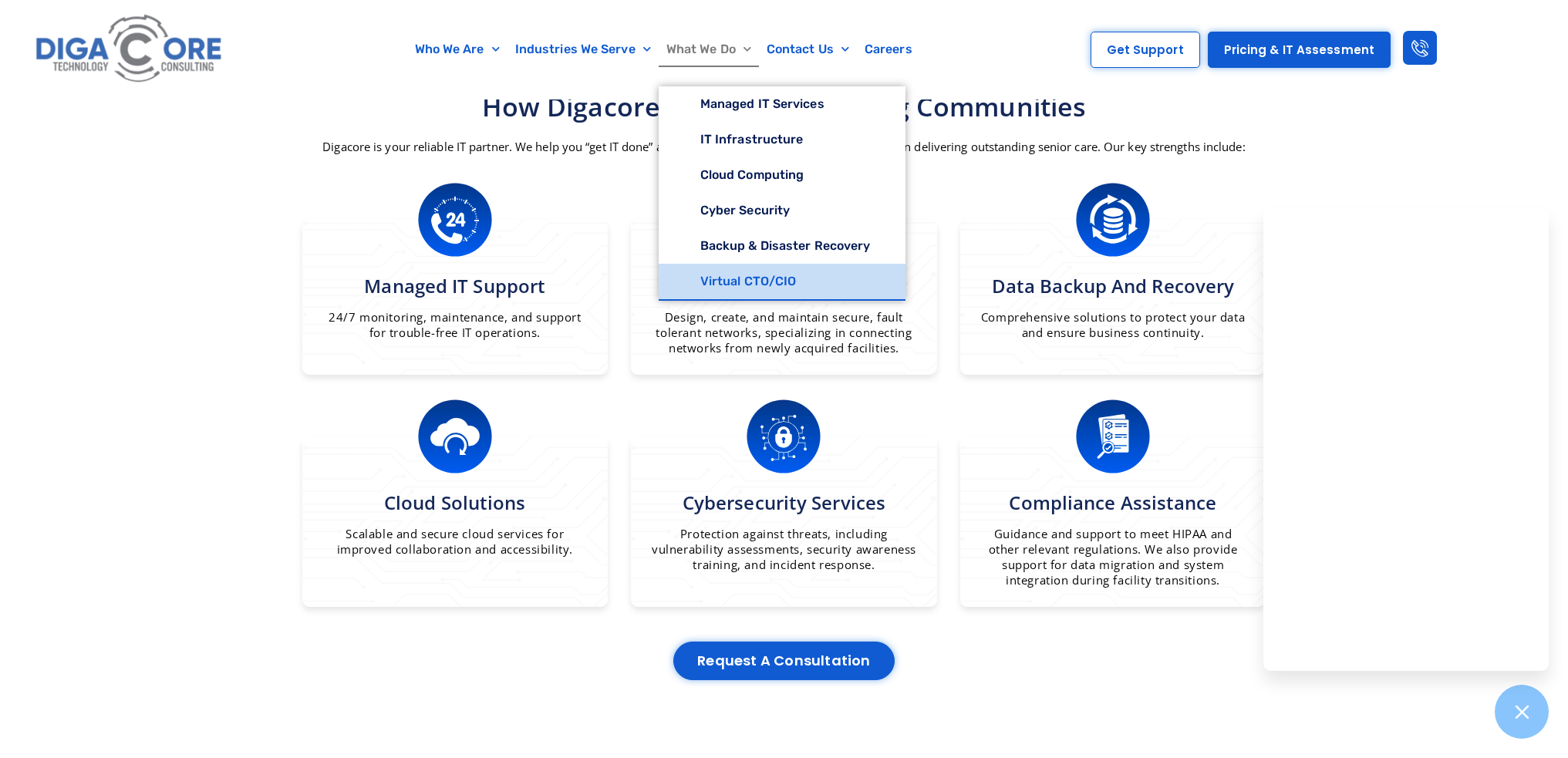
click at [740, 281] on link "Virtual CTO/CIO" at bounding box center [782, 282] width 247 height 35
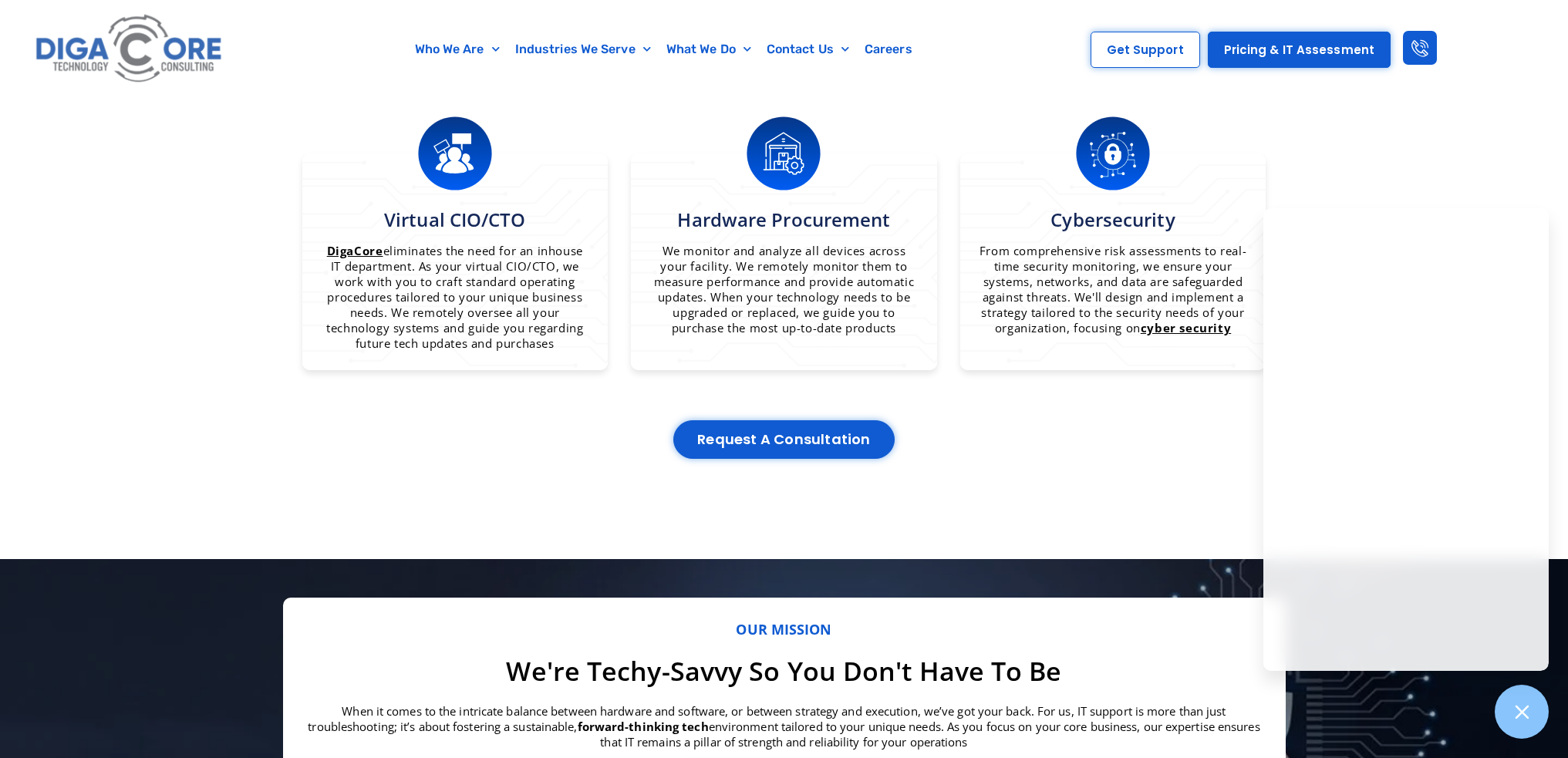
scroll to position [1389, 0]
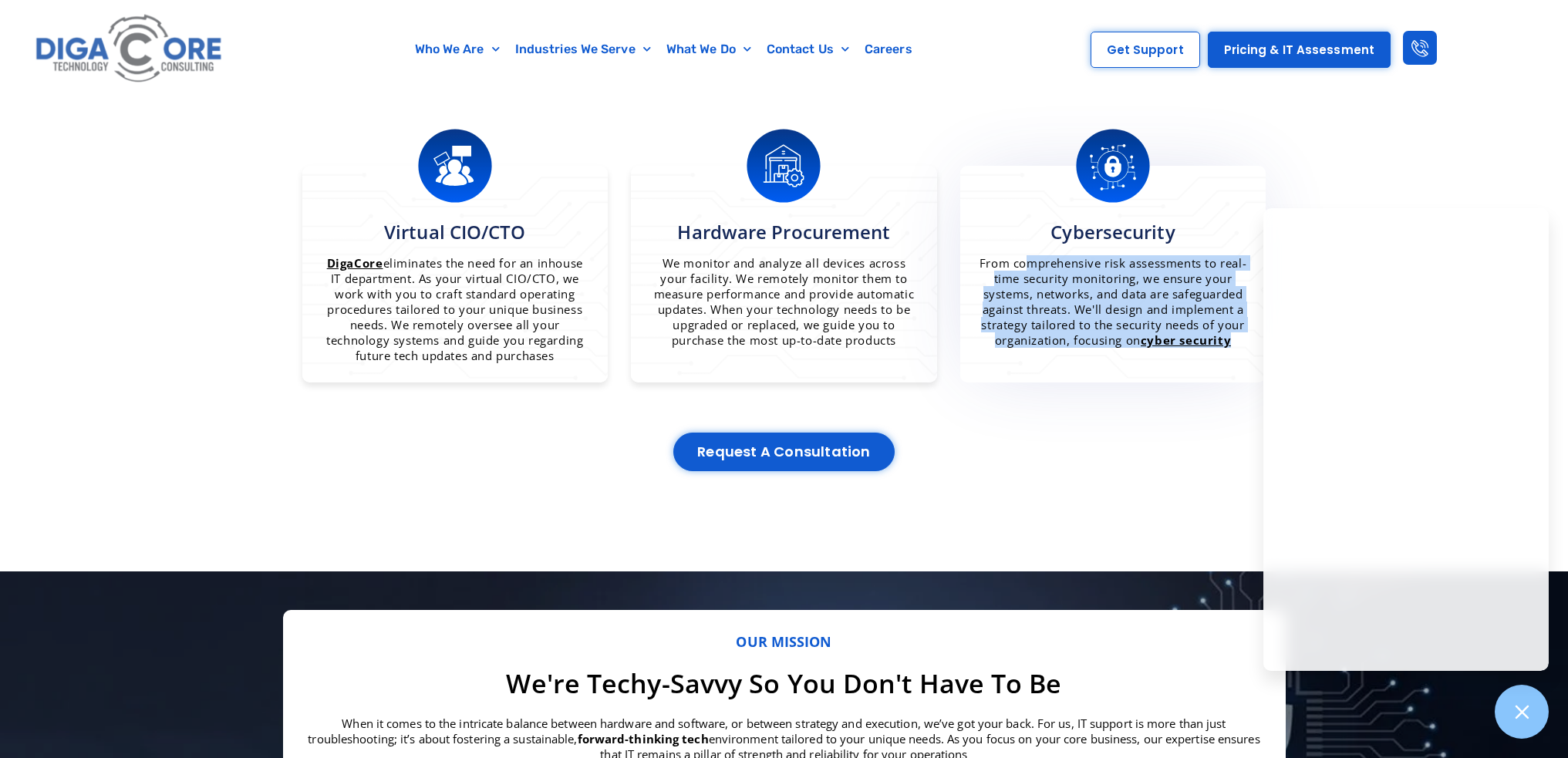
drag, startPoint x: 995, startPoint y: 264, endPoint x: 1238, endPoint y: 337, distance: 253.7
click at [1238, 337] on p "From comprehensive risk assessments to real-time security monitoring, we ensure…" at bounding box center [1113, 301] width 268 height 93
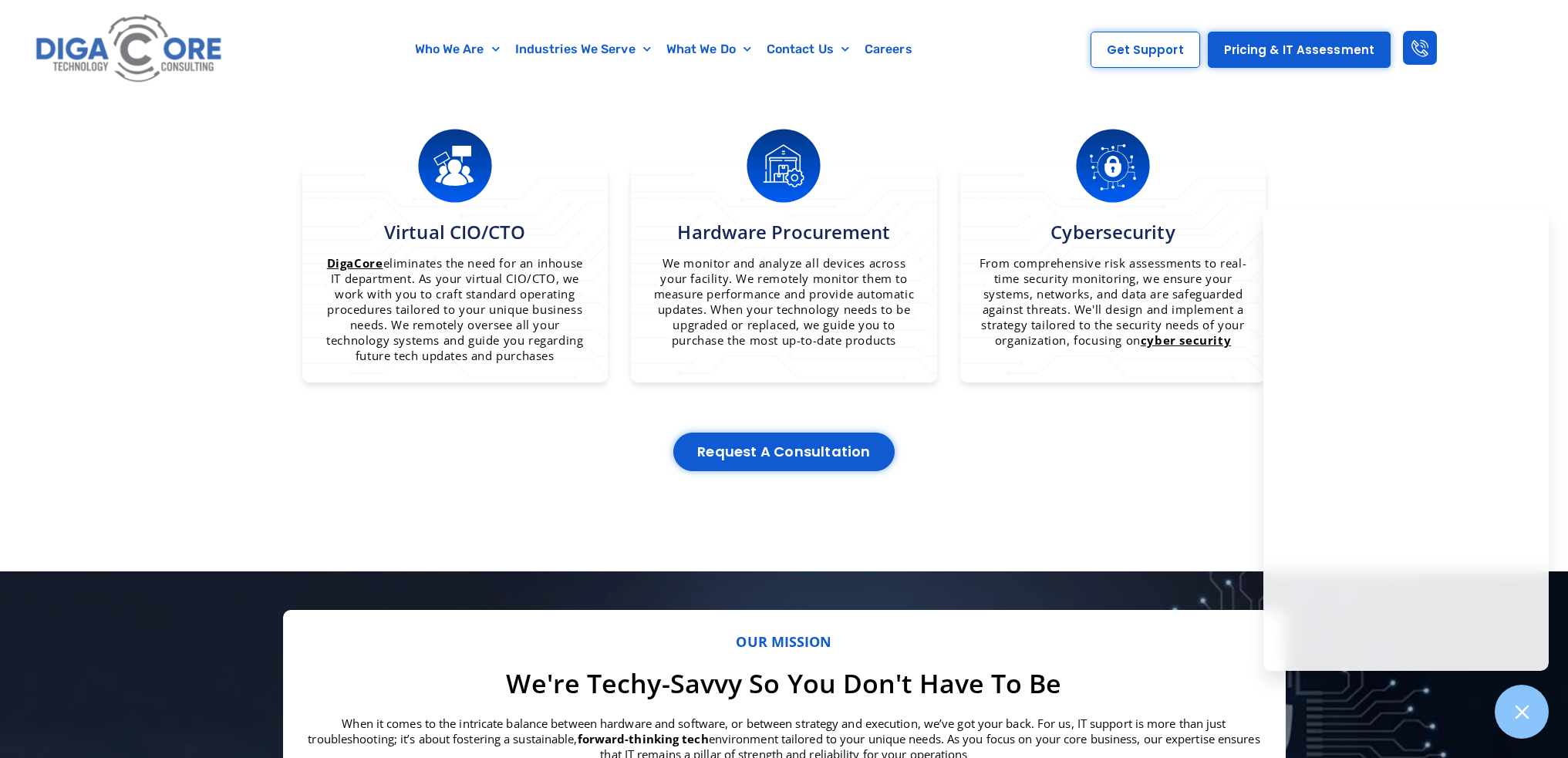
click at [863, 121] on div "What we do With DigaCore, your technology just works When you’re faced with une…" at bounding box center [785, 78] width 1003 height 833
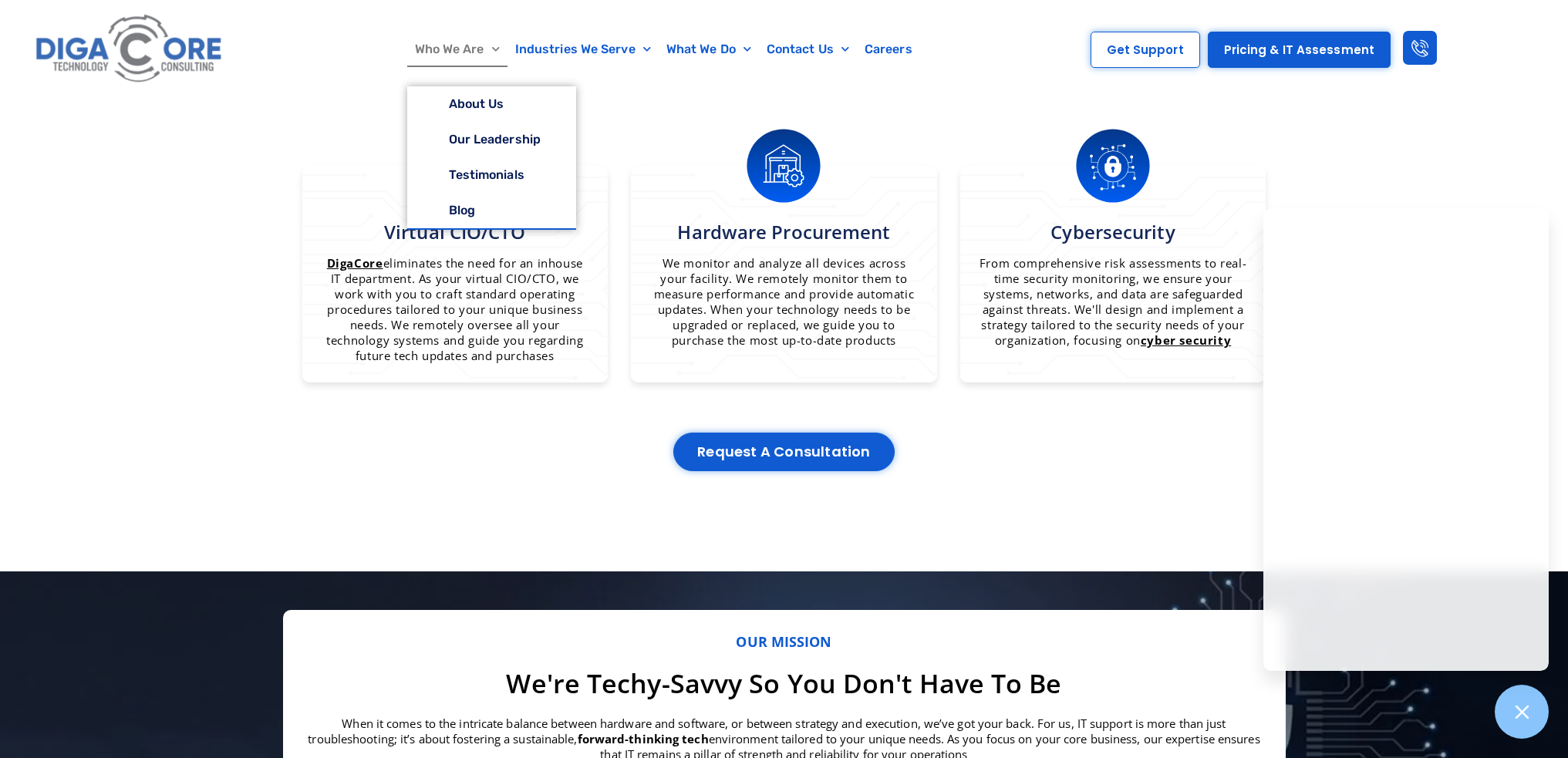
click at [458, 46] on link "Who We Are" at bounding box center [457, 49] width 101 height 35
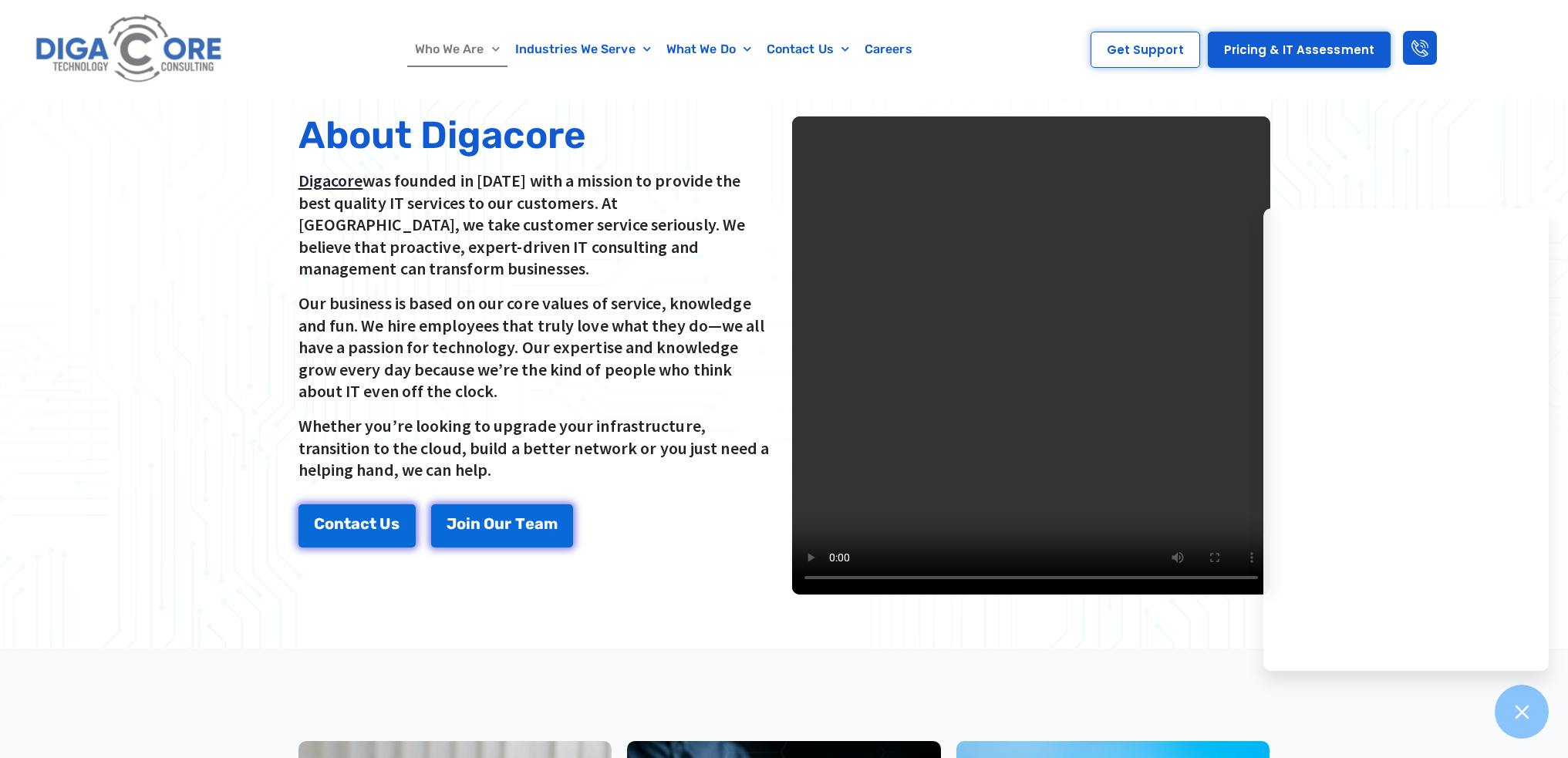
scroll to position [385, 0]
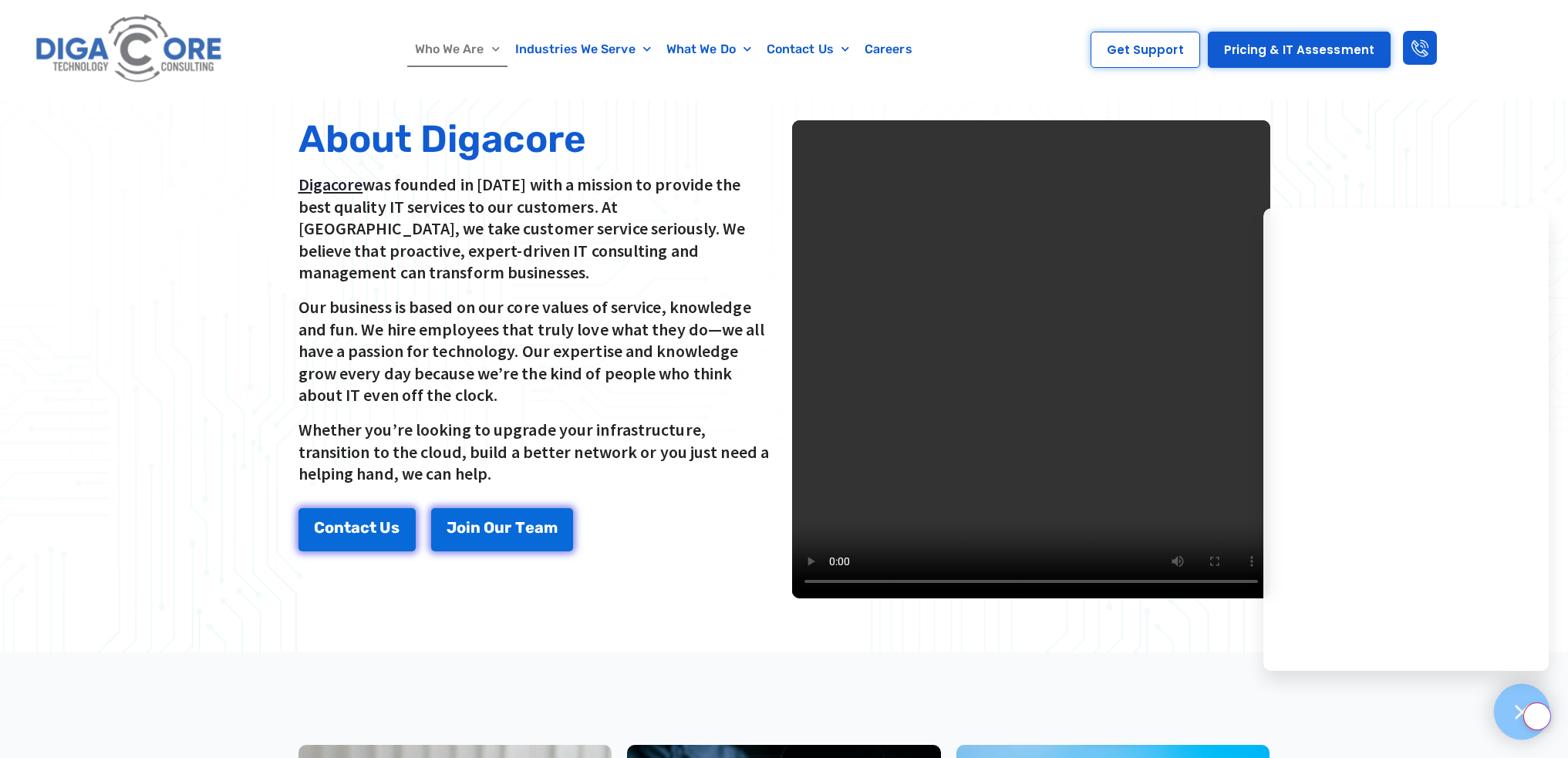
click at [1514, 703] on icon at bounding box center [1521, 712] width 21 height 21
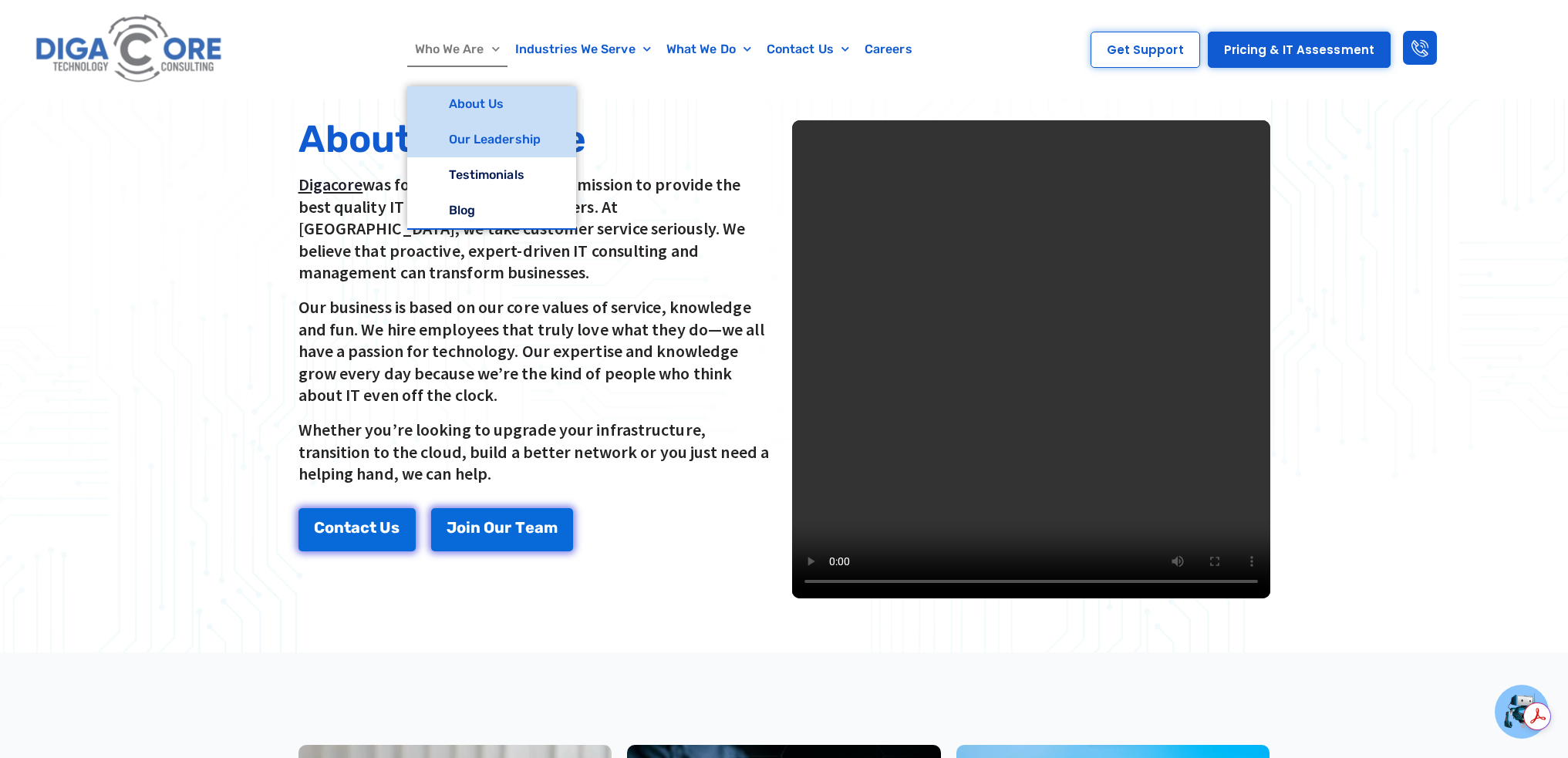
click at [487, 144] on link "Our Leadership" at bounding box center [492, 140] width 169 height 35
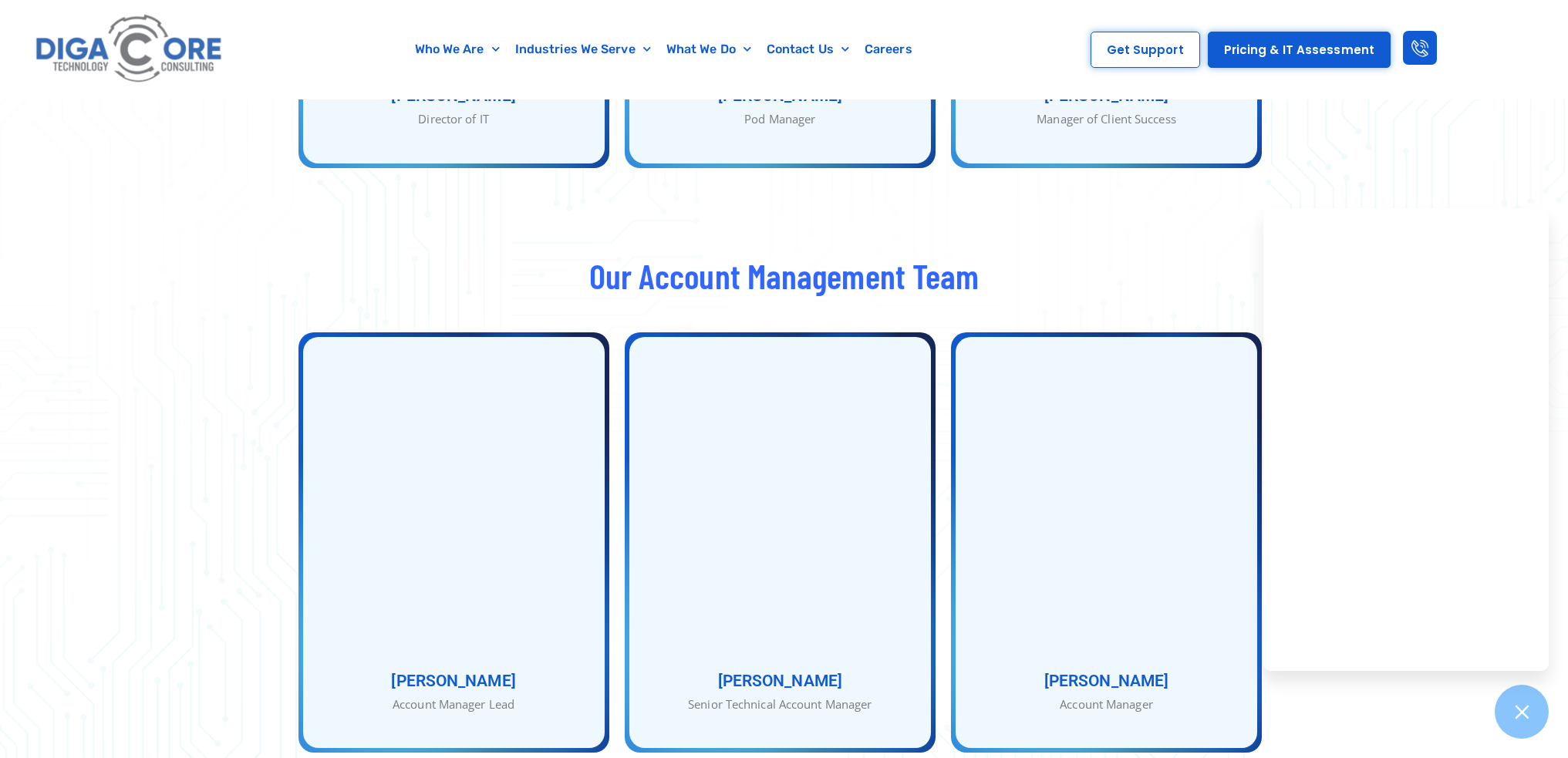
scroll to position [1851, 0]
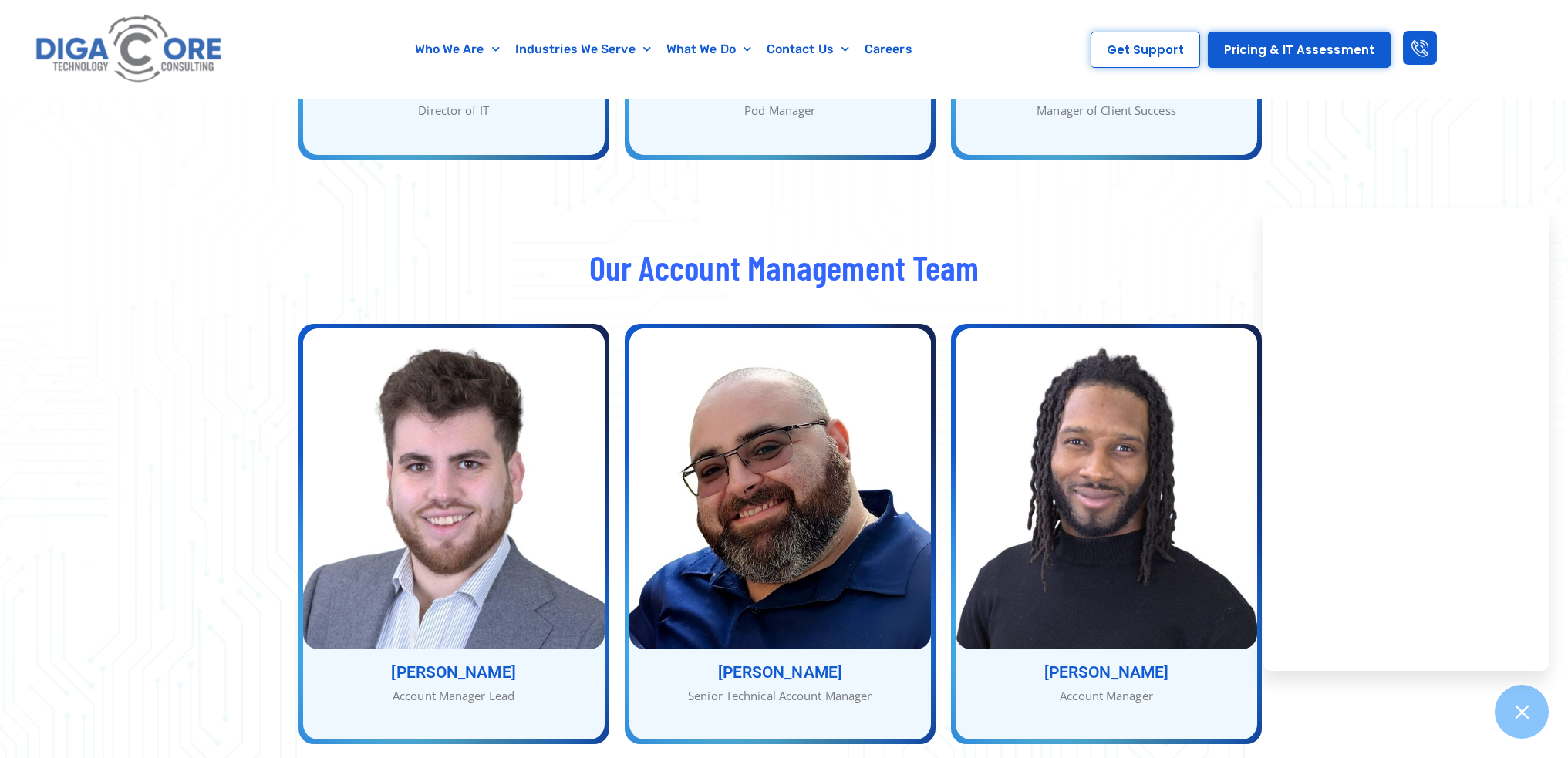
click at [1507, 715] on div at bounding box center [1522, 713] width 57 height 57
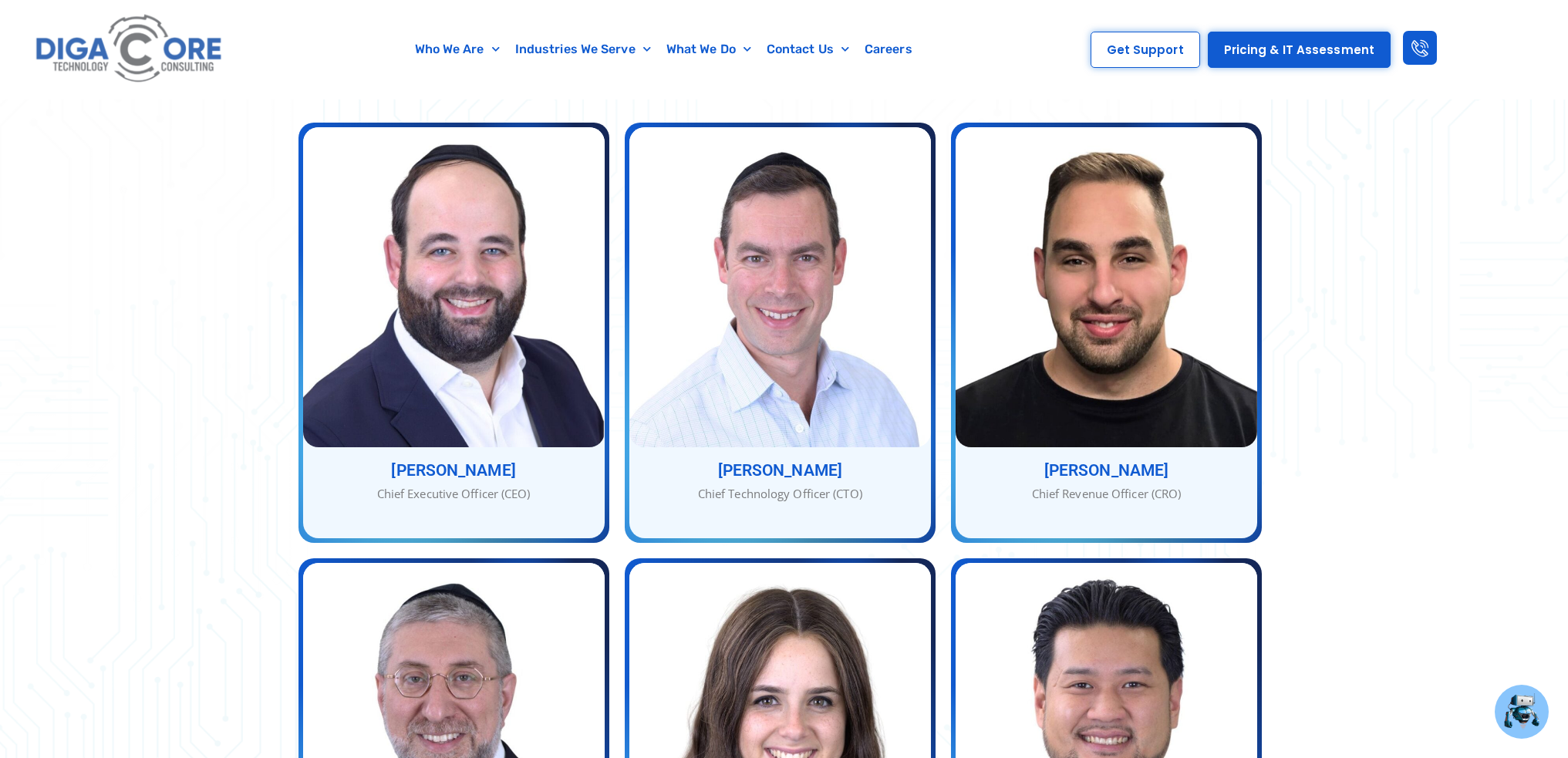
scroll to position [694, 0]
